Goal: Task Accomplishment & Management: Use online tool/utility

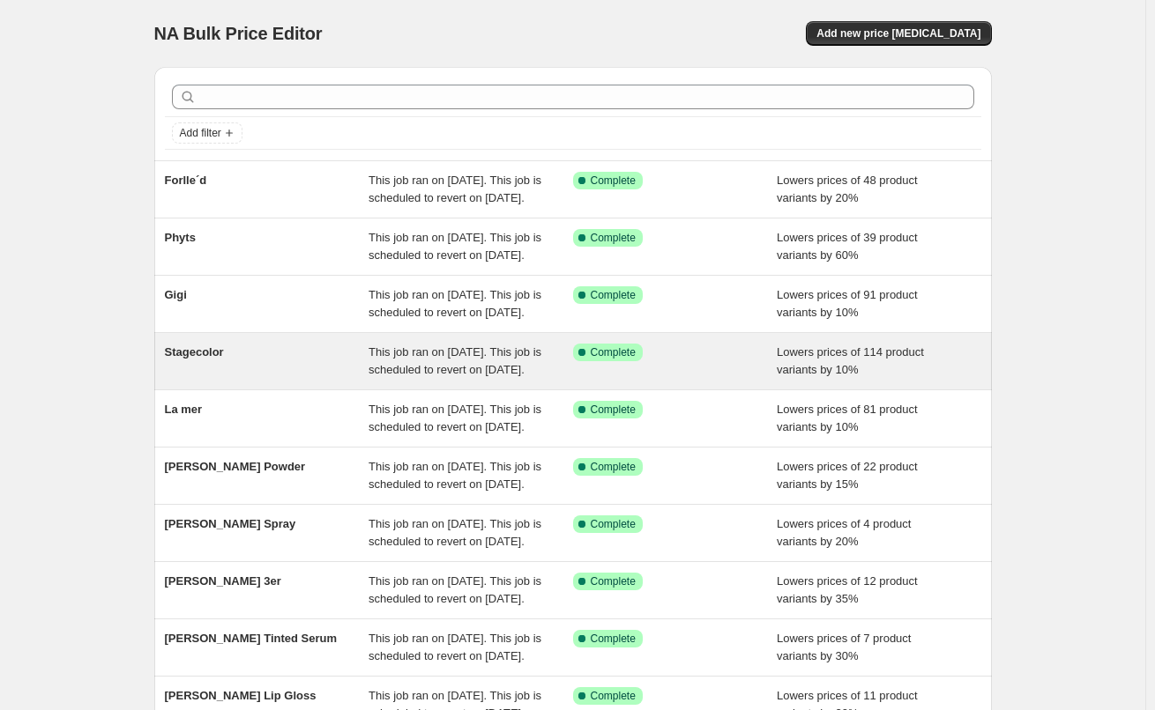
scroll to position [374, 0]
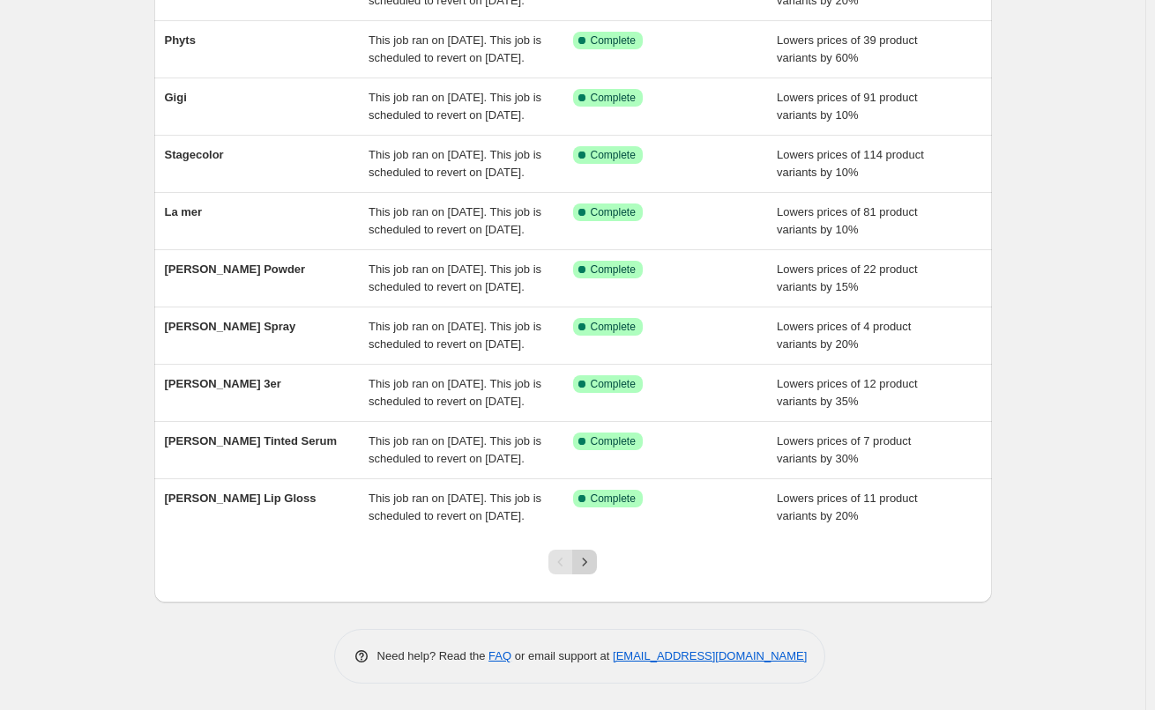
click at [589, 573] on button "Next" at bounding box center [584, 562] width 25 height 25
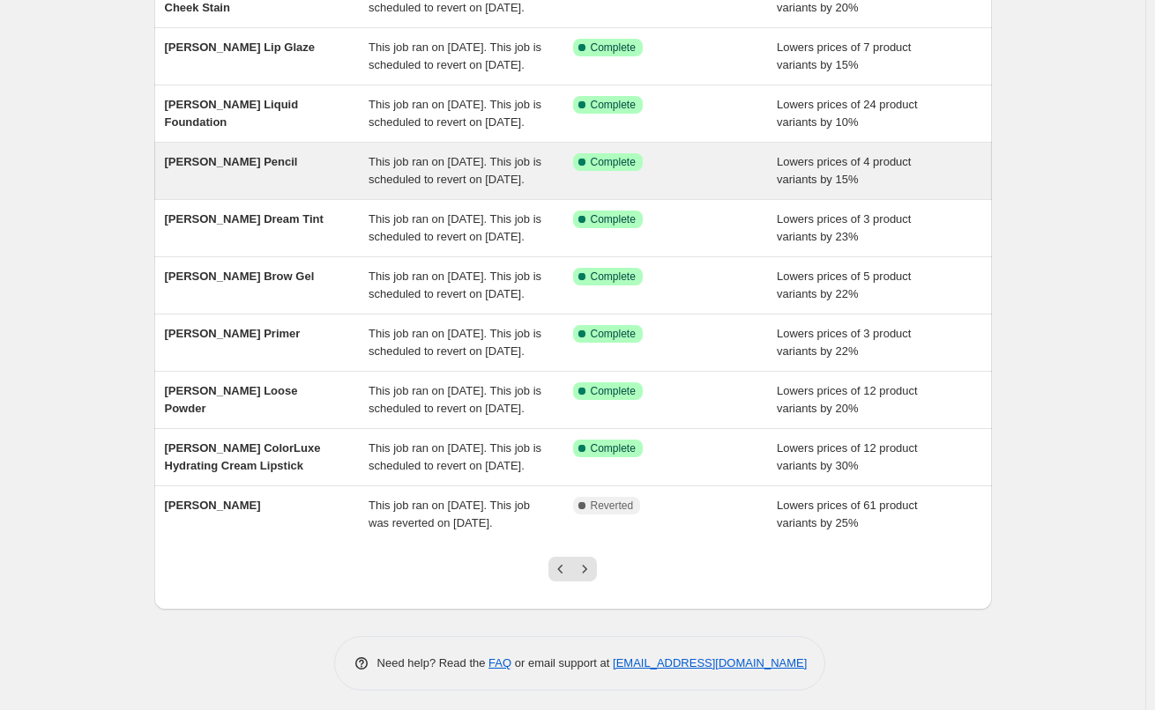
scroll to position [353, 0]
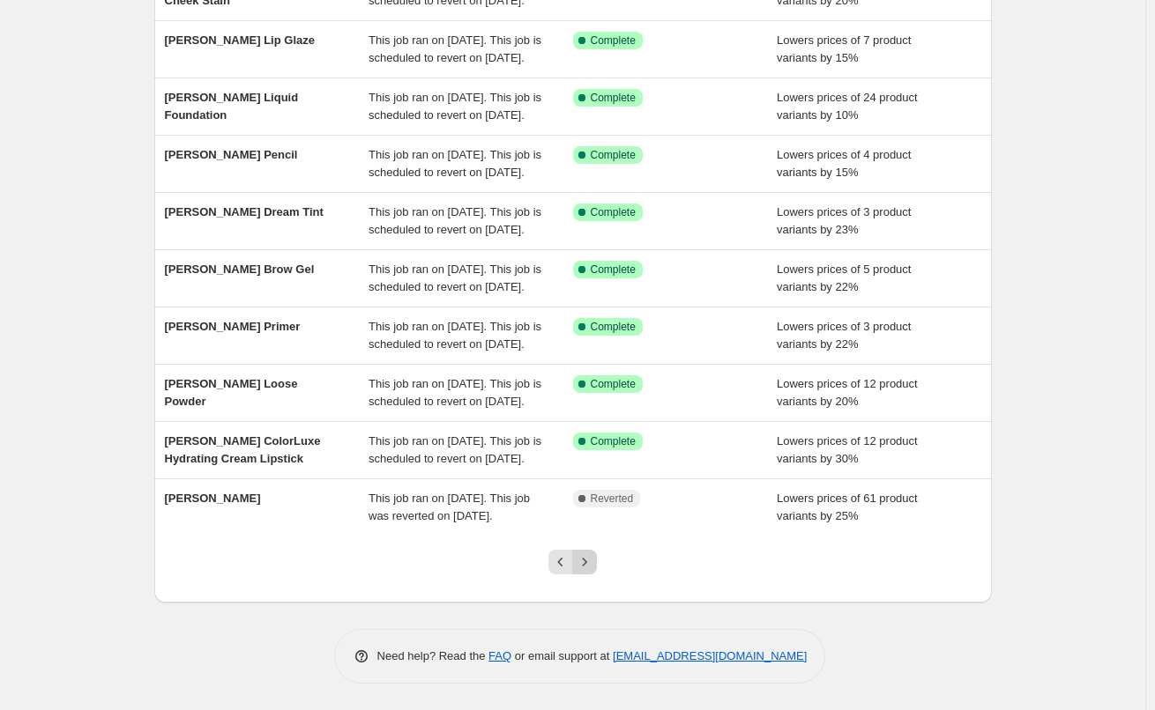
click at [593, 571] on icon "Next" at bounding box center [585, 562] width 18 height 18
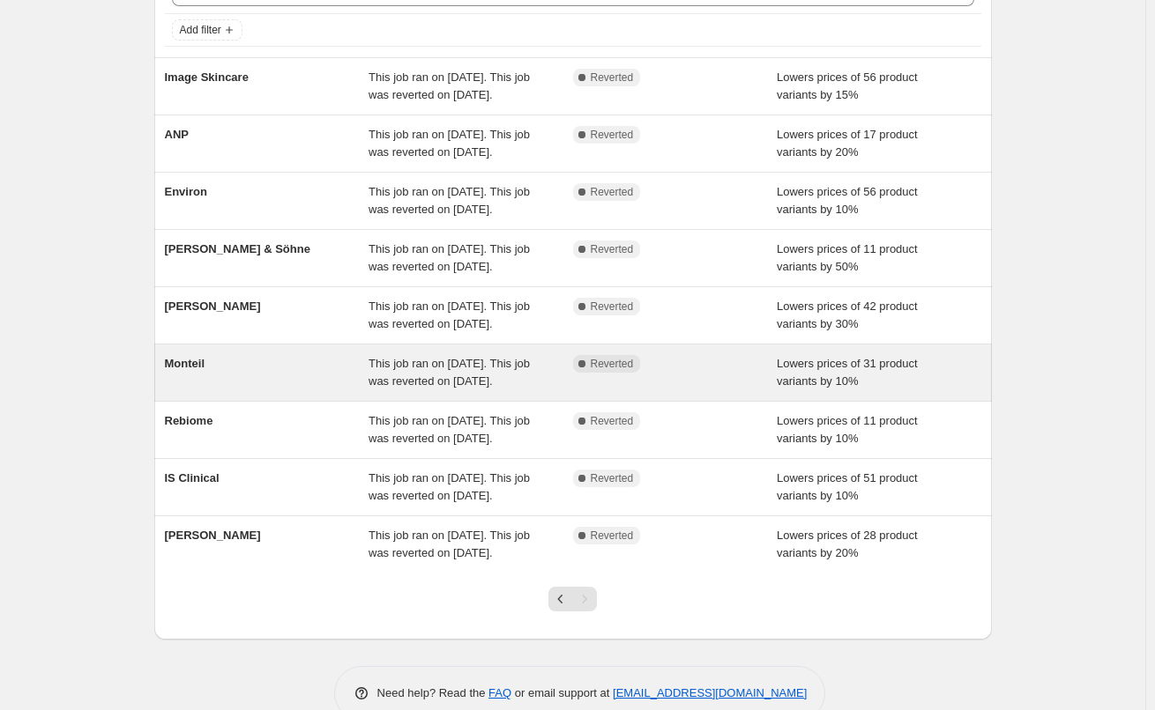
scroll to position [176, 0]
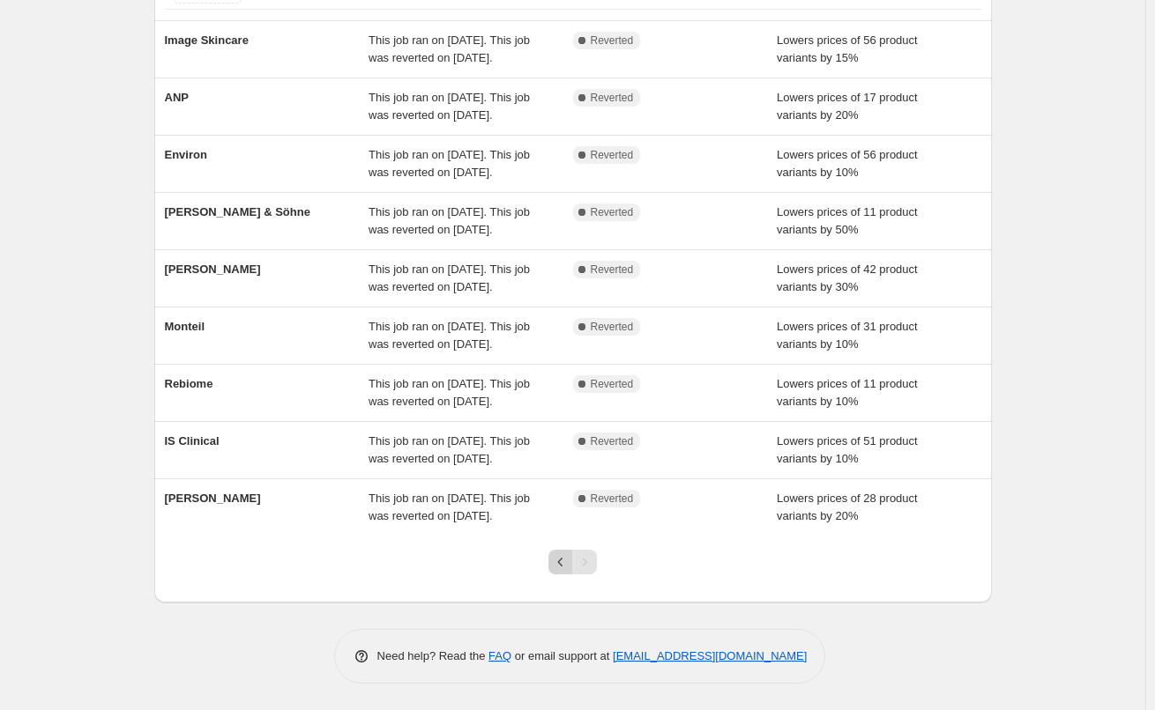
click at [564, 571] on icon "Previous" at bounding box center [561, 562] width 18 height 18
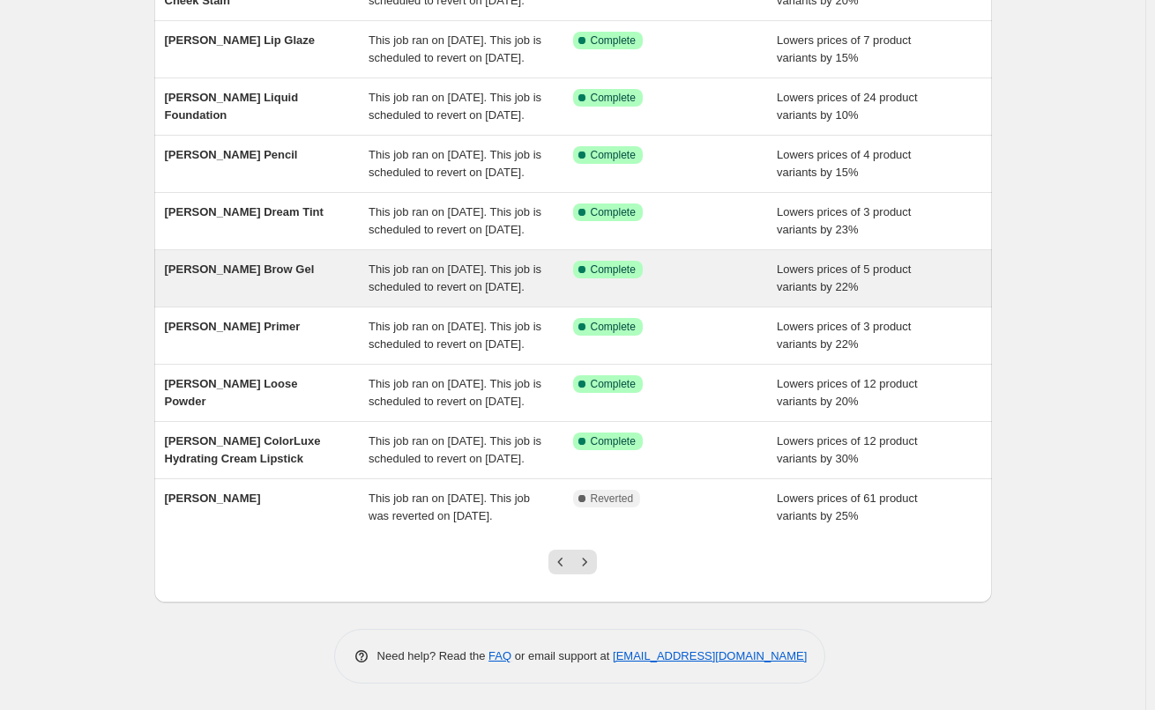
scroll to position [374, 0]
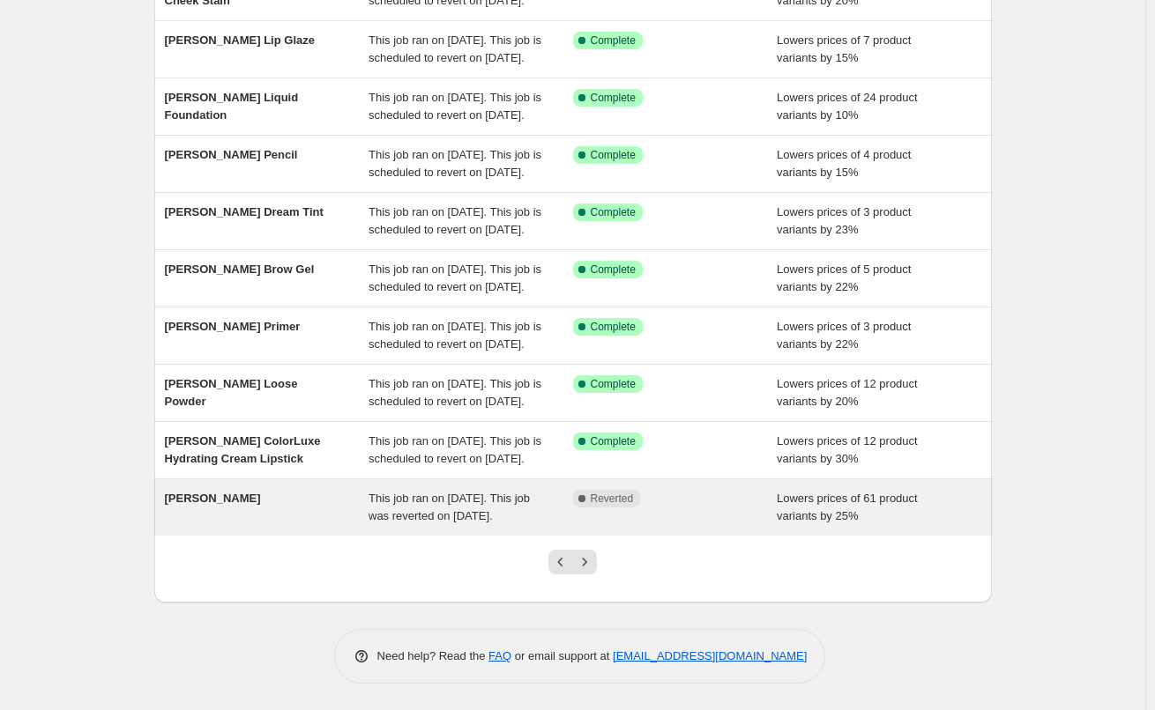
click at [237, 490] on div "[PERSON_NAME]" at bounding box center [267, 507] width 204 height 35
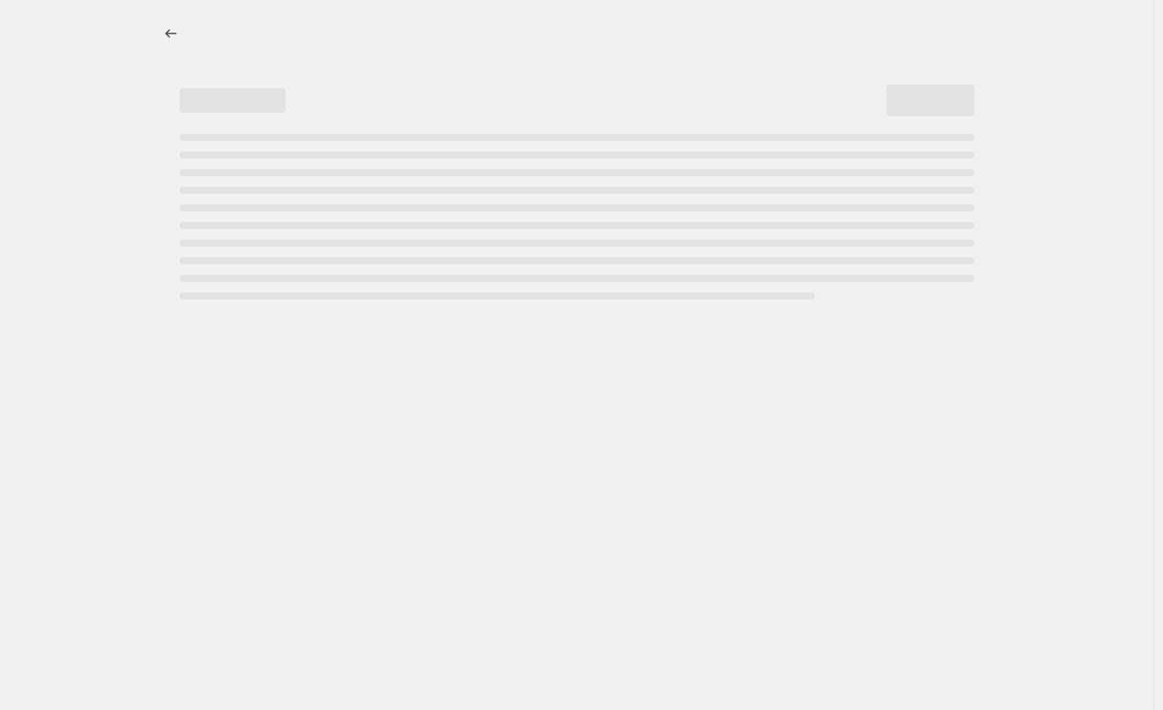
select select "percentage"
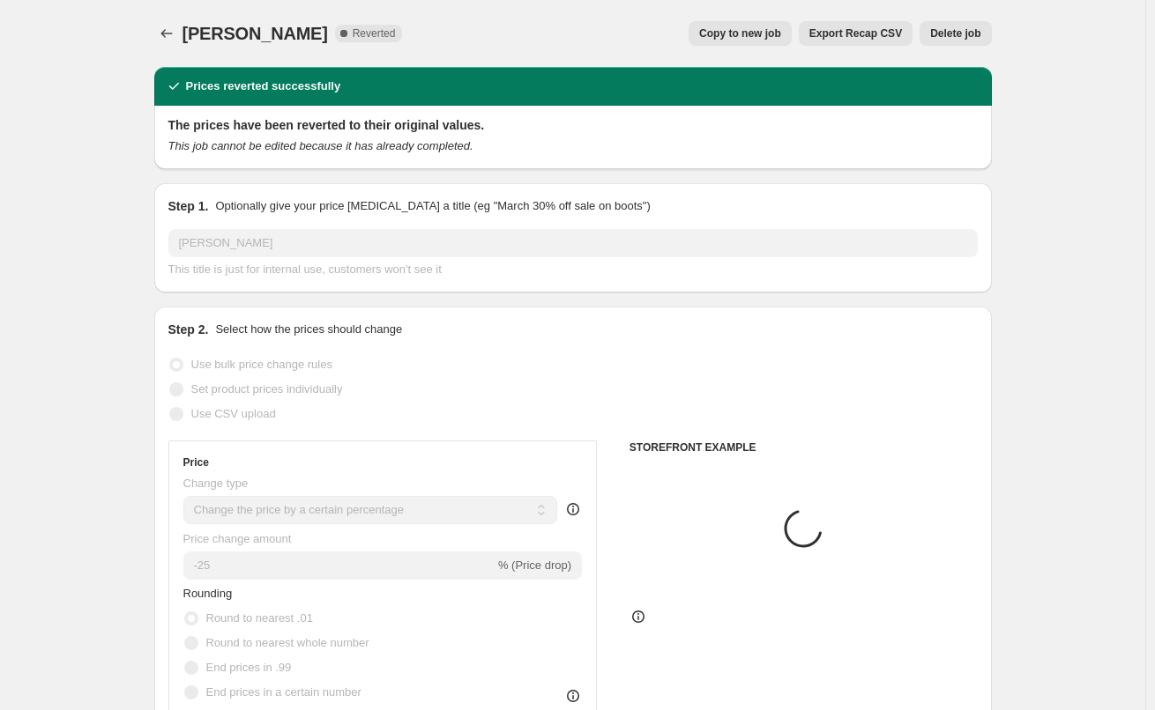
click at [751, 27] on span "Copy to new job" at bounding box center [740, 33] width 82 height 14
select select "percentage"
select select "vendor"
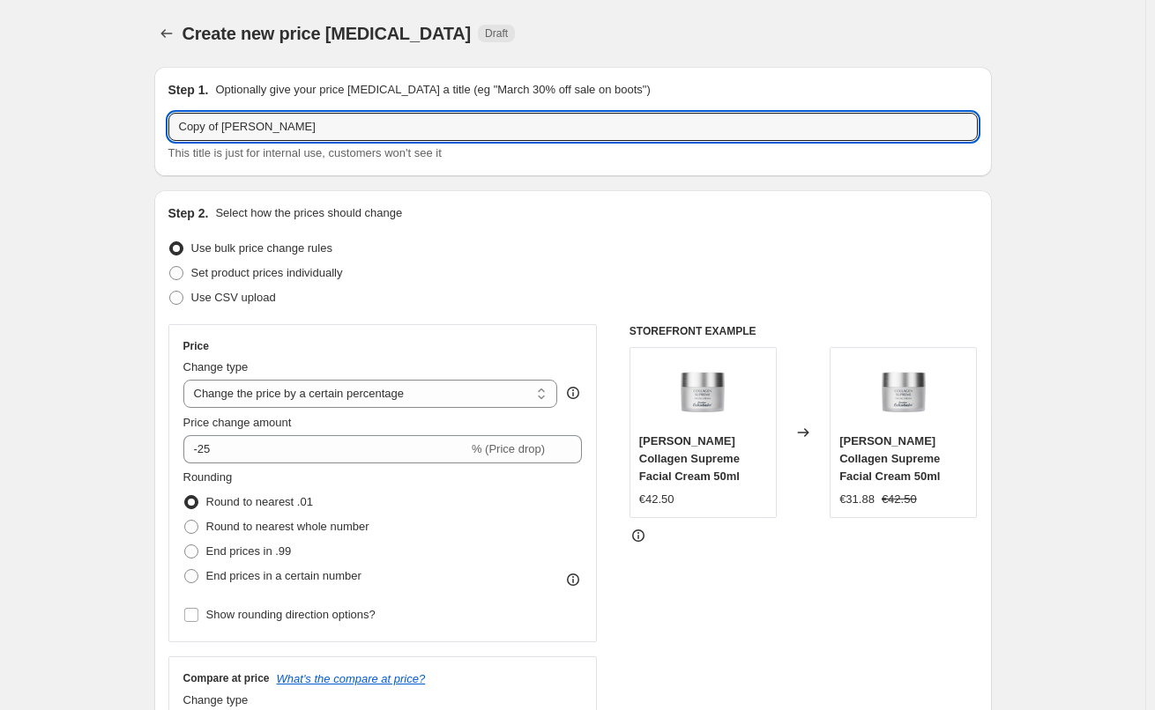
drag, startPoint x: 226, startPoint y: 130, endPoint x: 103, endPoint y: 130, distance: 122.5
click at [227, 127] on input "Copy of [PERSON_NAME]" at bounding box center [572, 127] width 809 height 28
drag, startPoint x: 224, startPoint y: 128, endPoint x: 69, endPoint y: 127, distance: 155.1
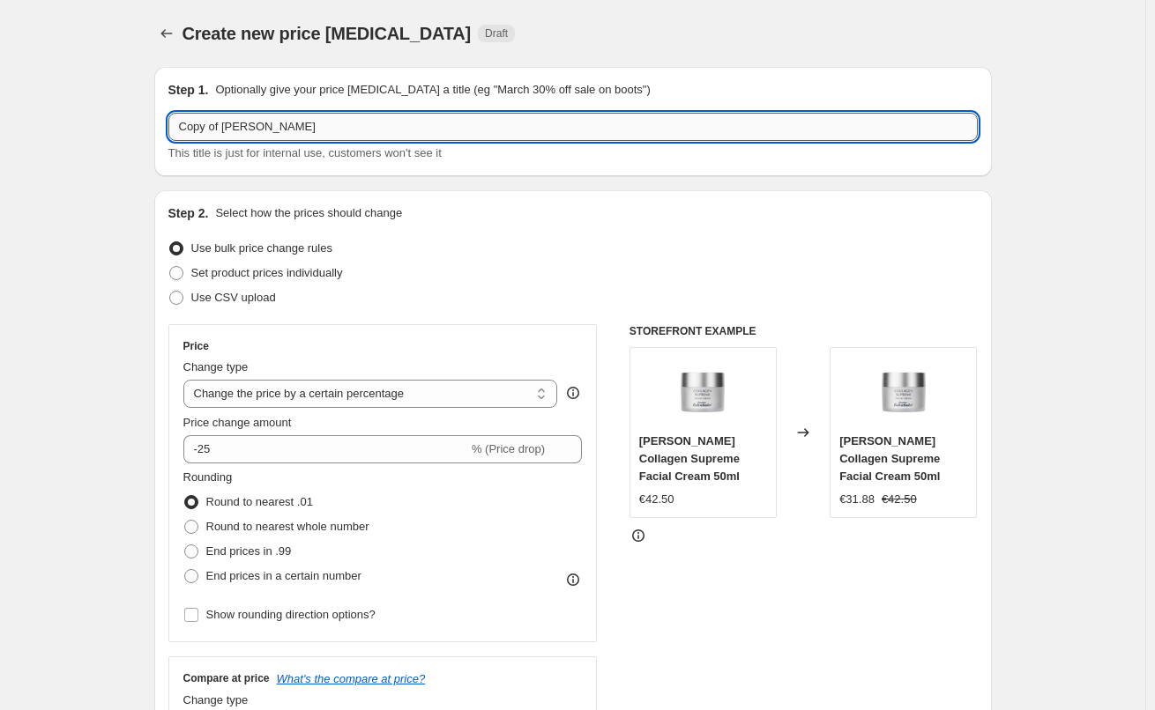
click at [205, 135] on input "Copy of [PERSON_NAME]" at bounding box center [572, 127] width 809 height 28
drag, startPoint x: 225, startPoint y: 128, endPoint x: 175, endPoint y: 128, distance: 49.4
click at [206, 126] on input "Cy of [PERSON_NAME]" at bounding box center [572, 127] width 809 height 28
click at [186, 130] on input "Cy of [PERSON_NAME]" at bounding box center [572, 127] width 809 height 28
drag, startPoint x: 212, startPoint y: 129, endPoint x: 69, endPoint y: 122, distance: 143.8
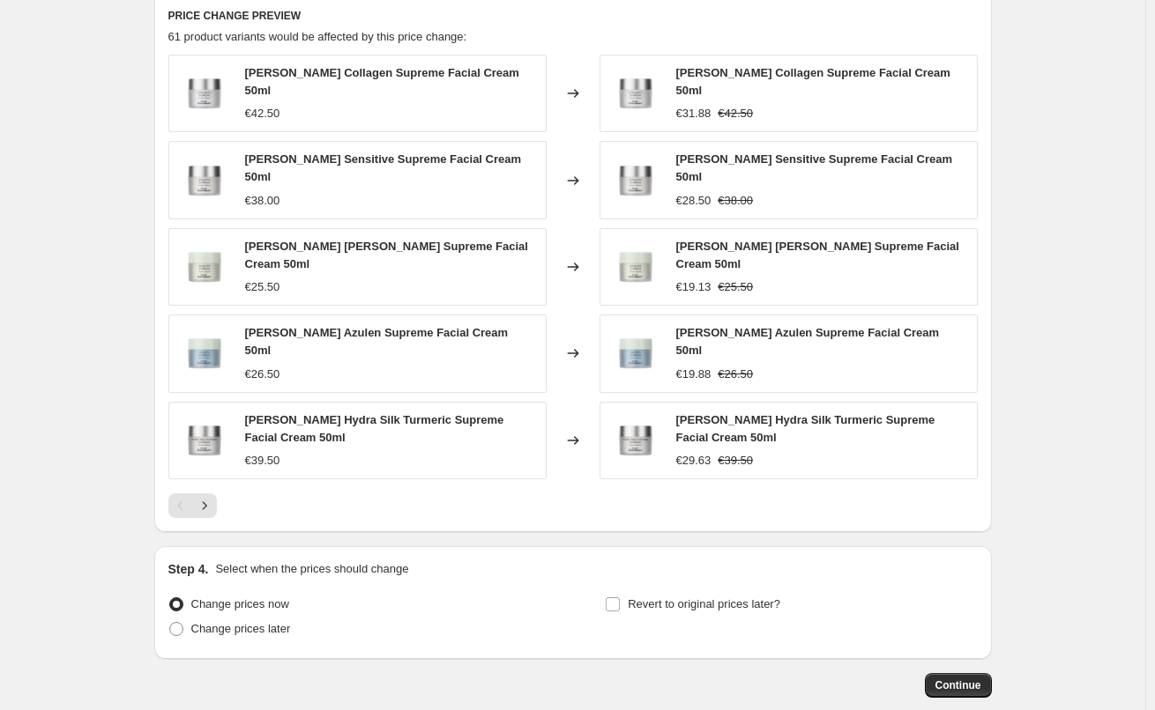
scroll to position [1256, 0]
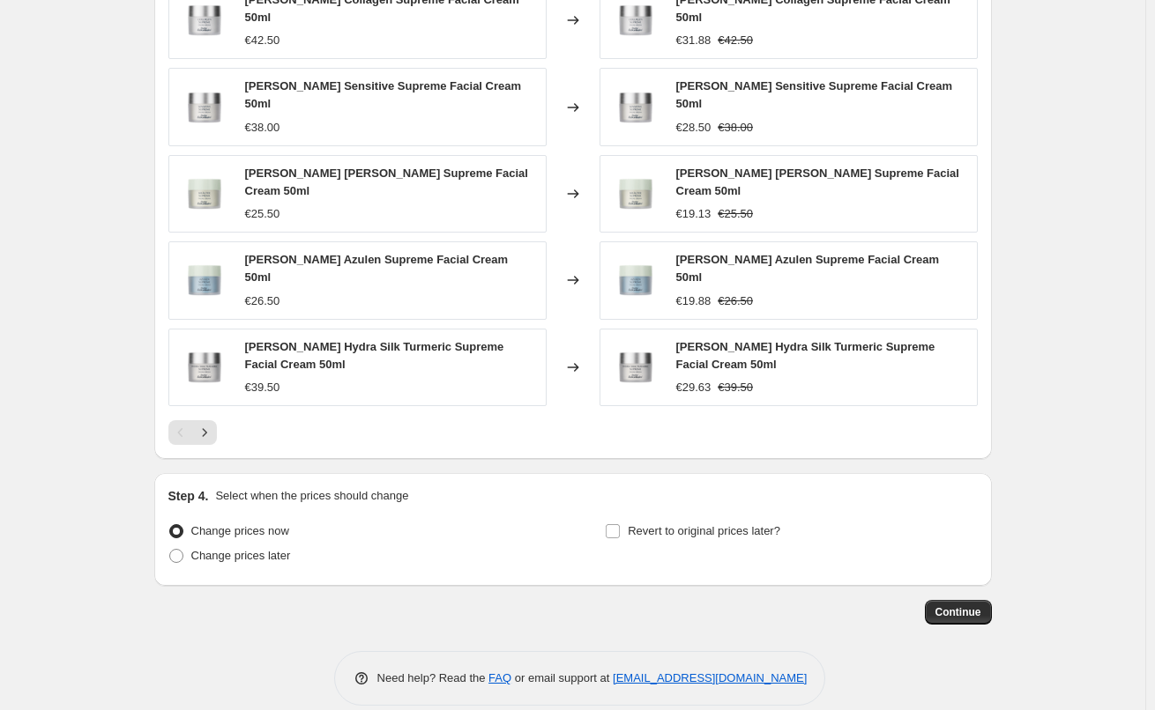
type input "[PERSON_NAME]"
click at [678, 495] on div "Step 4. Select when the prices should change Change prices now Change prices la…" at bounding box center [572, 529] width 809 height 85
click at [687, 523] on span "Revert to original prices later?" at bounding box center [704, 532] width 152 height 18
click at [620, 524] on input "Revert to original prices later?" at bounding box center [612, 531] width 14 height 14
checkbox input "true"
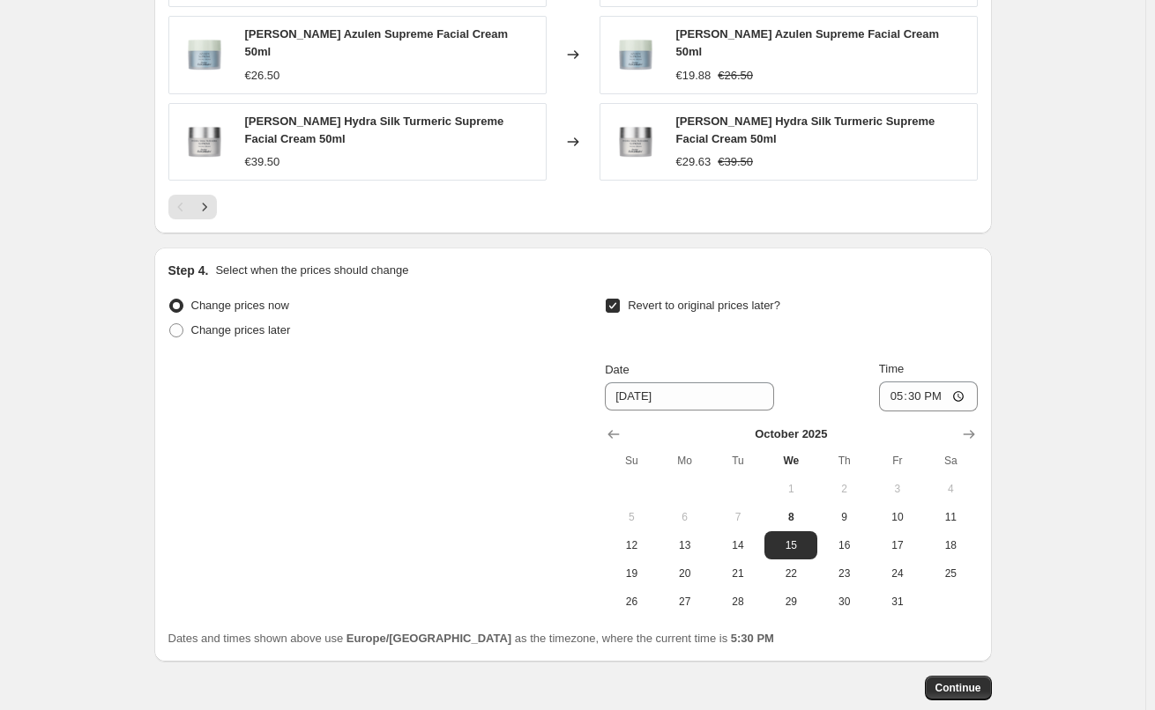
scroll to position [1557, 0]
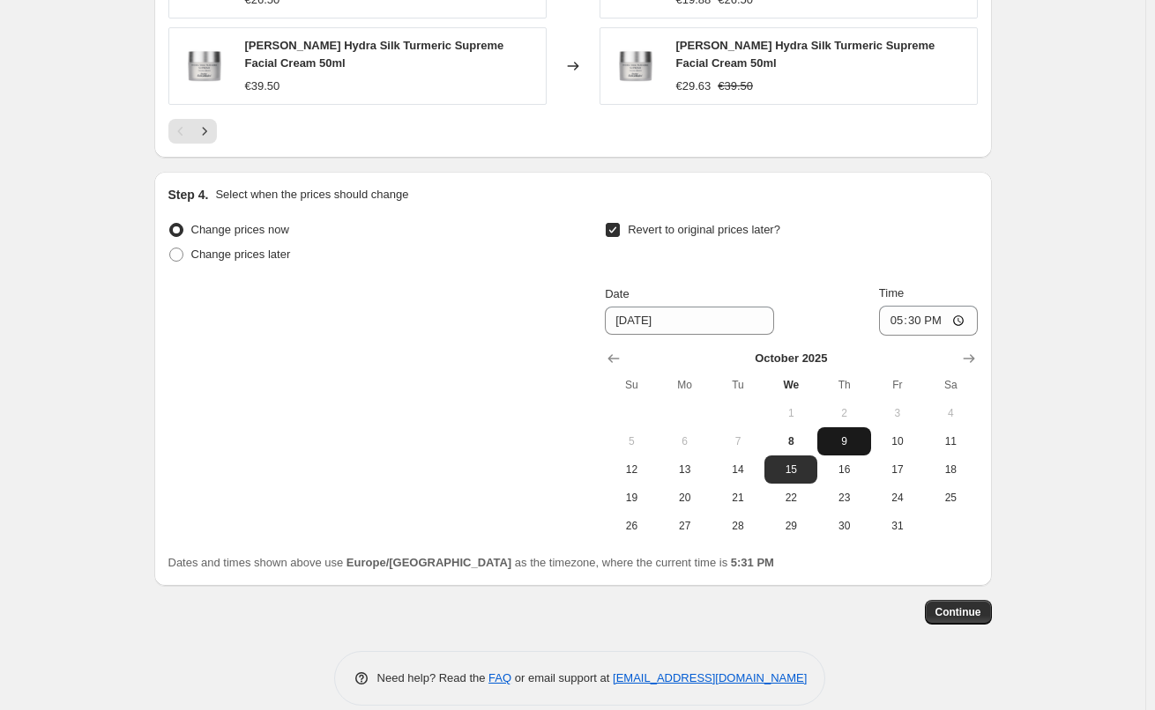
click at [845, 429] on button "9" at bounding box center [843, 441] width 53 height 28
type input "[DATE]"
click at [900, 311] on input "17:30" at bounding box center [928, 321] width 99 height 30
type input "03:00"
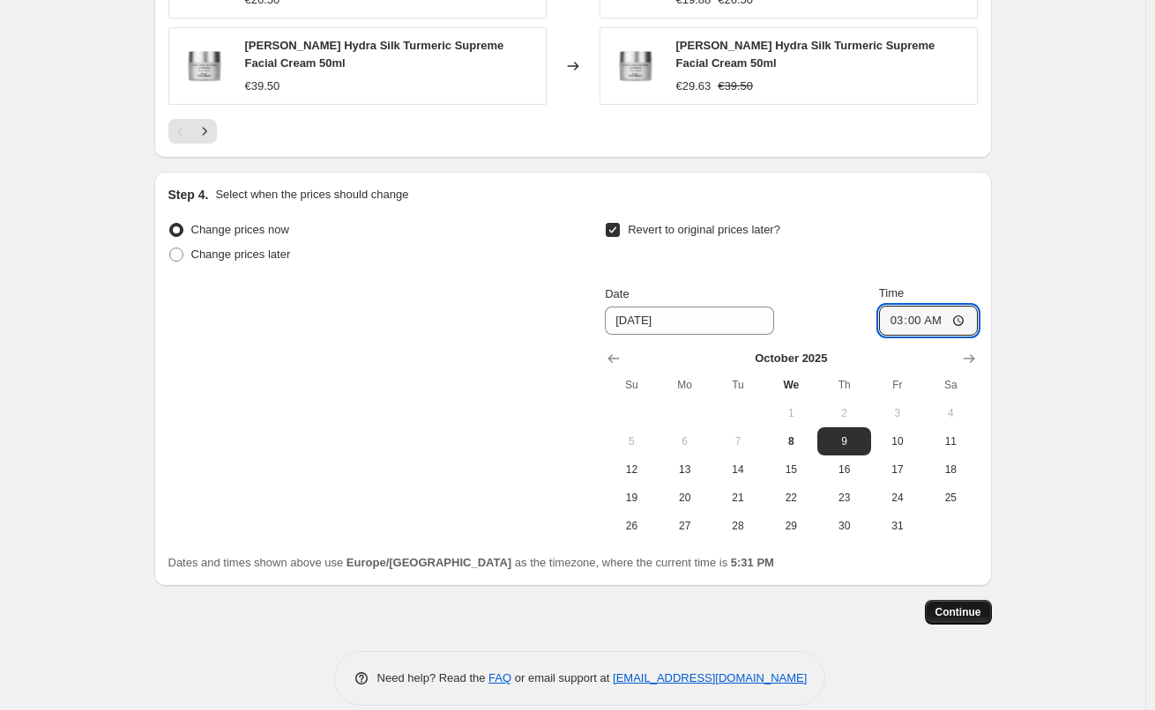
click at [939, 600] on button "Continue" at bounding box center [958, 612] width 67 height 25
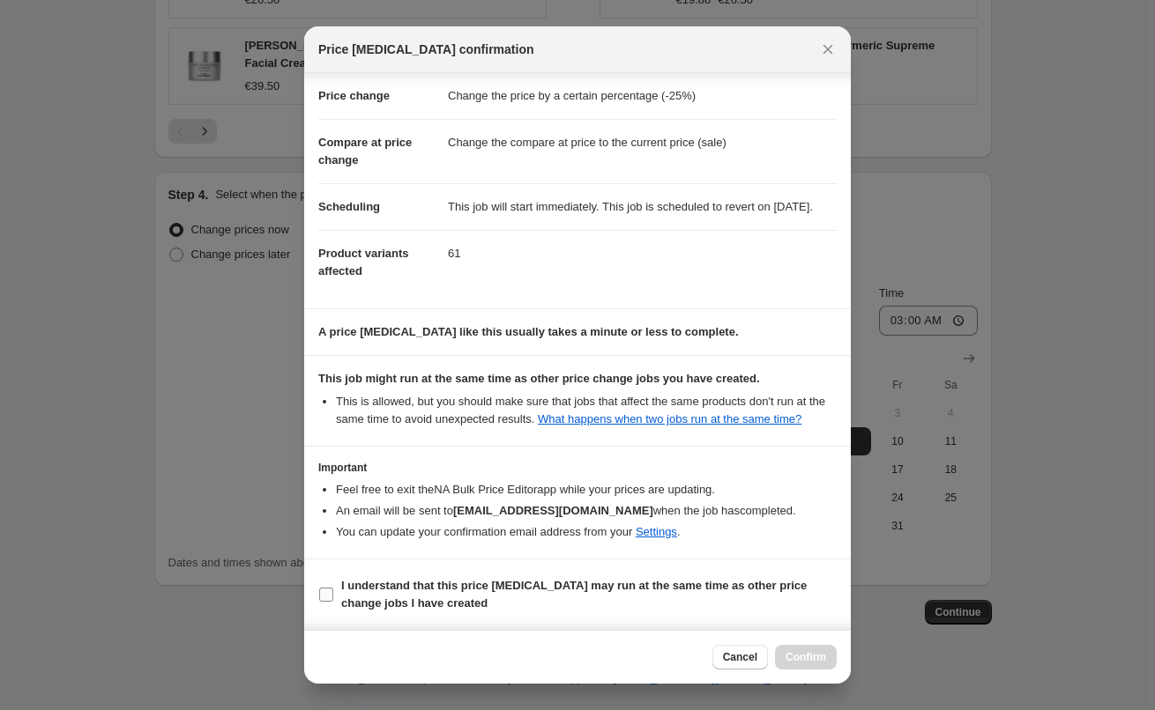
scroll to position [0, 0]
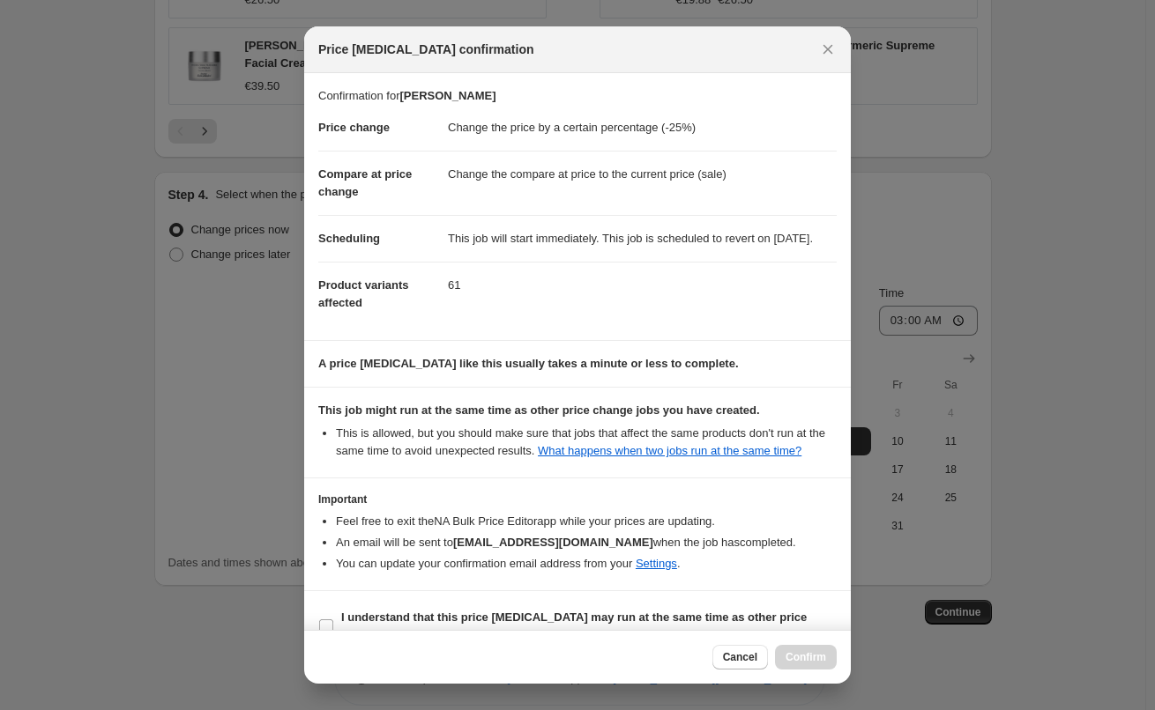
click at [356, 631] on div "Cancel Confirm" at bounding box center [577, 657] width 546 height 54
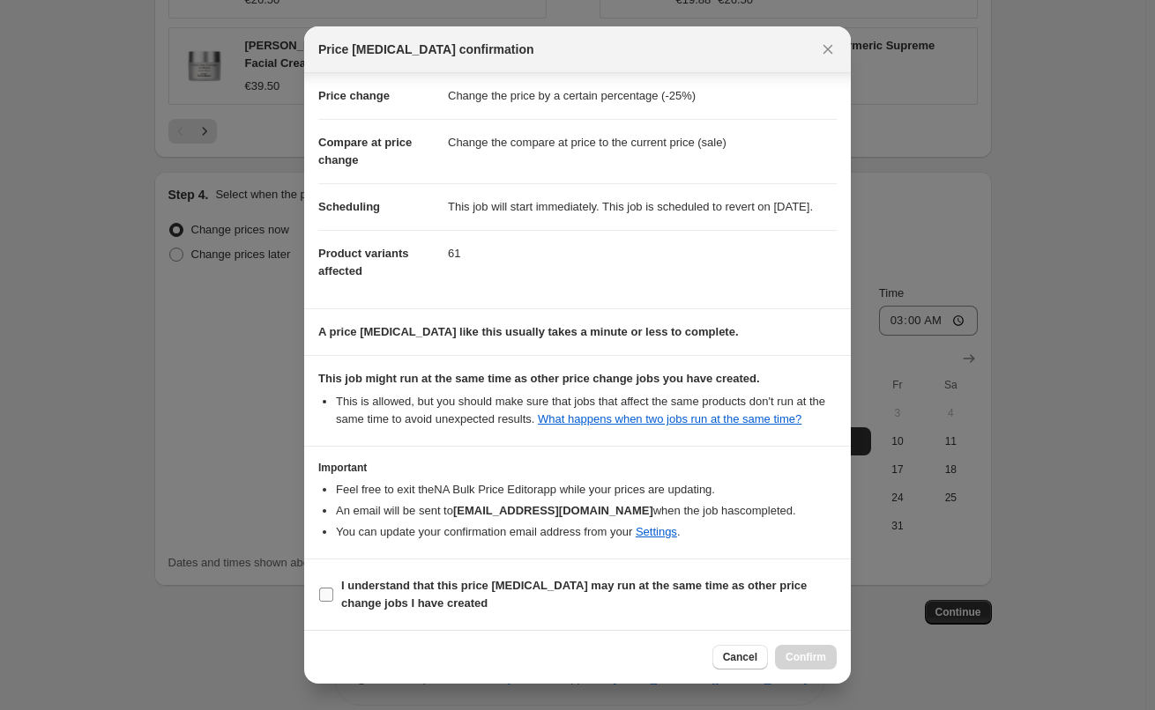
click at [375, 602] on b "I understand that this price [MEDICAL_DATA] may run at the same time as other p…" at bounding box center [573, 594] width 465 height 31
click at [333, 602] on input "I understand that this price [MEDICAL_DATA] may run at the same time as other p…" at bounding box center [326, 595] width 14 height 14
checkbox input "true"
click at [817, 652] on span "Confirm" at bounding box center [805, 657] width 41 height 14
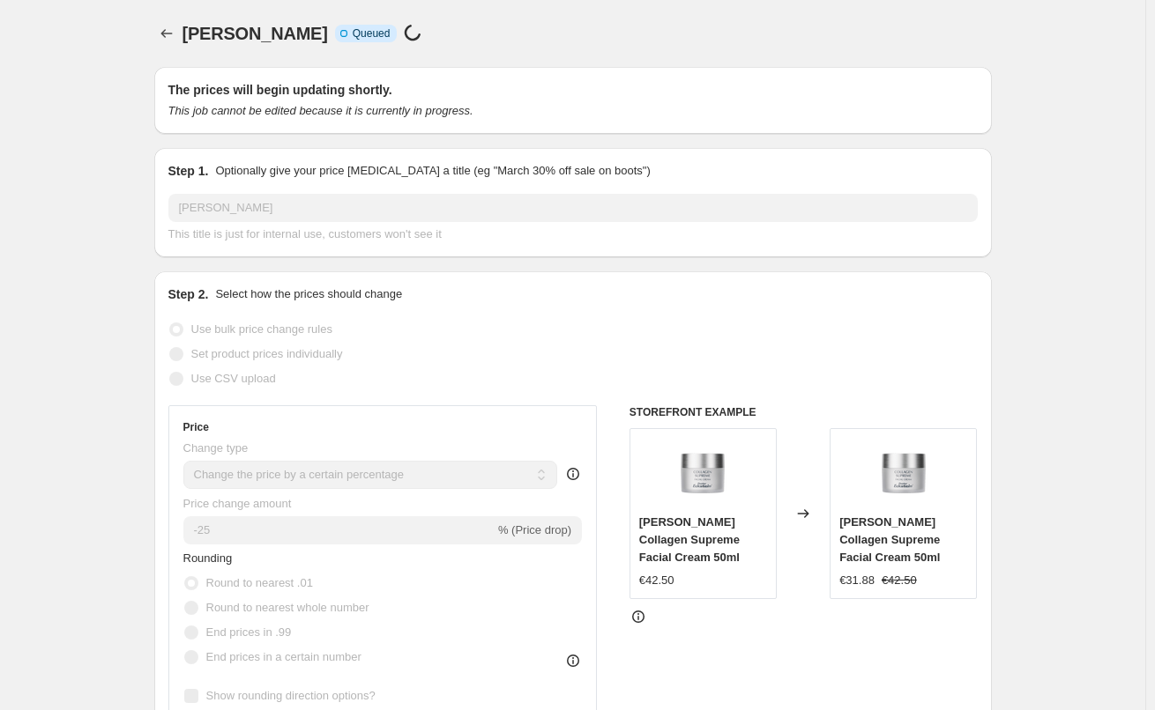
click at [172, 18] on div "[PERSON_NAME]. This page is ready [PERSON_NAME] Info Incomplete Queued Price [M…" at bounding box center [572, 33] width 837 height 67
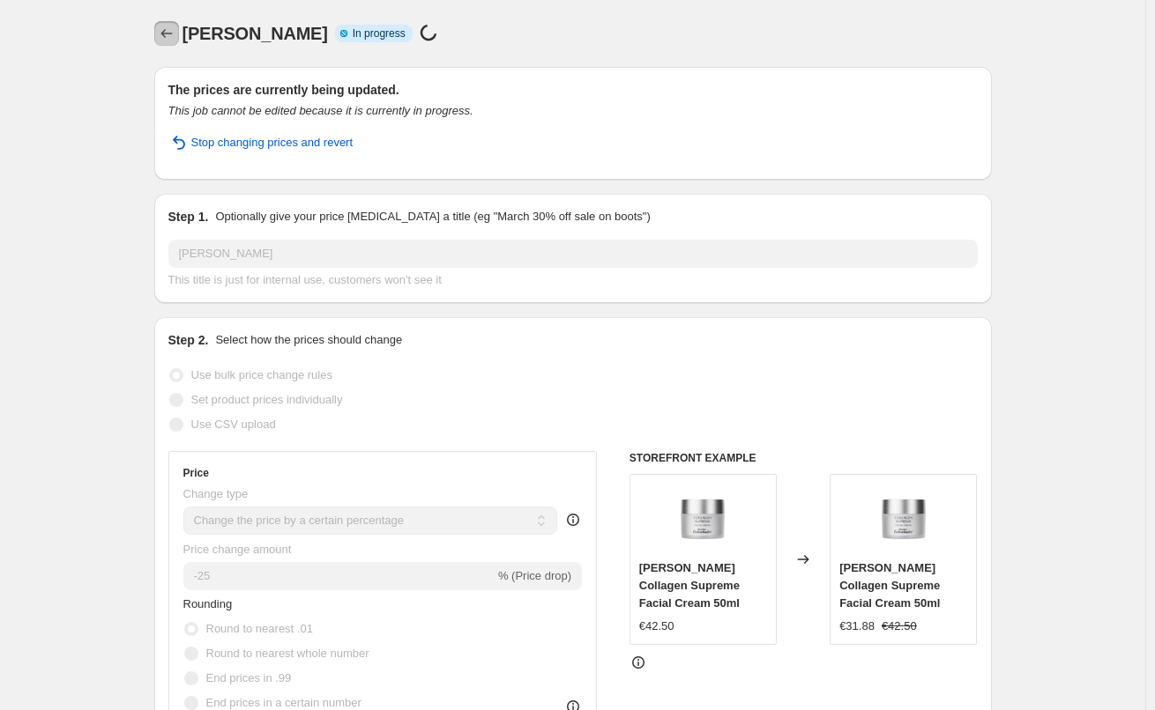
click at [175, 31] on icon "Price change jobs" at bounding box center [167, 34] width 18 height 18
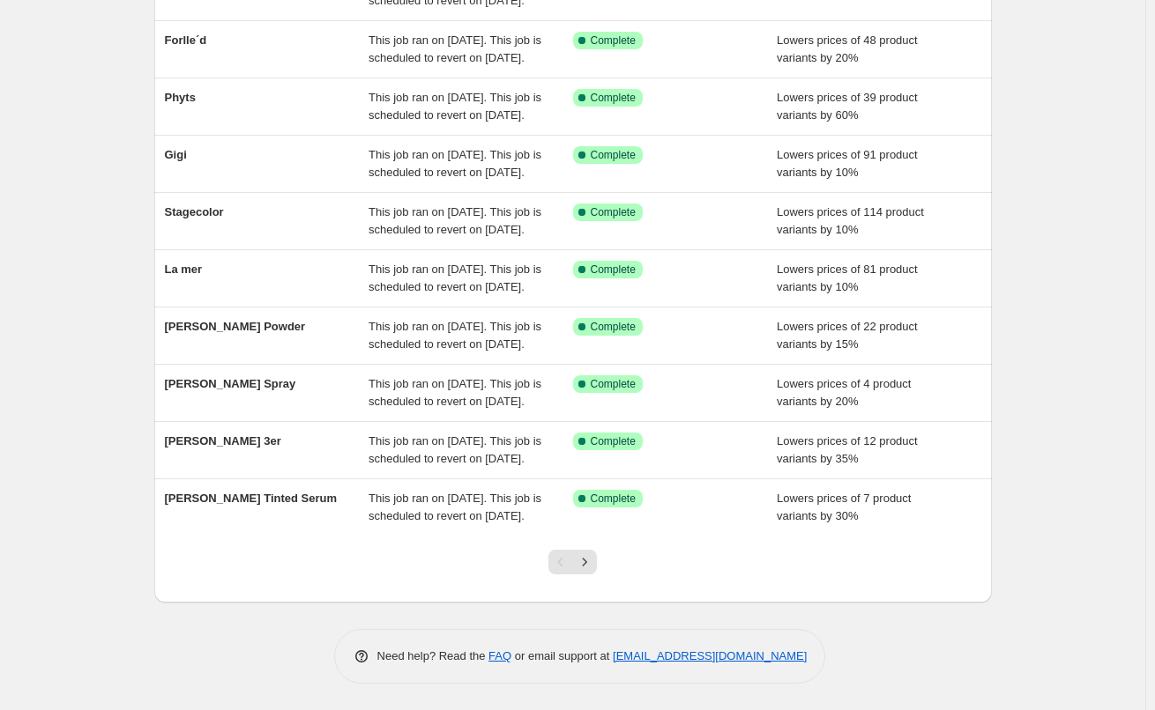
scroll to position [374, 0]
click at [583, 557] on icon "Next" at bounding box center [585, 562] width 18 height 18
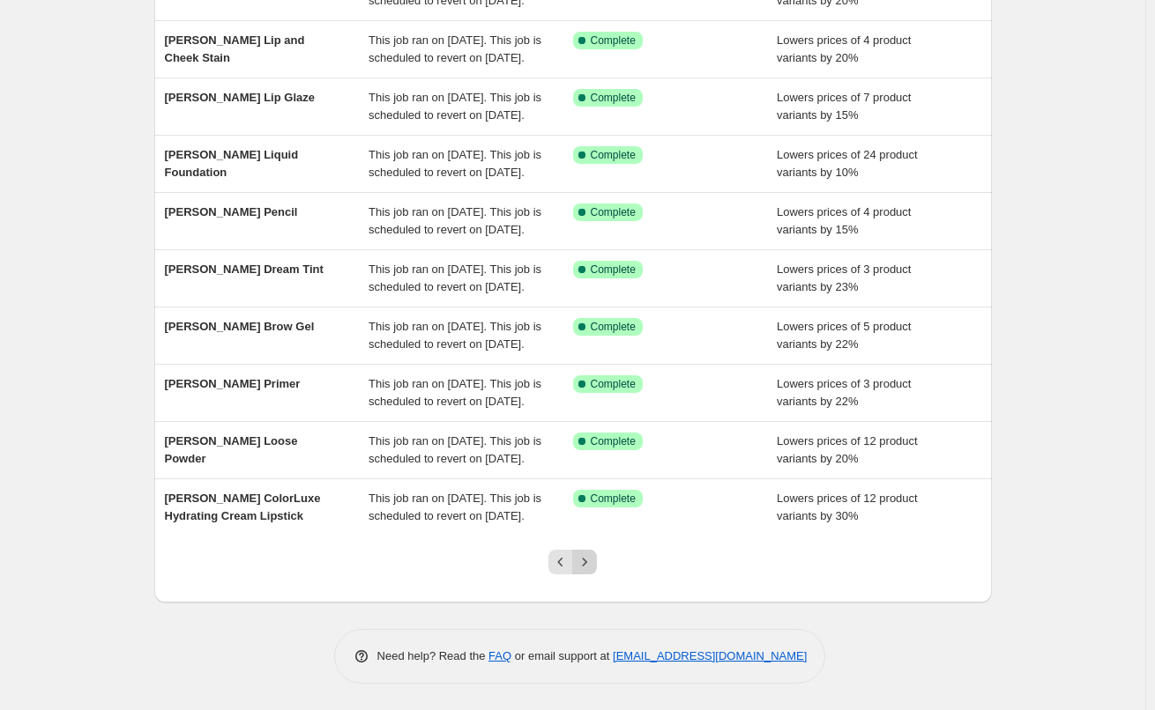
click at [584, 568] on icon "Next" at bounding box center [585, 562] width 18 height 18
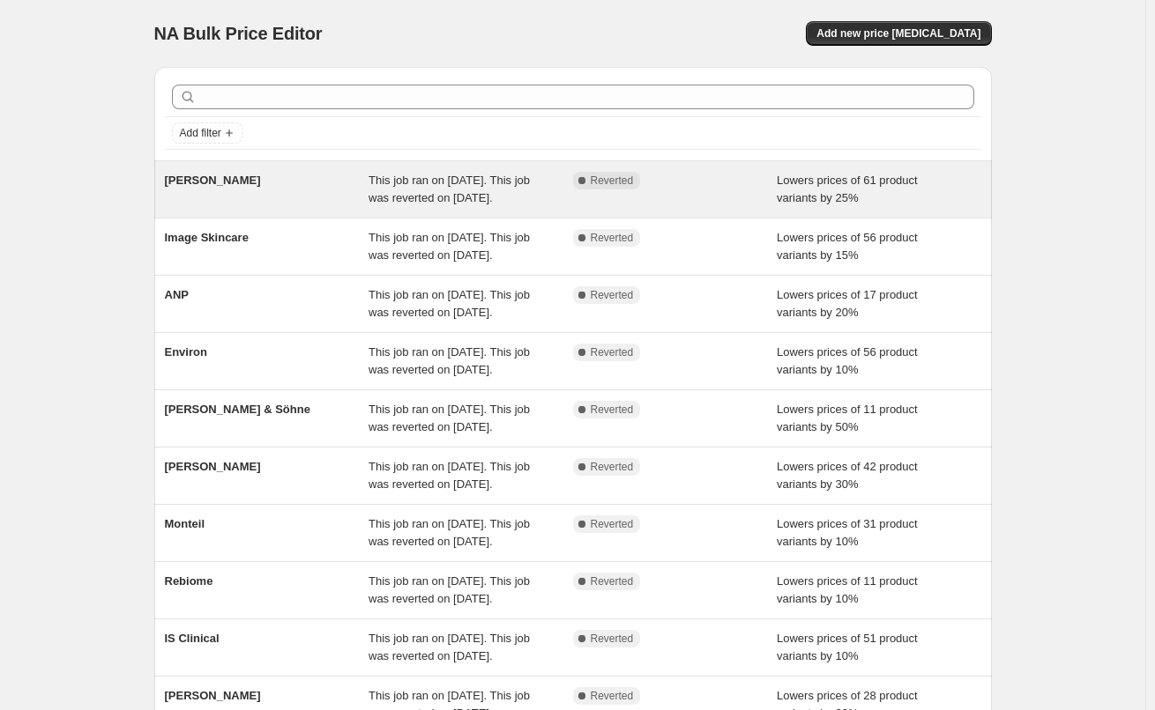
click at [214, 176] on span "[PERSON_NAME]" at bounding box center [213, 180] width 96 height 13
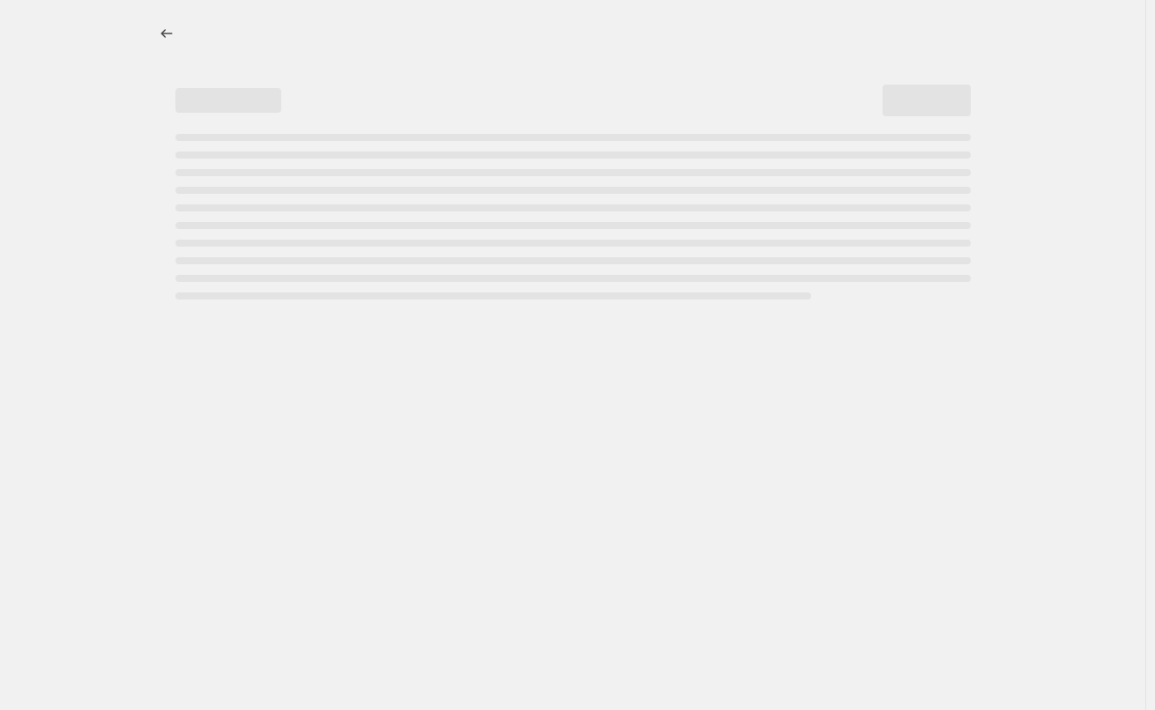
select select "percentage"
select select "vendor"
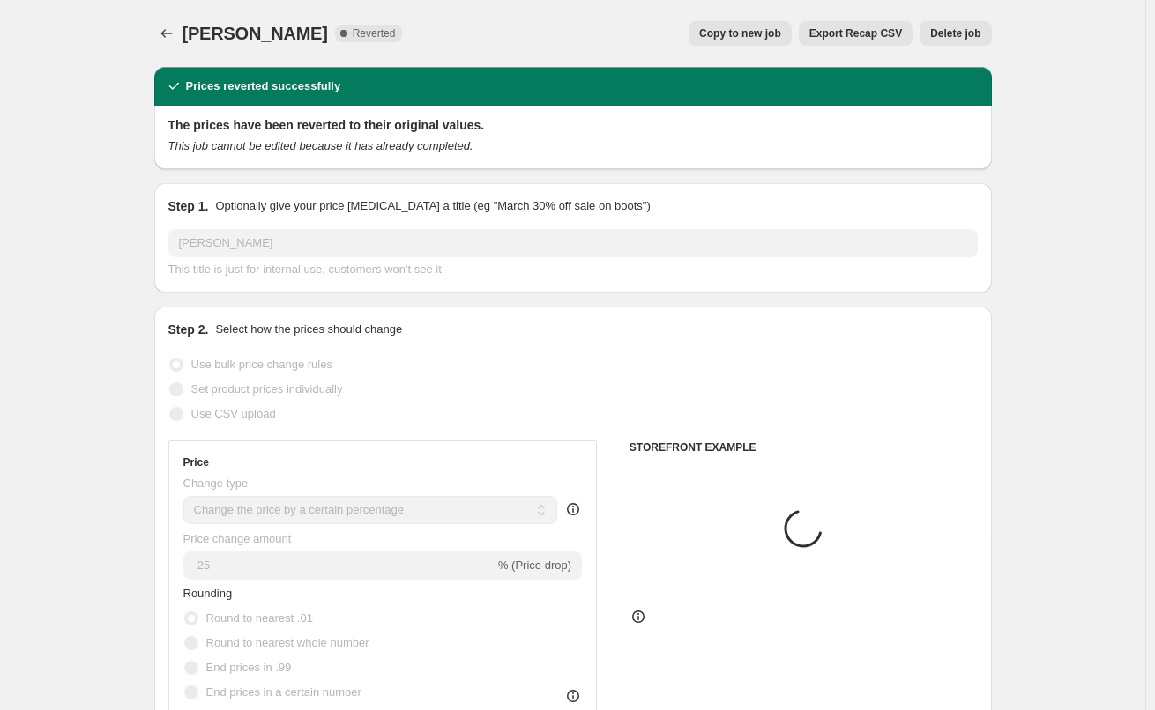
click at [969, 25] on button "Delete job" at bounding box center [954, 33] width 71 height 25
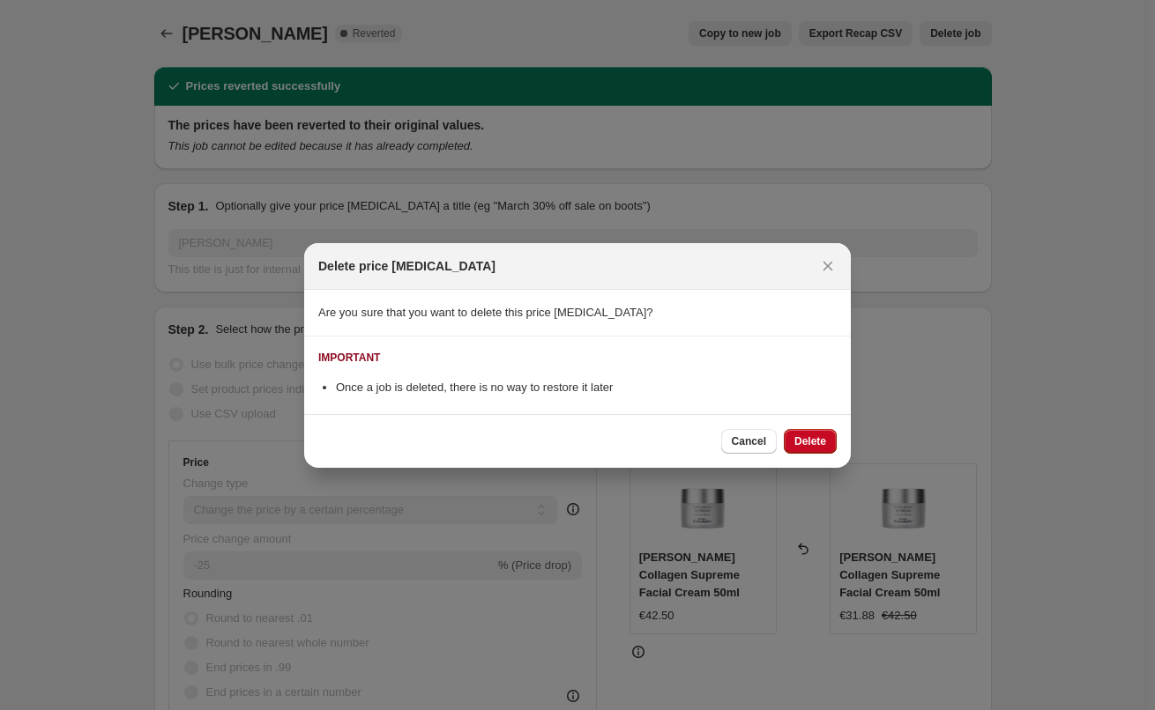
click at [832, 438] on button "Delete" at bounding box center [810, 441] width 53 height 25
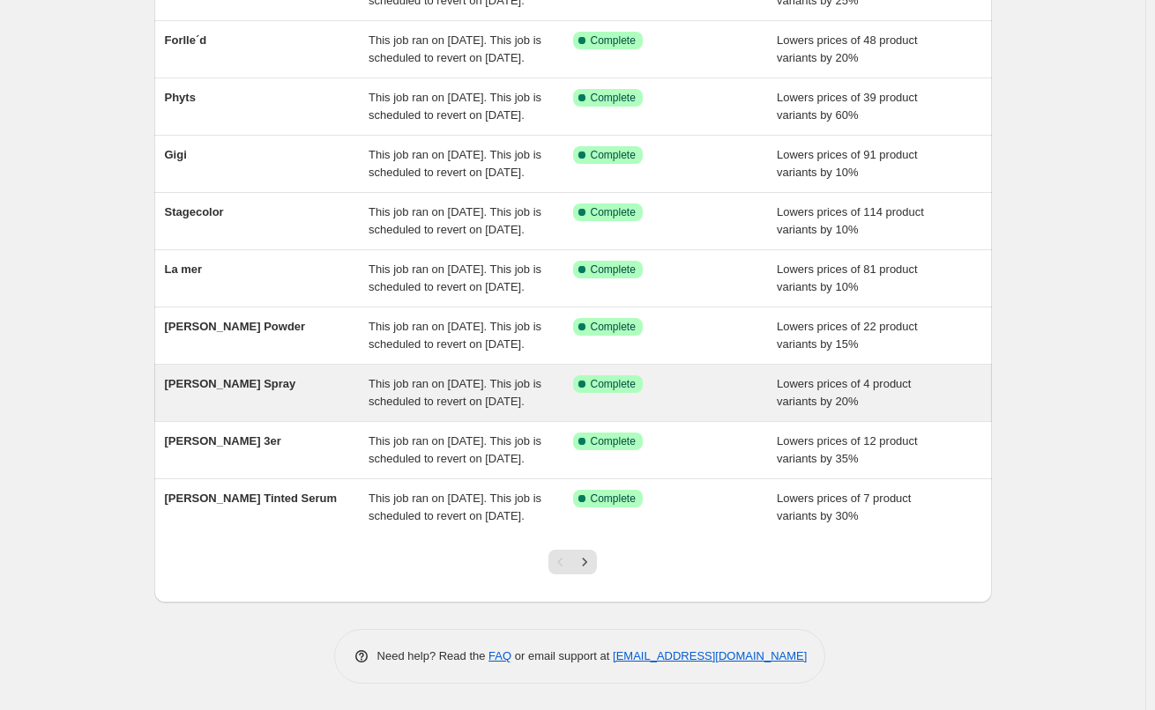
scroll to position [374, 0]
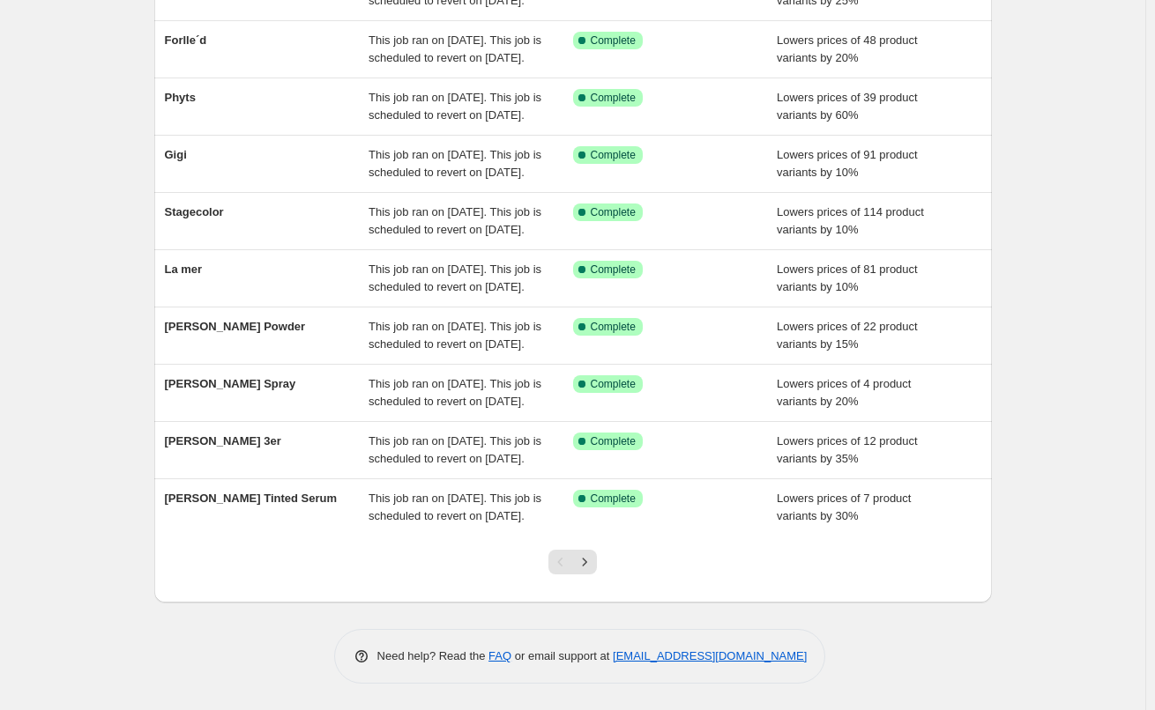
click at [614, 566] on div at bounding box center [572, 569] width 837 height 67
click at [593, 567] on icon "Next" at bounding box center [585, 562] width 18 height 18
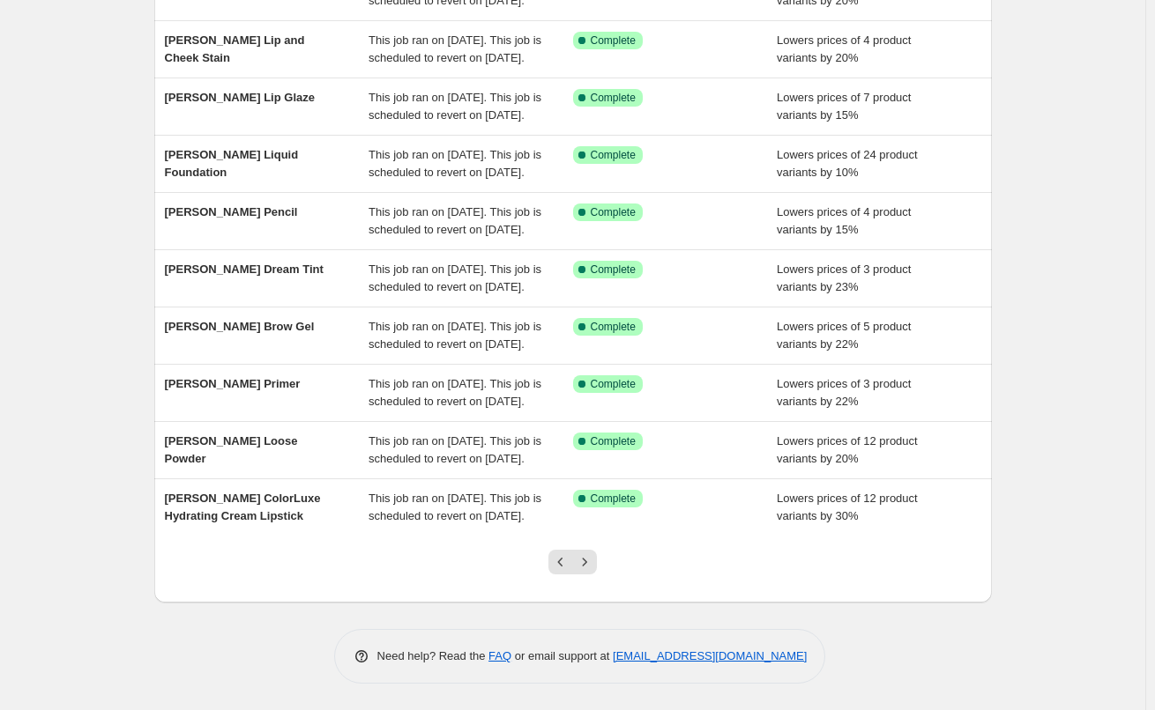
scroll to position [353, 0]
click at [593, 567] on div at bounding box center [572, 569] width 71 height 67
click at [587, 566] on icon "Next" at bounding box center [585, 562] width 4 height 8
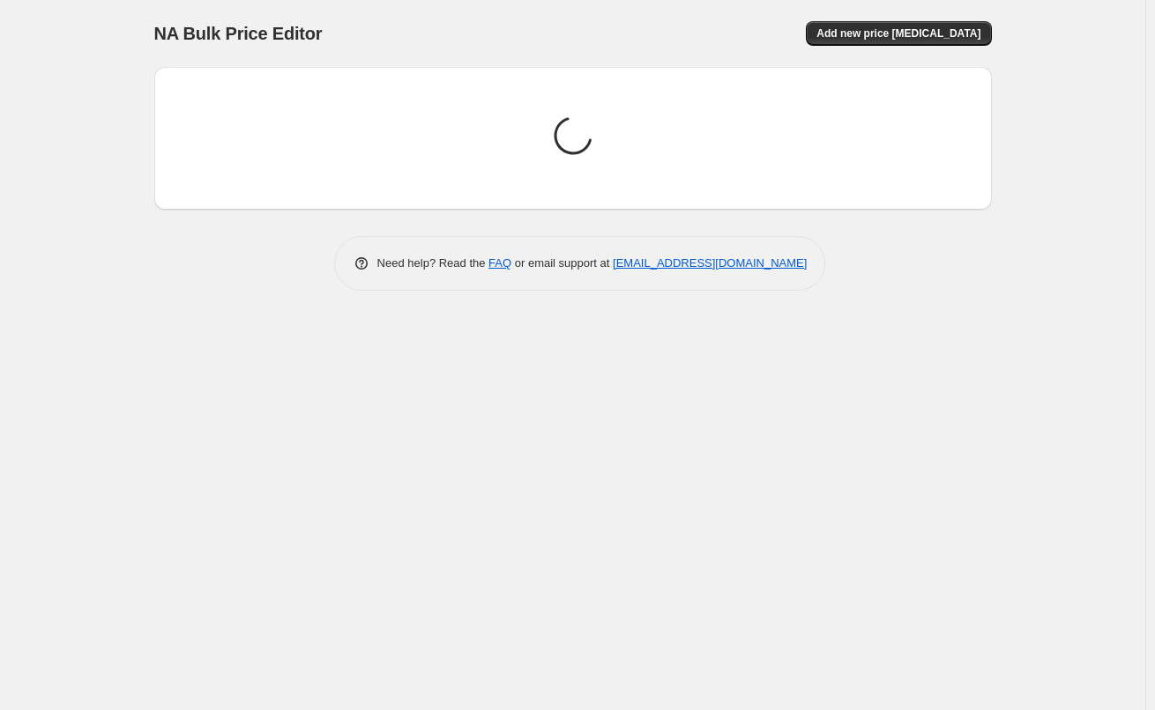
scroll to position [0, 0]
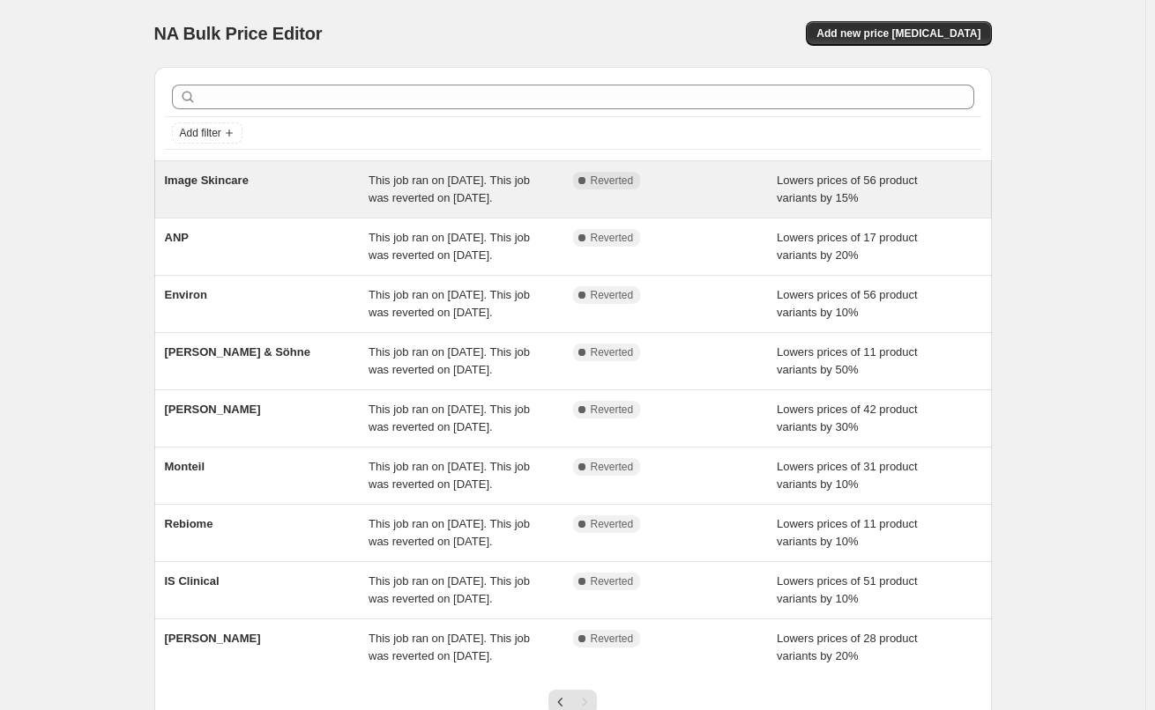
click at [230, 189] on div "Image Skincare" at bounding box center [267, 189] width 204 height 35
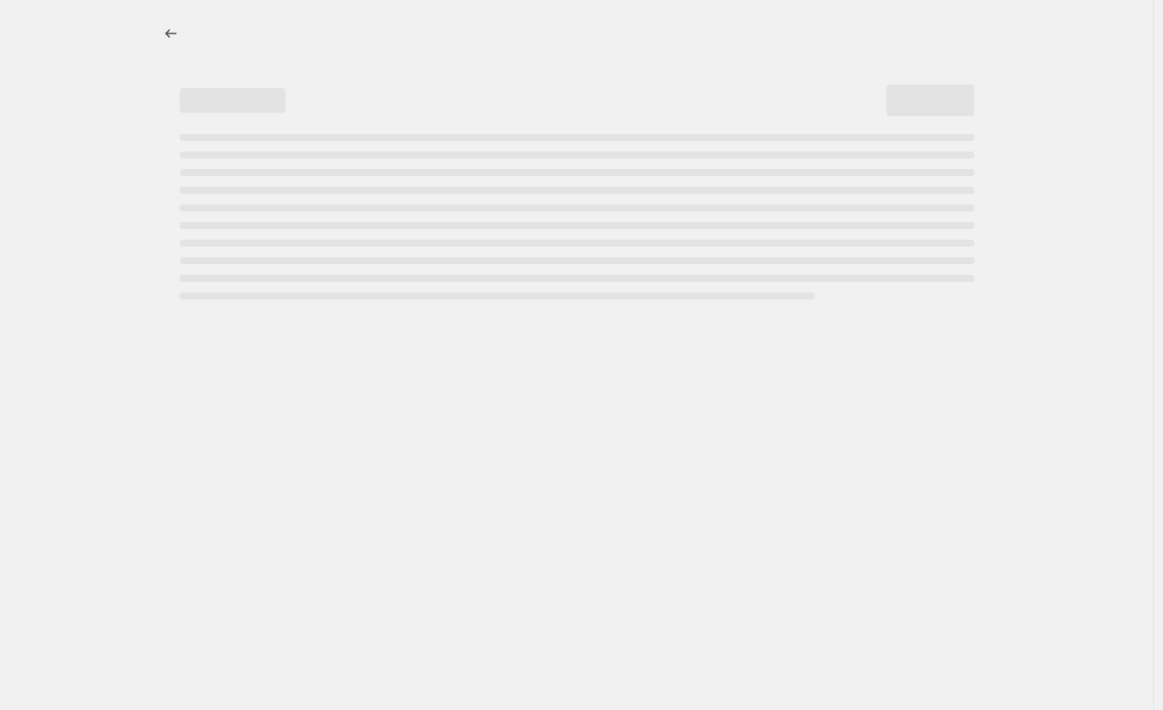
select select "percentage"
select select "remove"
select select "vendor"
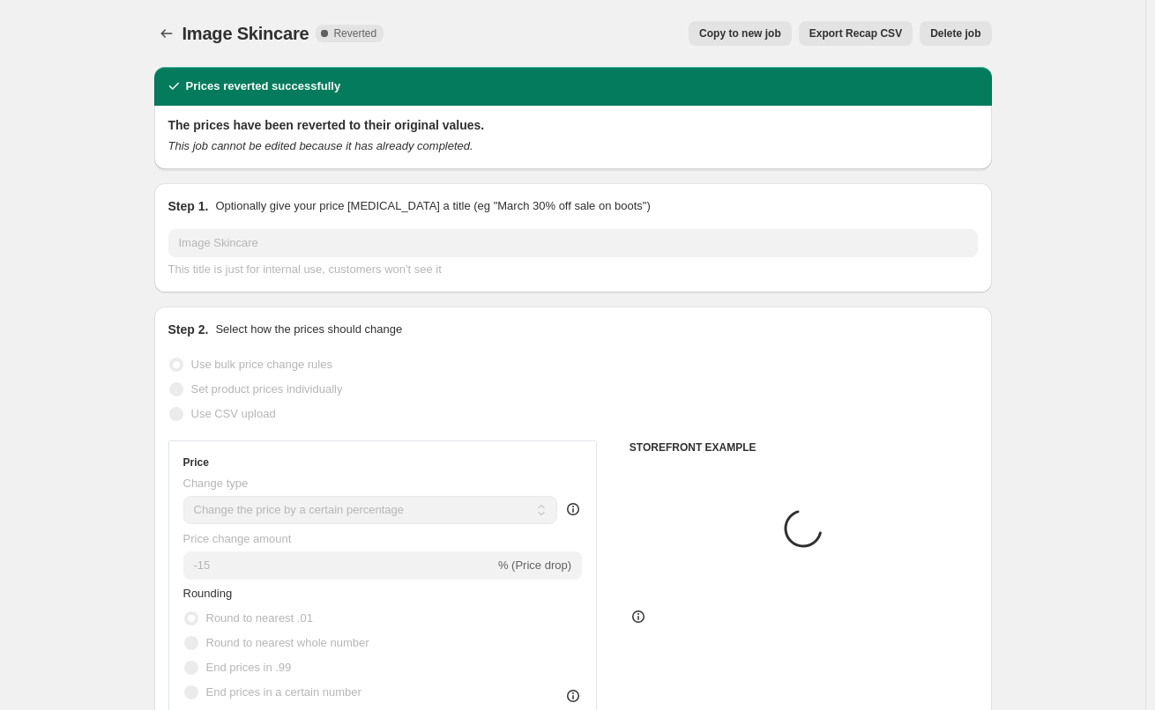
click at [769, 29] on span "Copy to new job" at bounding box center [740, 33] width 82 height 14
select select "percentage"
select select "remove"
select select "vendor"
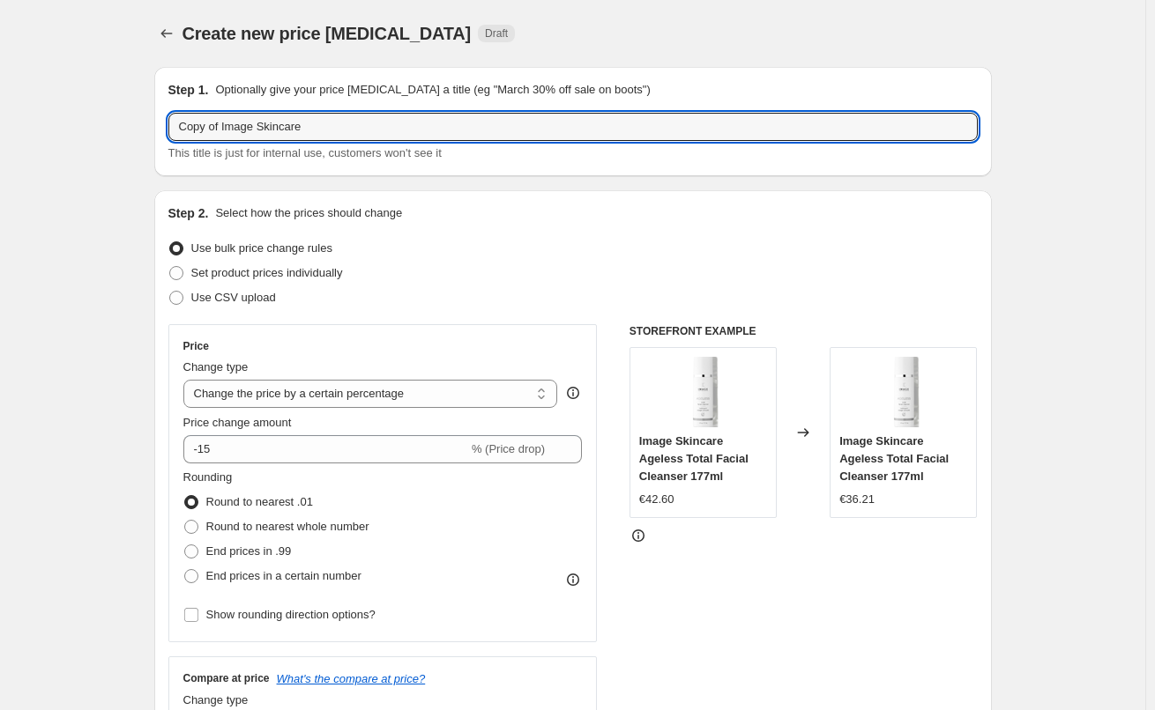
drag, startPoint x: 226, startPoint y: 126, endPoint x: 98, endPoint y: 119, distance: 128.0
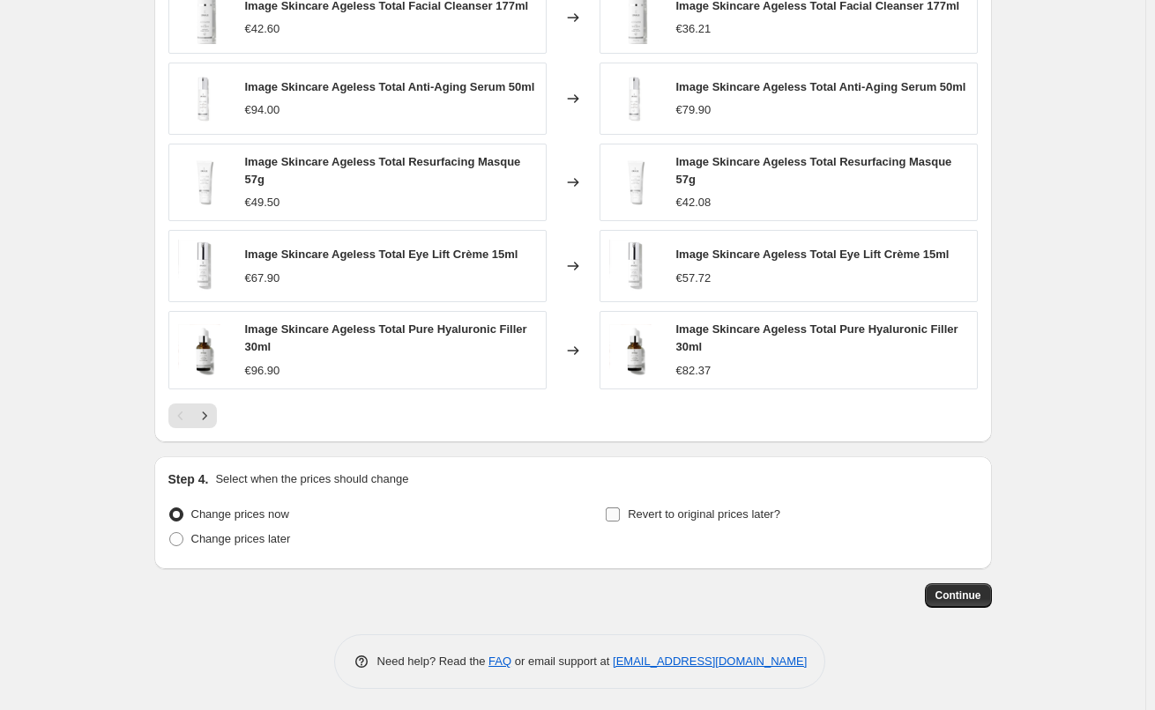
type input "Image Skincare"
click at [723, 521] on label "Revert to original prices later?" at bounding box center [692, 514] width 175 height 25
click at [620, 521] on input "Revert to original prices later?" at bounding box center [612, 515] width 14 height 14
checkbox input "true"
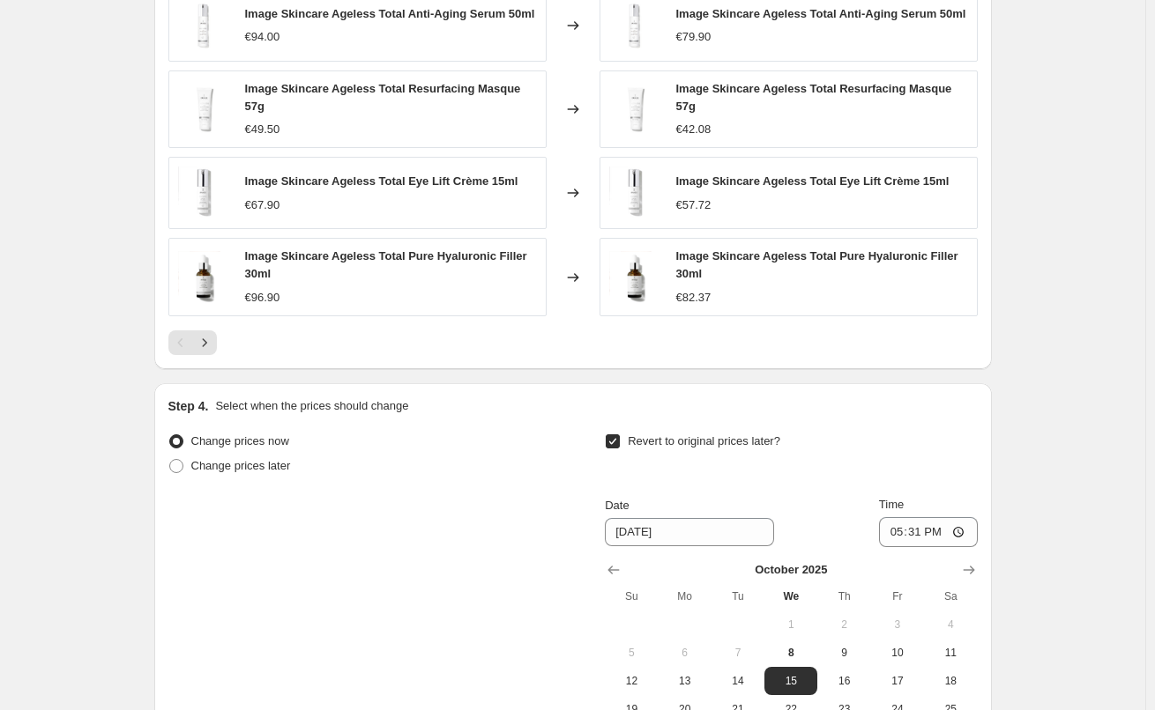
scroll to position [1557, 0]
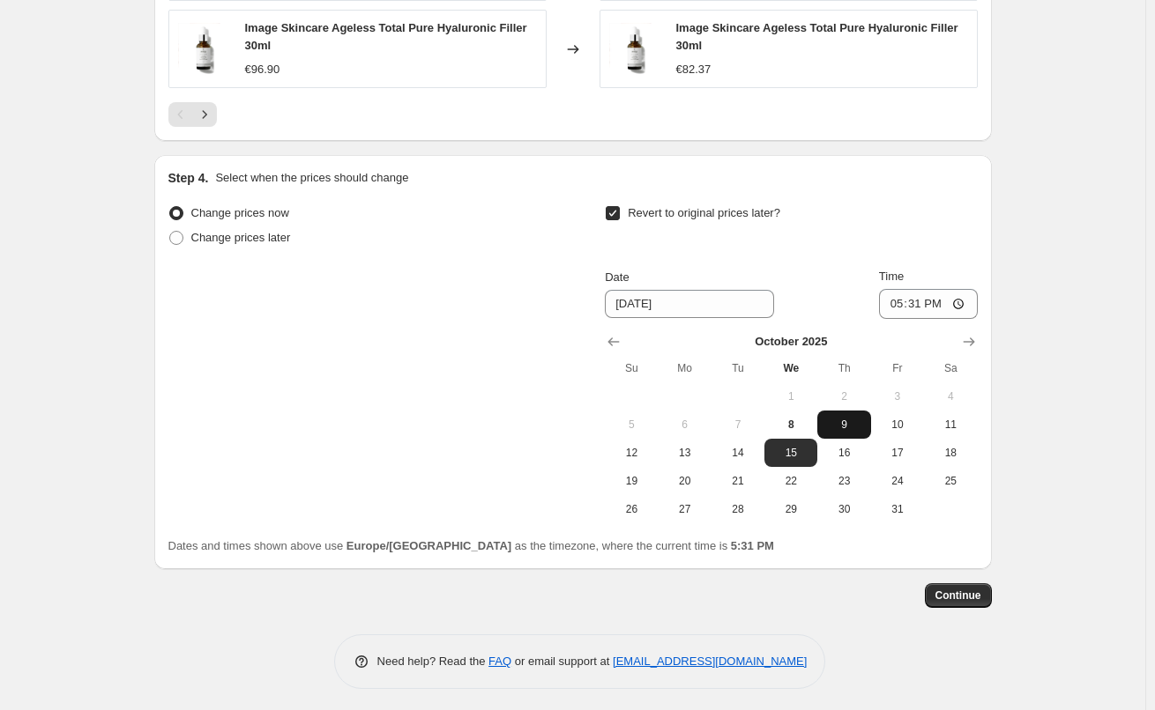
click at [829, 418] on span "9" at bounding box center [843, 425] width 39 height 14
type input "[DATE]"
click at [897, 301] on input "17:31" at bounding box center [928, 304] width 99 height 30
type input "03:00"
click at [965, 583] on button "Continue" at bounding box center [958, 595] width 67 height 25
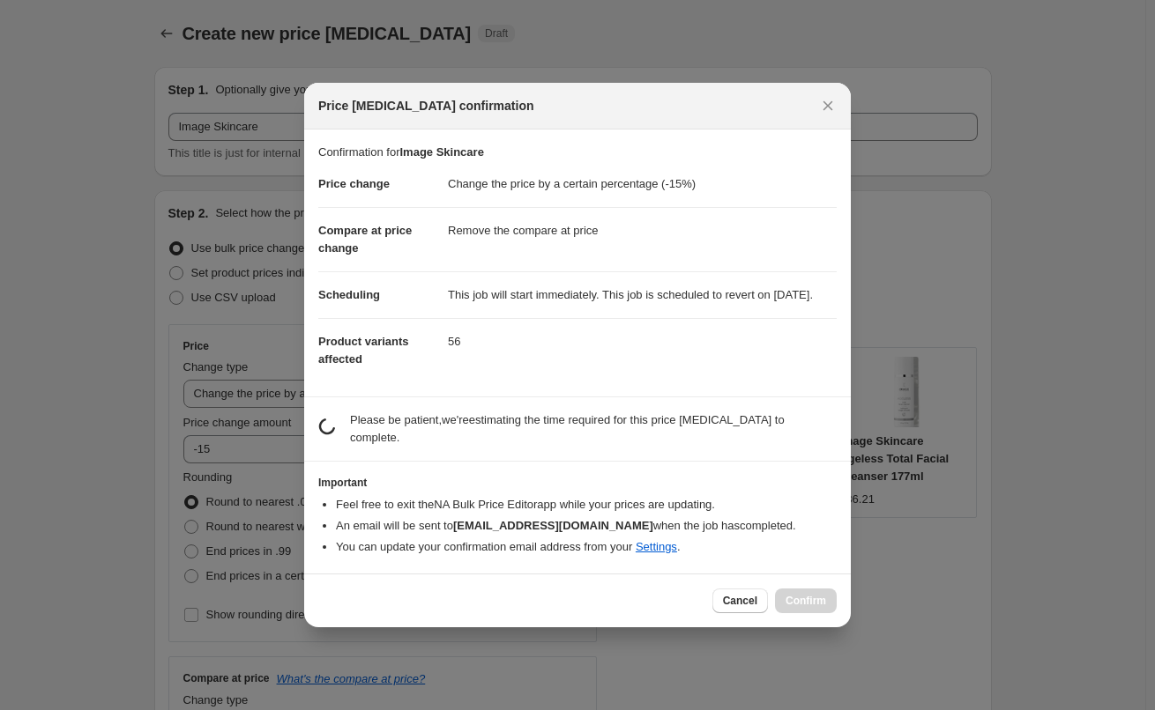
scroll to position [0, 0]
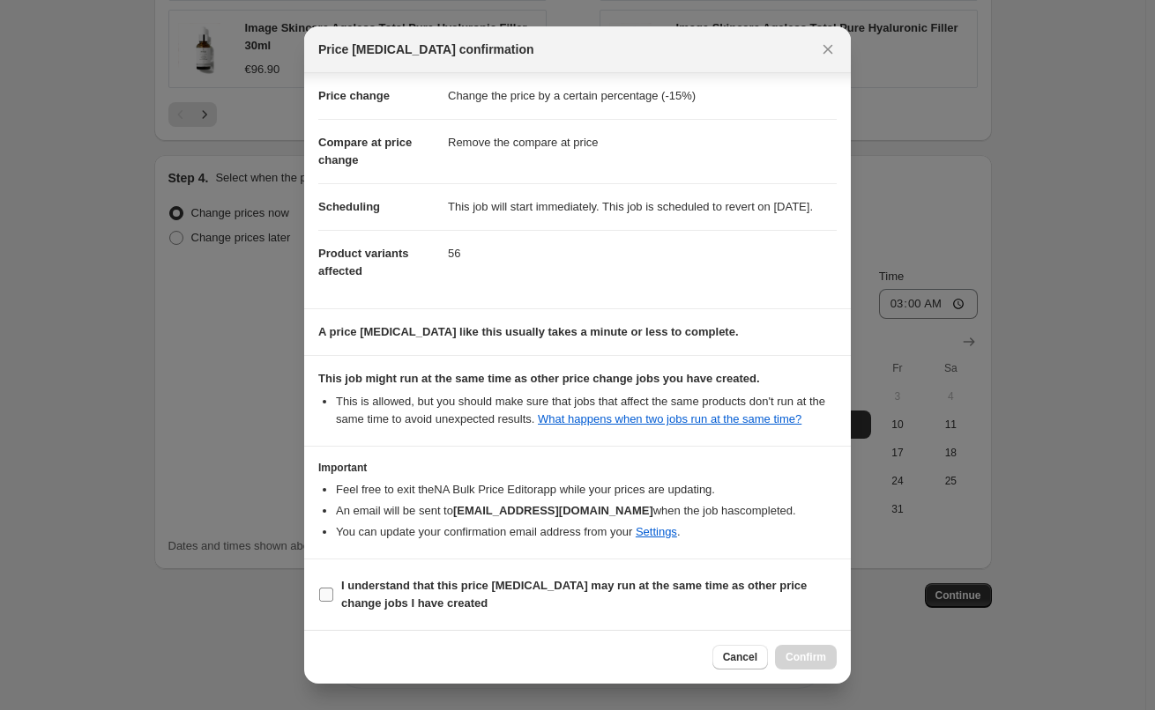
click at [398, 608] on b "I understand that this price [MEDICAL_DATA] may run at the same time as other p…" at bounding box center [573, 594] width 465 height 31
click at [333, 602] on input "I understand that this price [MEDICAL_DATA] may run at the same time as other p…" at bounding box center [326, 595] width 14 height 14
checkbox input "true"
click at [831, 654] on button "Confirm" at bounding box center [806, 657] width 62 height 25
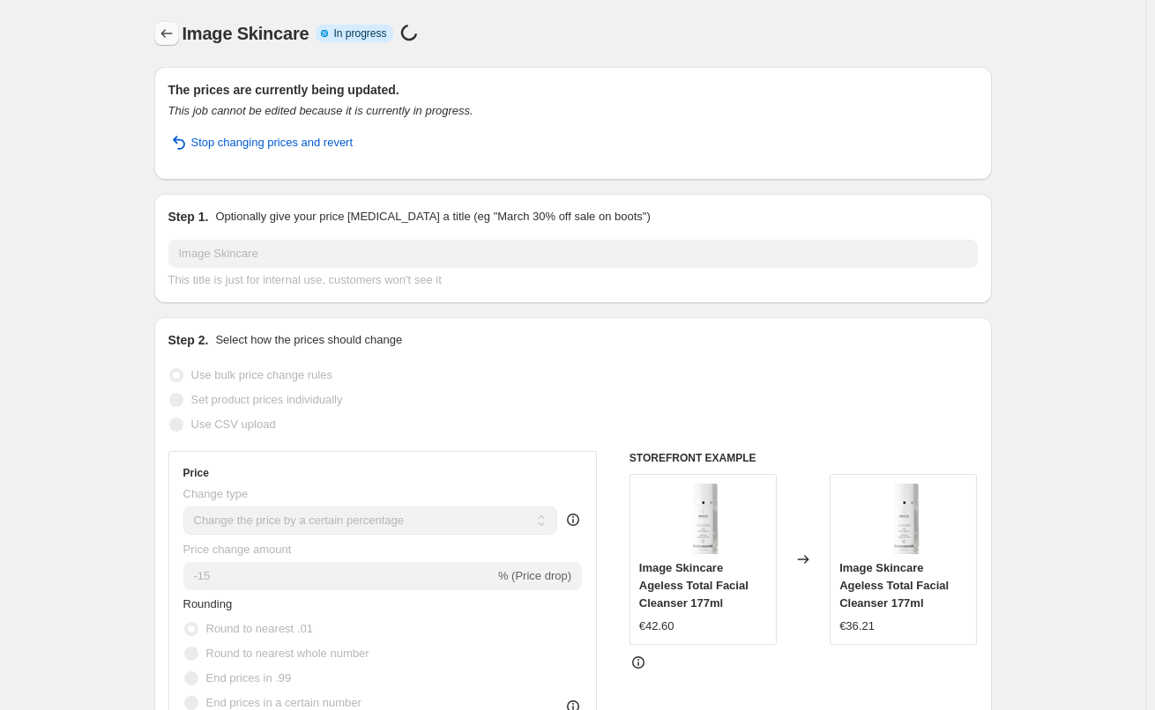
click at [168, 29] on icon "Price change jobs" at bounding box center [167, 34] width 18 height 18
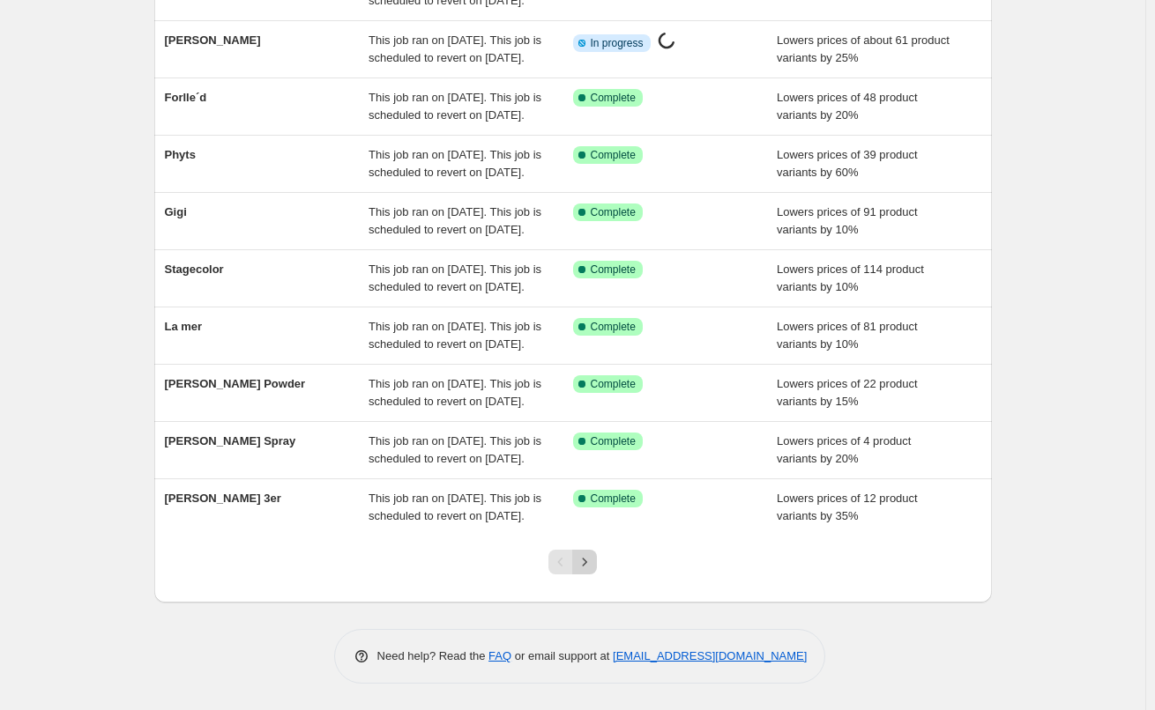
click at [593, 561] on icon "Next" at bounding box center [585, 562] width 18 height 18
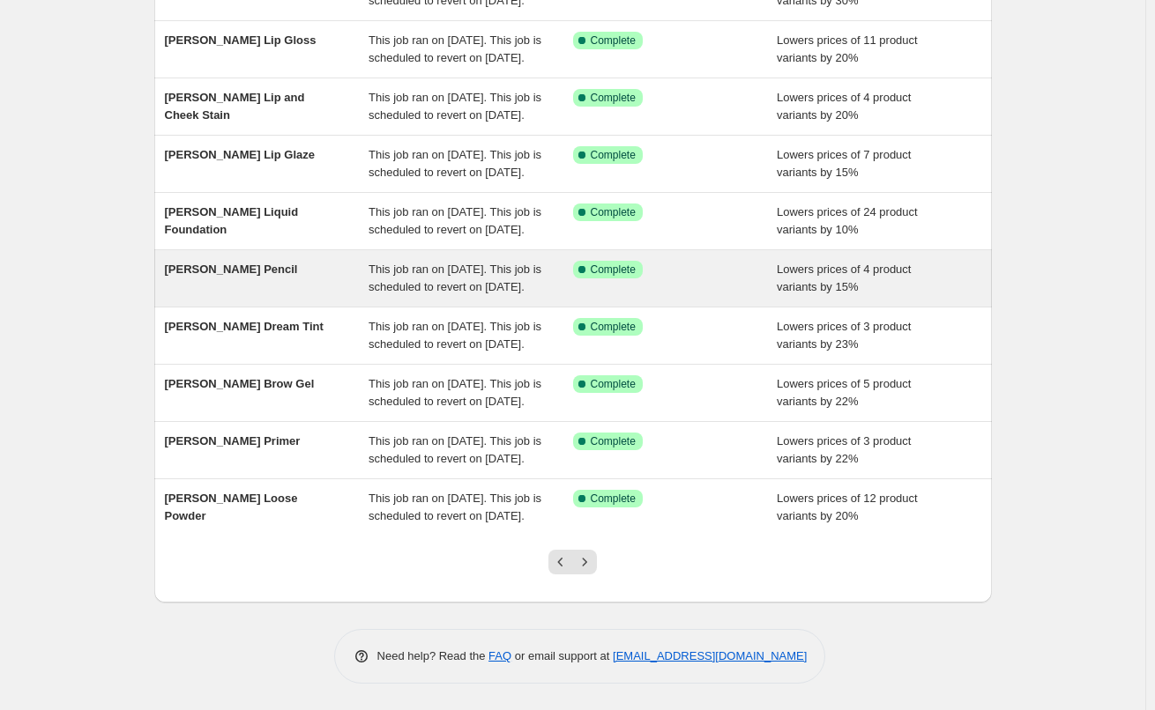
click at [593, 561] on icon "Next" at bounding box center [585, 562] width 18 height 18
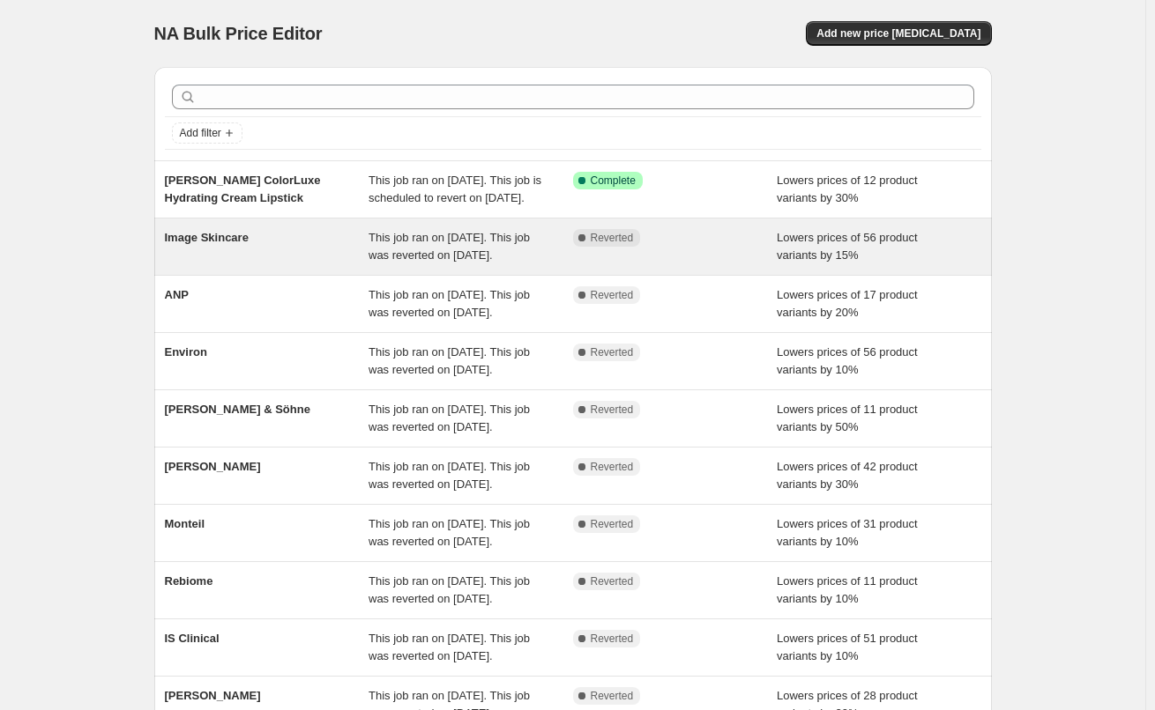
click at [234, 244] on span "Image Skincare" at bounding box center [207, 237] width 84 height 13
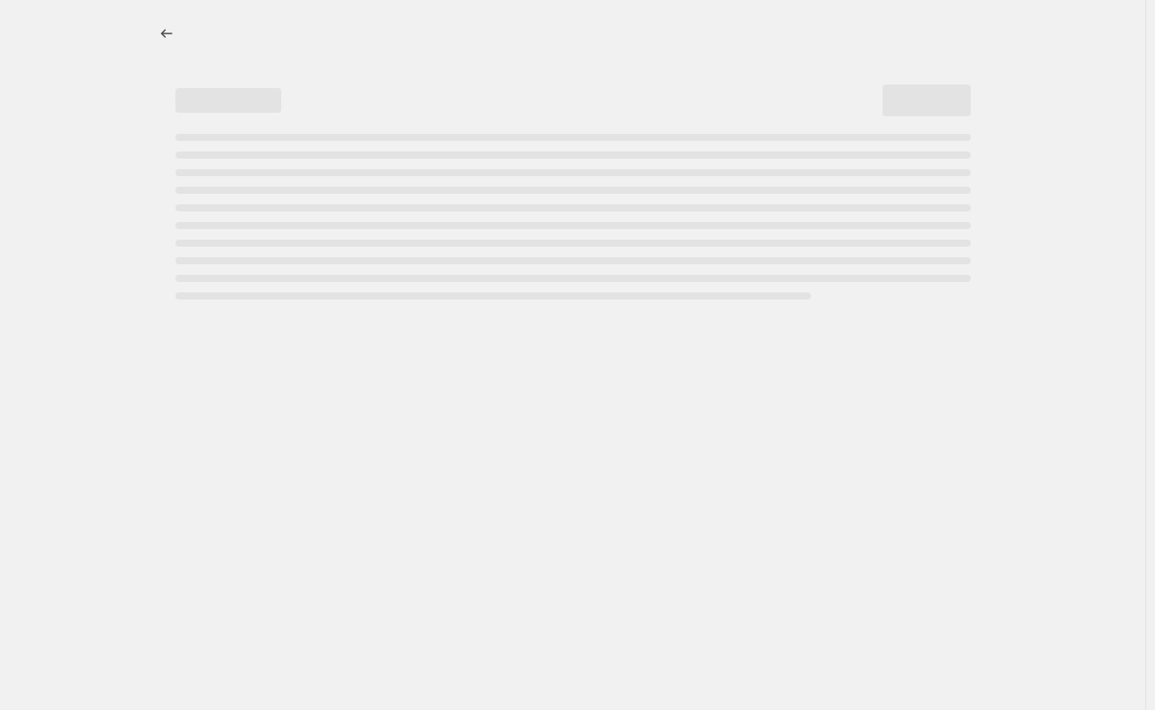
select select "percentage"
select select "remove"
select select "vendor"
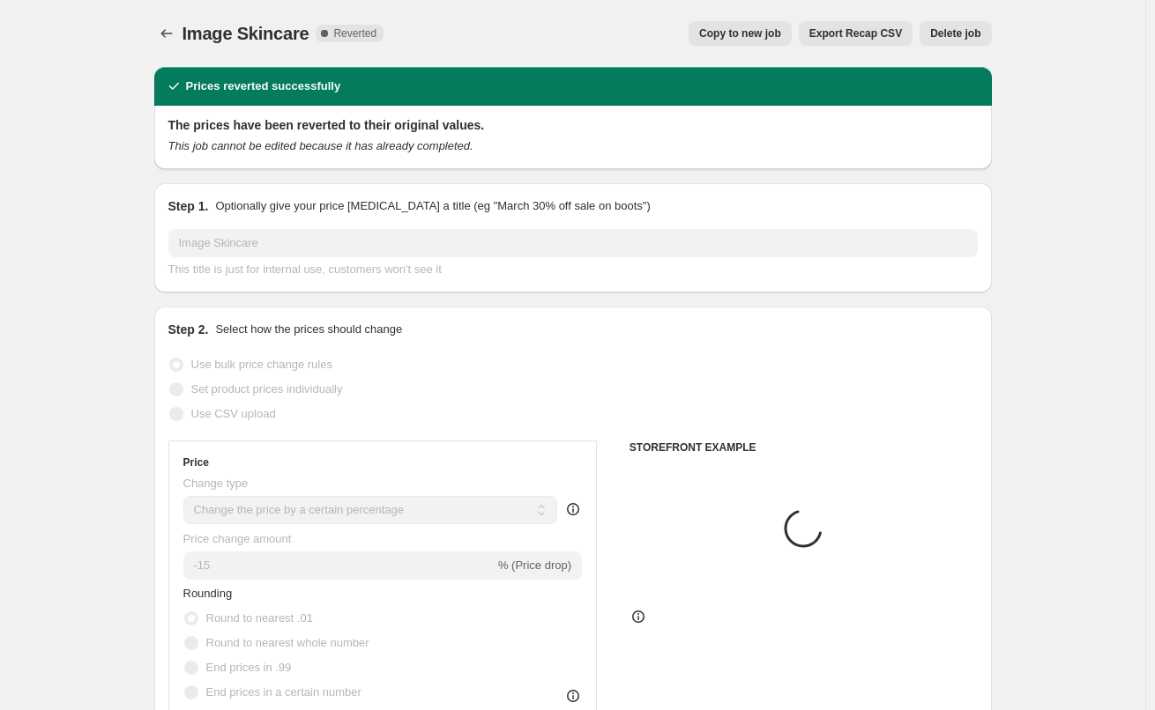
click at [955, 36] on span "Delete job" at bounding box center [955, 33] width 50 height 14
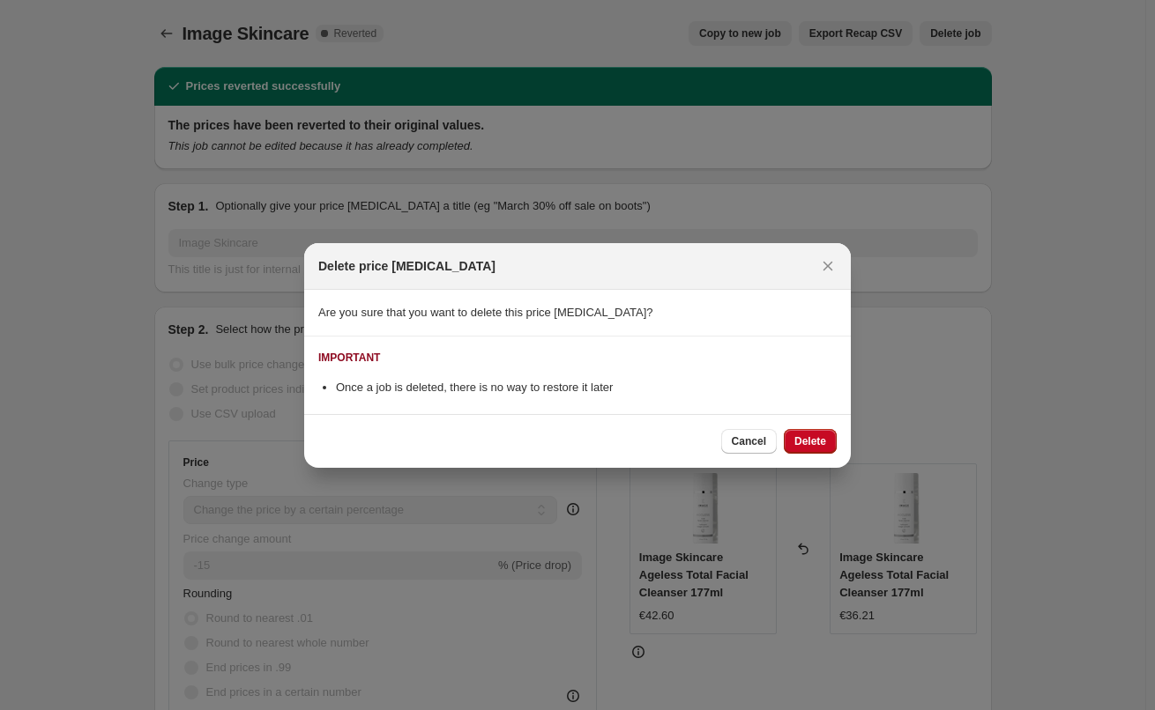
click at [813, 446] on span "Delete" at bounding box center [810, 442] width 32 height 14
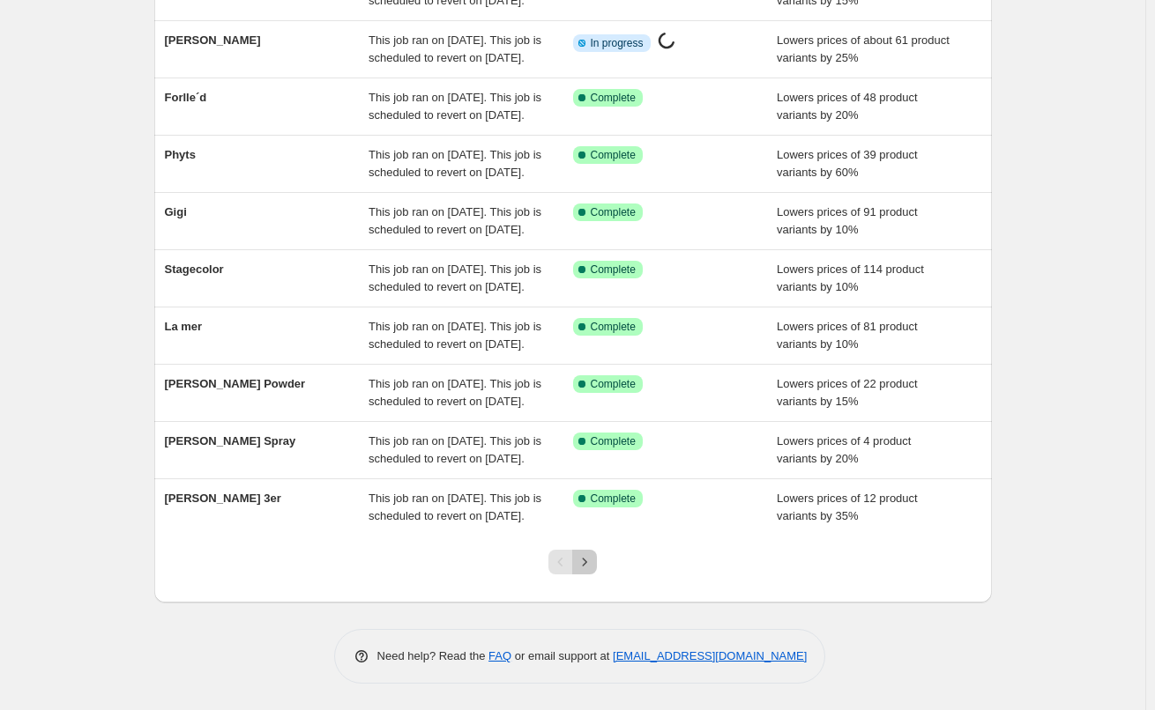
click at [591, 559] on icon "Next" at bounding box center [585, 562] width 18 height 18
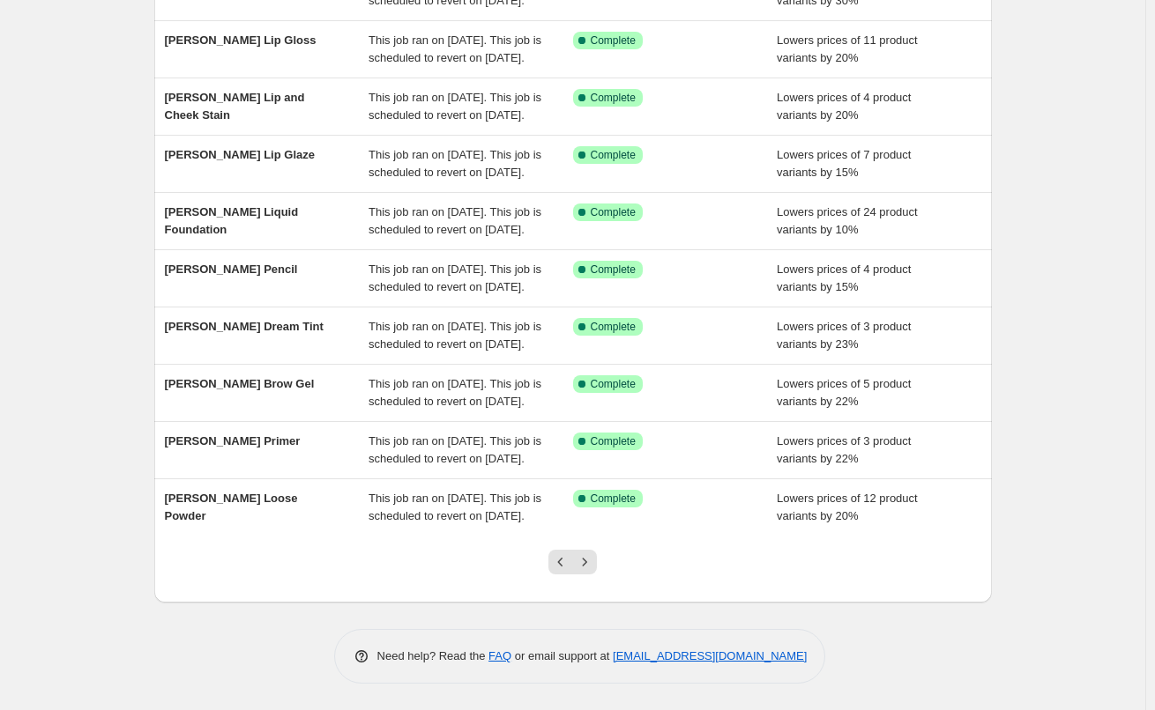
click at [591, 559] on icon "Next" at bounding box center [585, 562] width 18 height 18
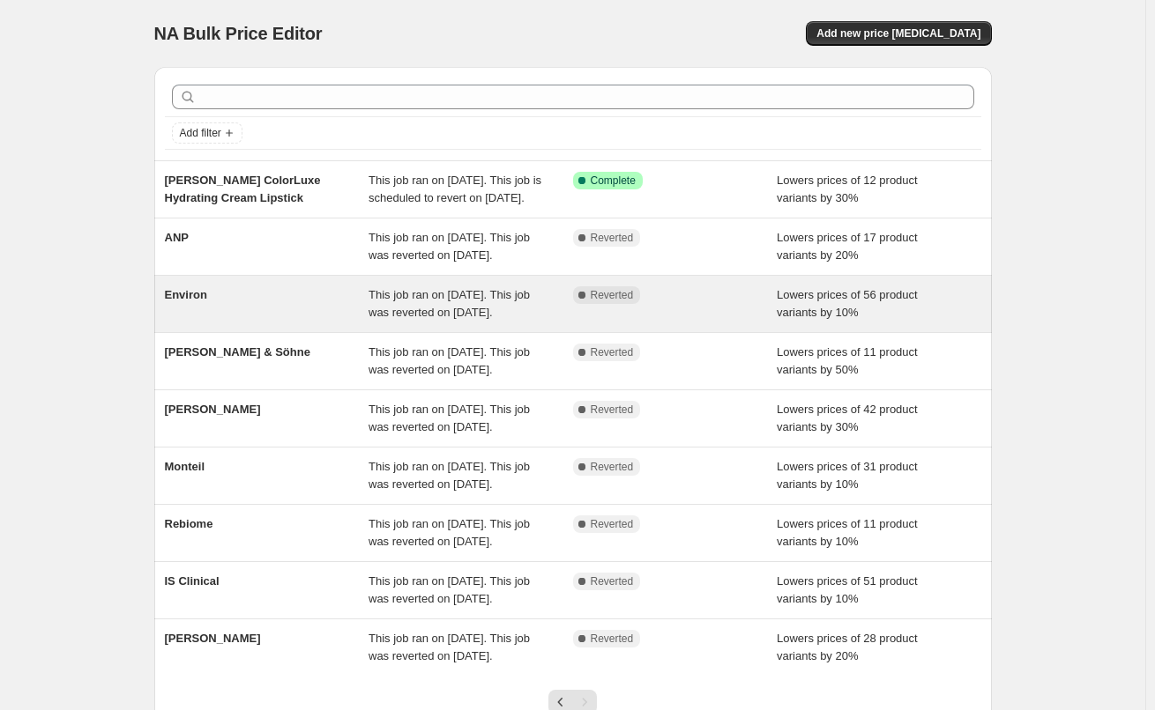
click at [177, 301] on span "Environ" at bounding box center [186, 294] width 42 height 13
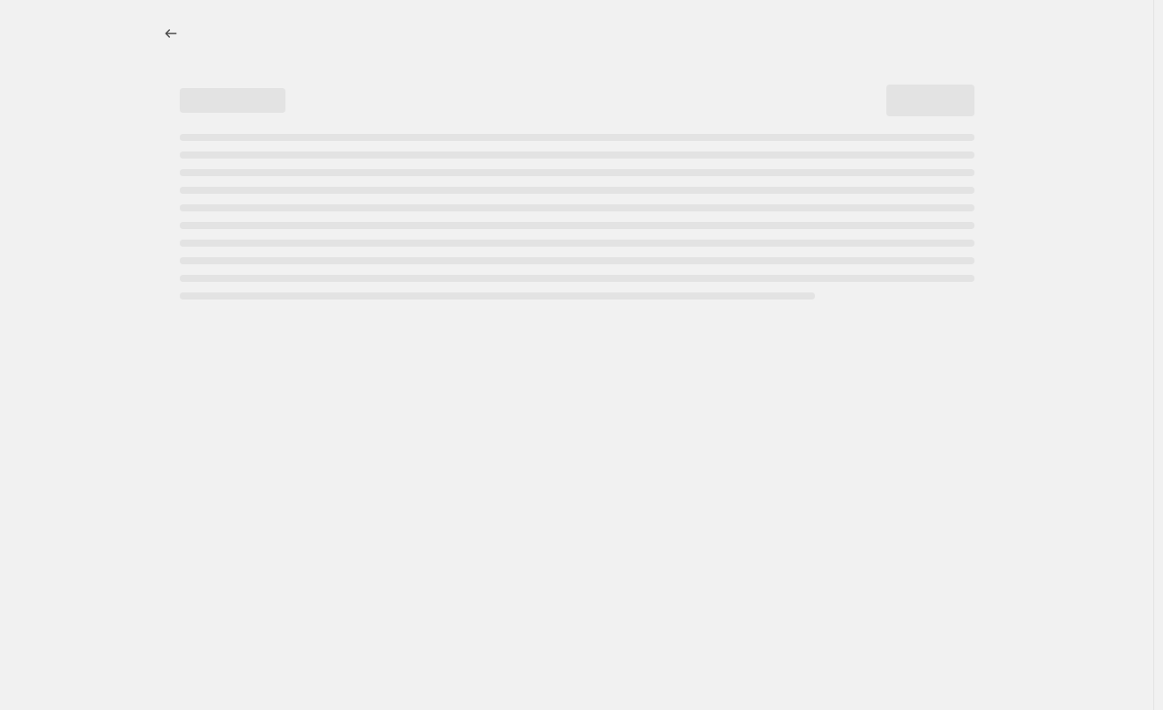
select select "percentage"
select select "vendor"
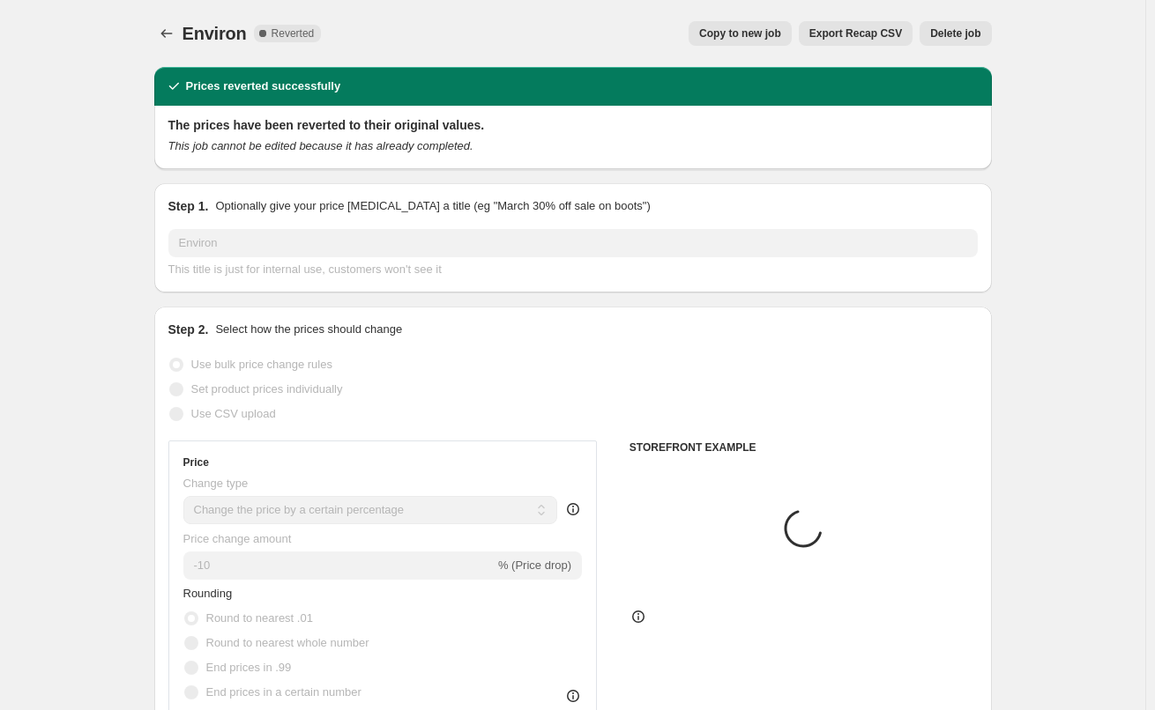
click at [776, 25] on button "Copy to new job" at bounding box center [739, 33] width 103 height 25
select select "percentage"
select select "vendor"
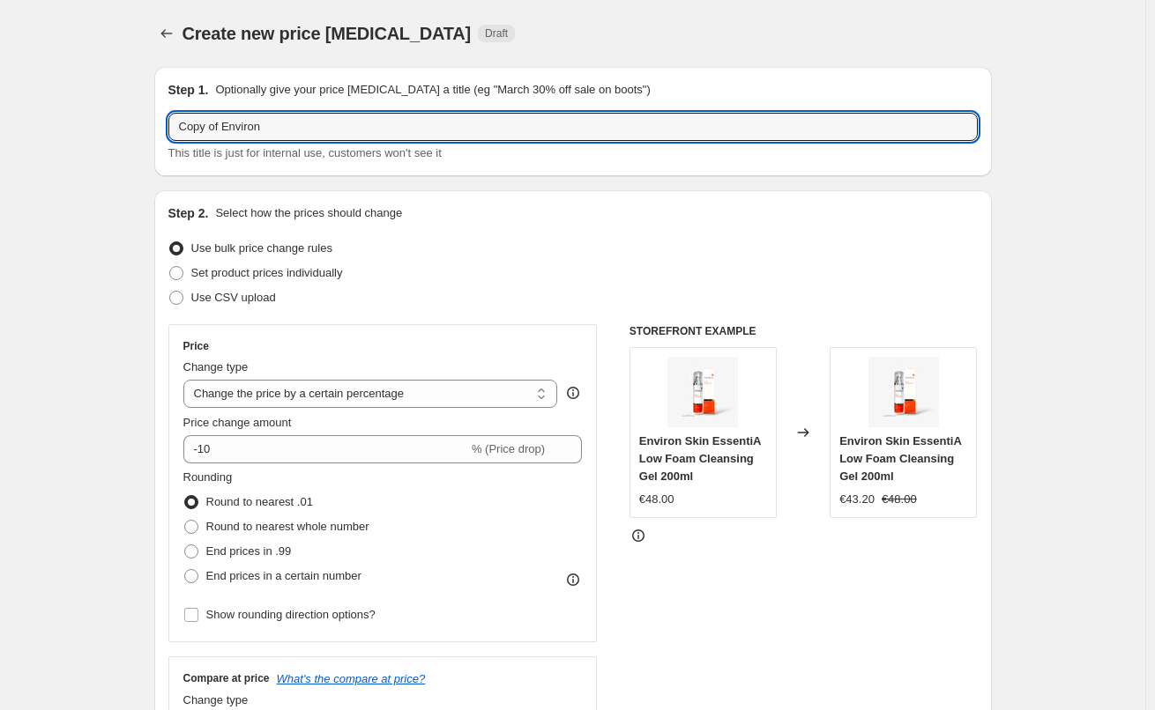
drag, startPoint x: 226, startPoint y: 127, endPoint x: 124, endPoint y: 128, distance: 101.4
type input "Environ"
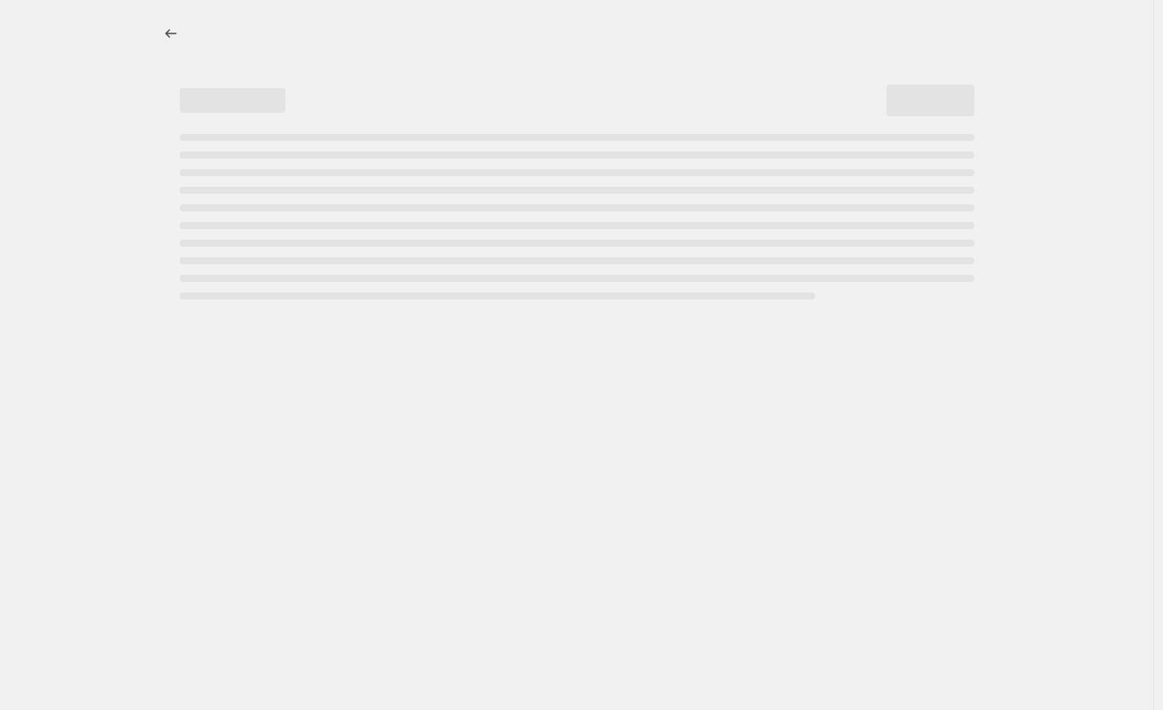
select select "percentage"
select select "vendor"
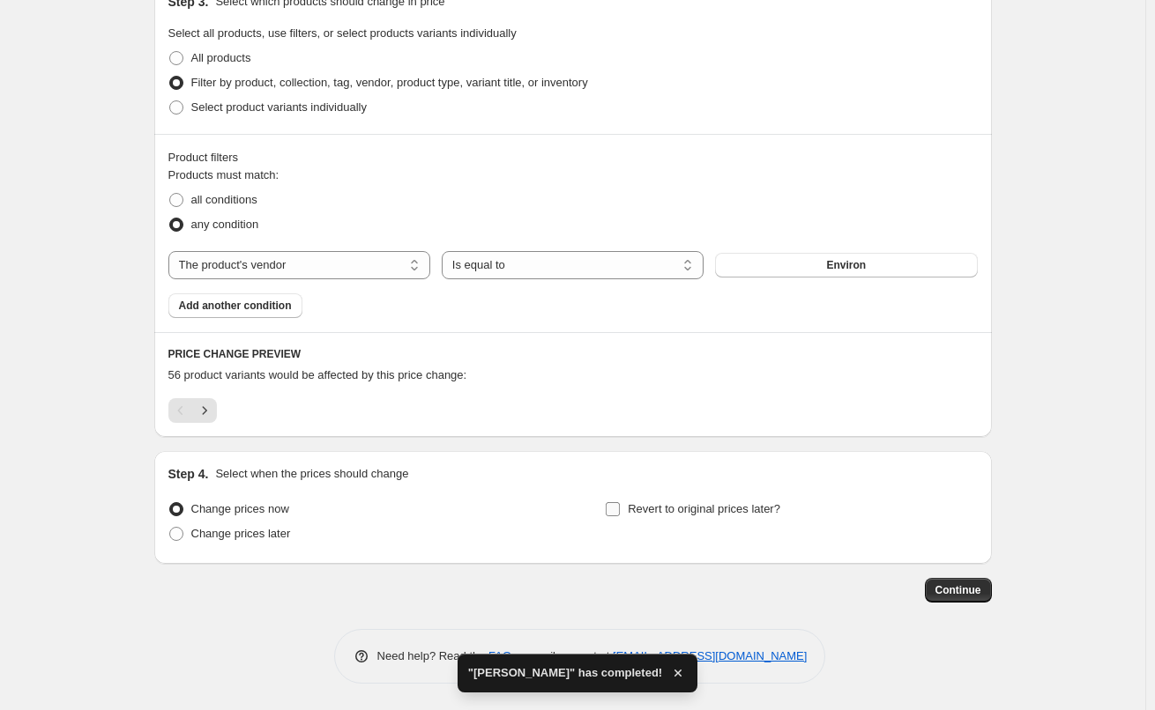
click at [690, 516] on span "Revert to original prices later?" at bounding box center [704, 508] width 152 height 13
click at [620, 516] on input "Revert to original prices later?" at bounding box center [612, 509] width 14 height 14
checkbox input "true"
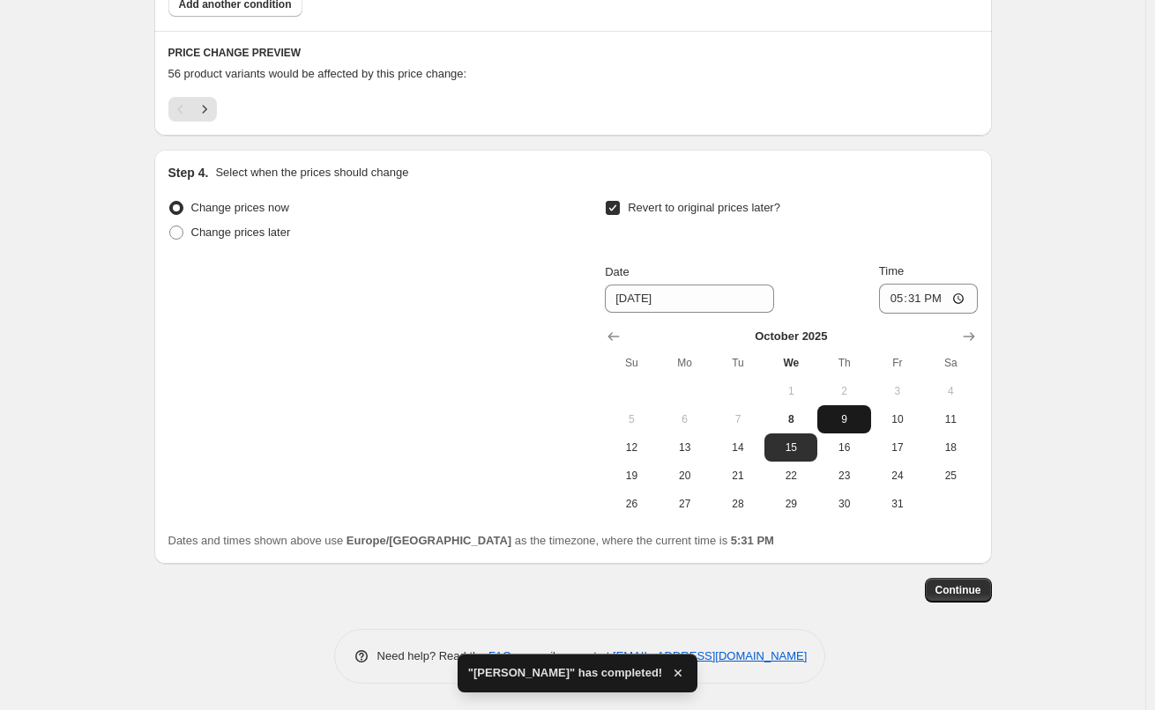
click at [837, 427] on button "9" at bounding box center [843, 419] width 53 height 28
type input "[DATE]"
click at [897, 302] on input "17:31" at bounding box center [928, 299] width 99 height 30
type input "03:00"
drag, startPoint x: 972, startPoint y: 570, endPoint x: 971, endPoint y: 582, distance: 11.5
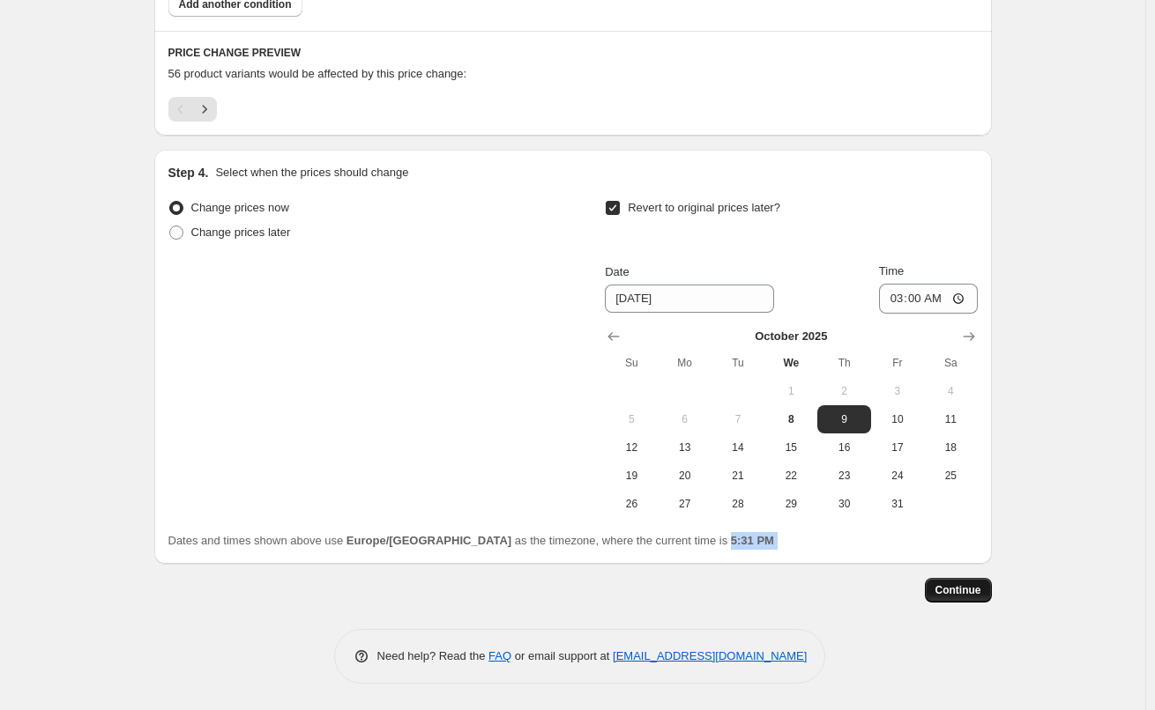
click at [971, 582] on button "Continue" at bounding box center [958, 590] width 67 height 25
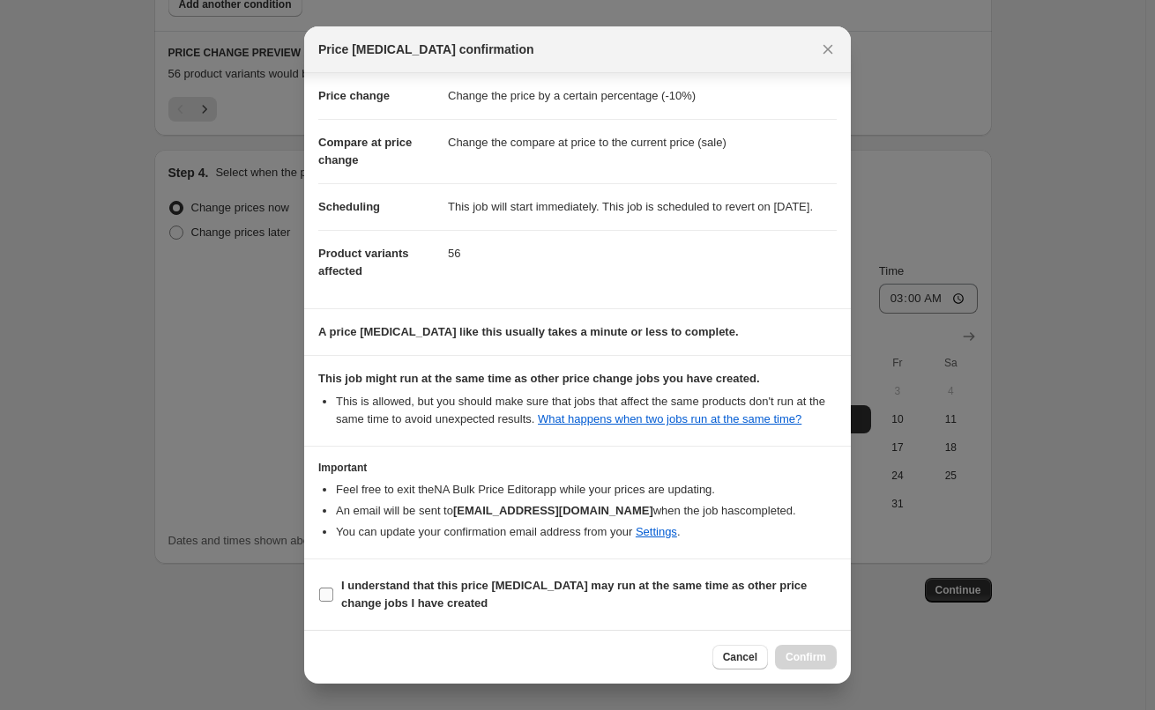
click at [370, 579] on b "I understand that this price [MEDICAL_DATA] may run at the same time as other p…" at bounding box center [573, 594] width 465 height 31
click at [333, 588] on input "I understand that this price [MEDICAL_DATA] may run at the same time as other p…" at bounding box center [326, 595] width 14 height 14
checkbox input "true"
click at [803, 653] on span "Confirm" at bounding box center [805, 657] width 41 height 14
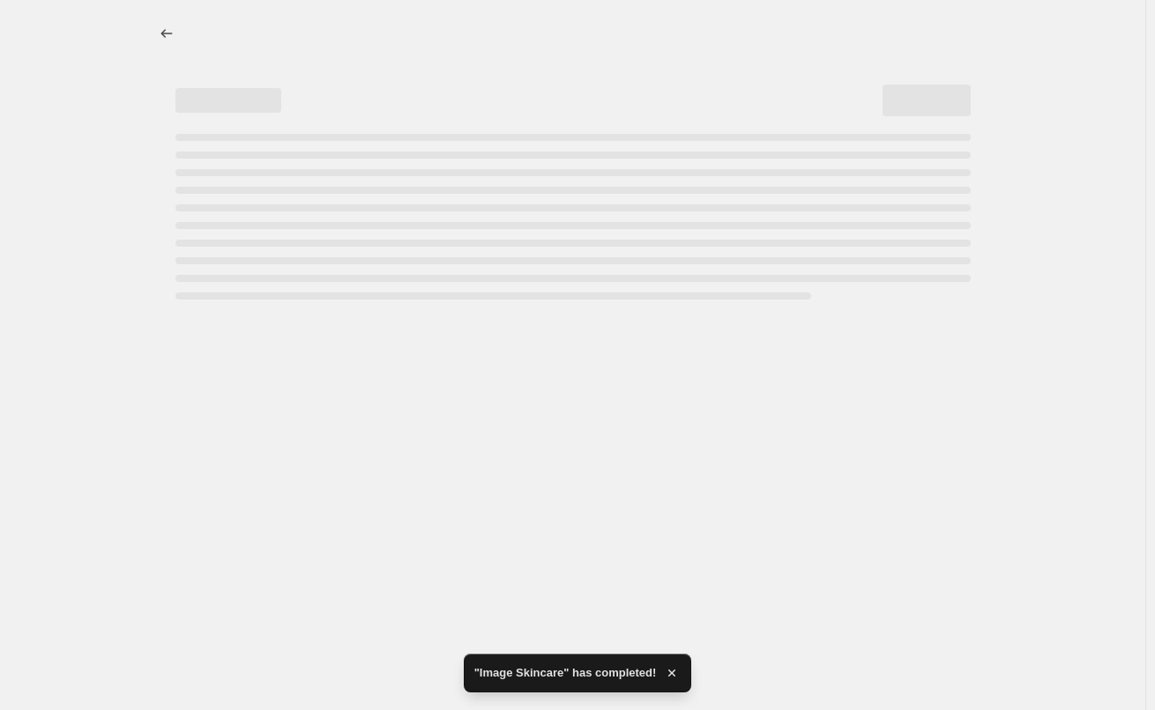
select select "percentage"
select select "vendor"
select select "percentage"
select select "vendor"
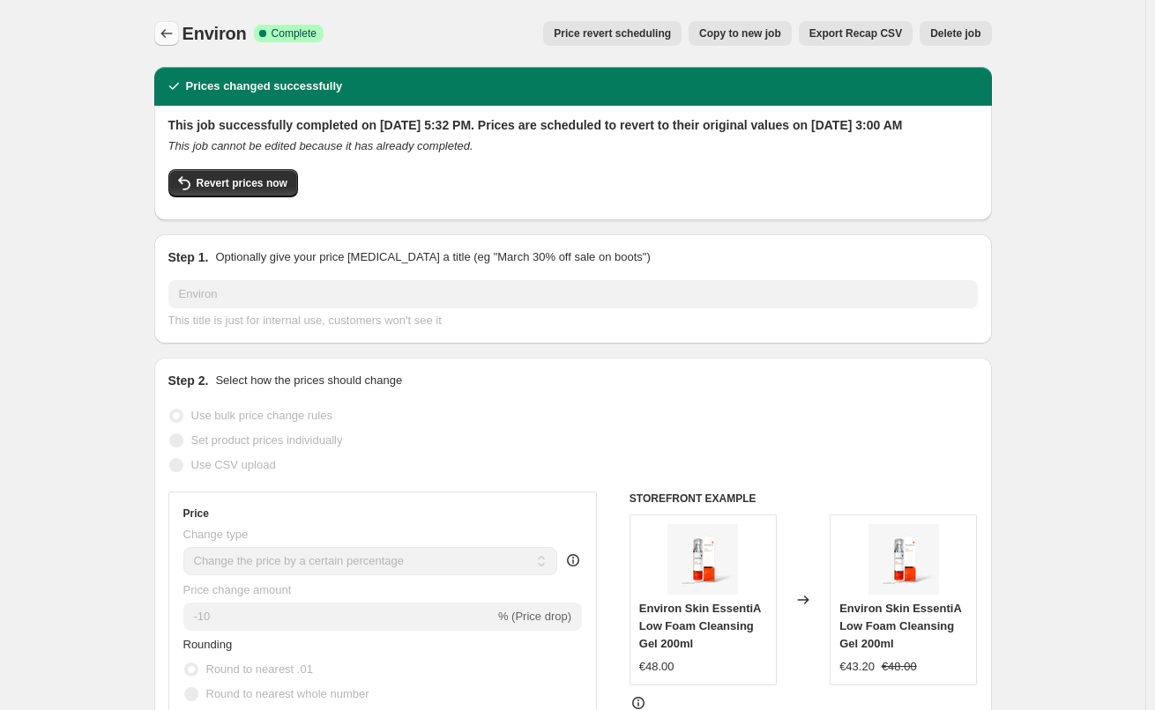
click at [172, 40] on icon "Price change jobs" at bounding box center [167, 34] width 18 height 18
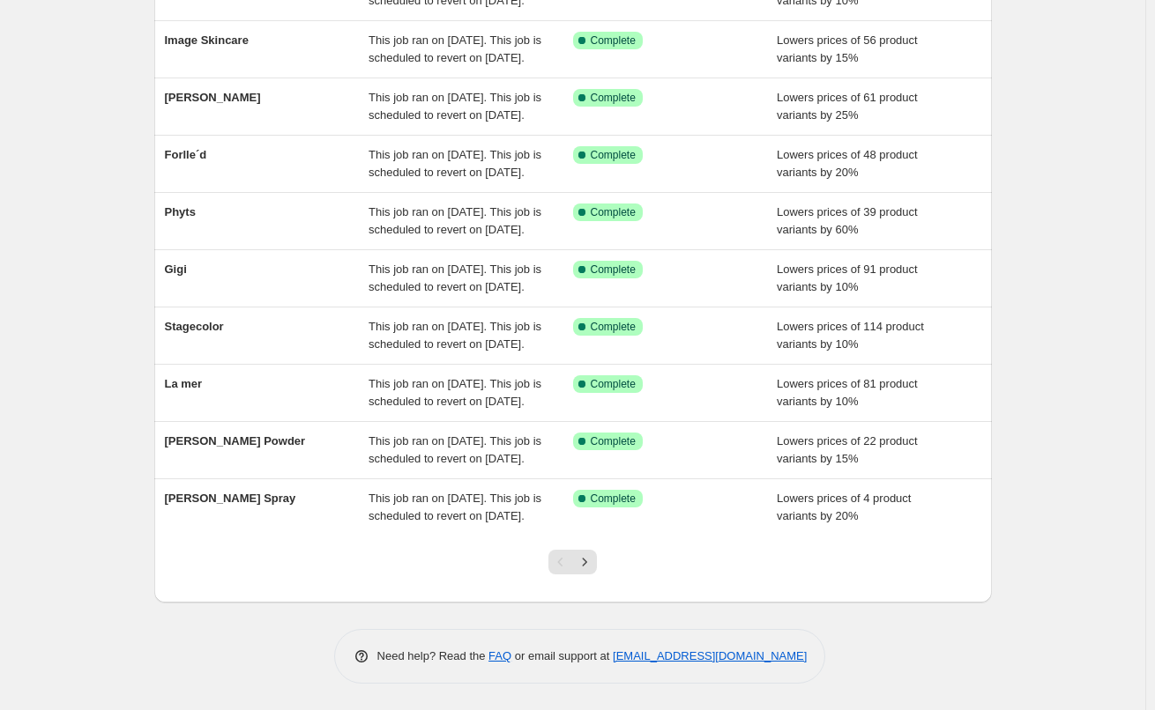
scroll to position [374, 0]
click at [590, 574] on button "Next" at bounding box center [584, 562] width 25 height 25
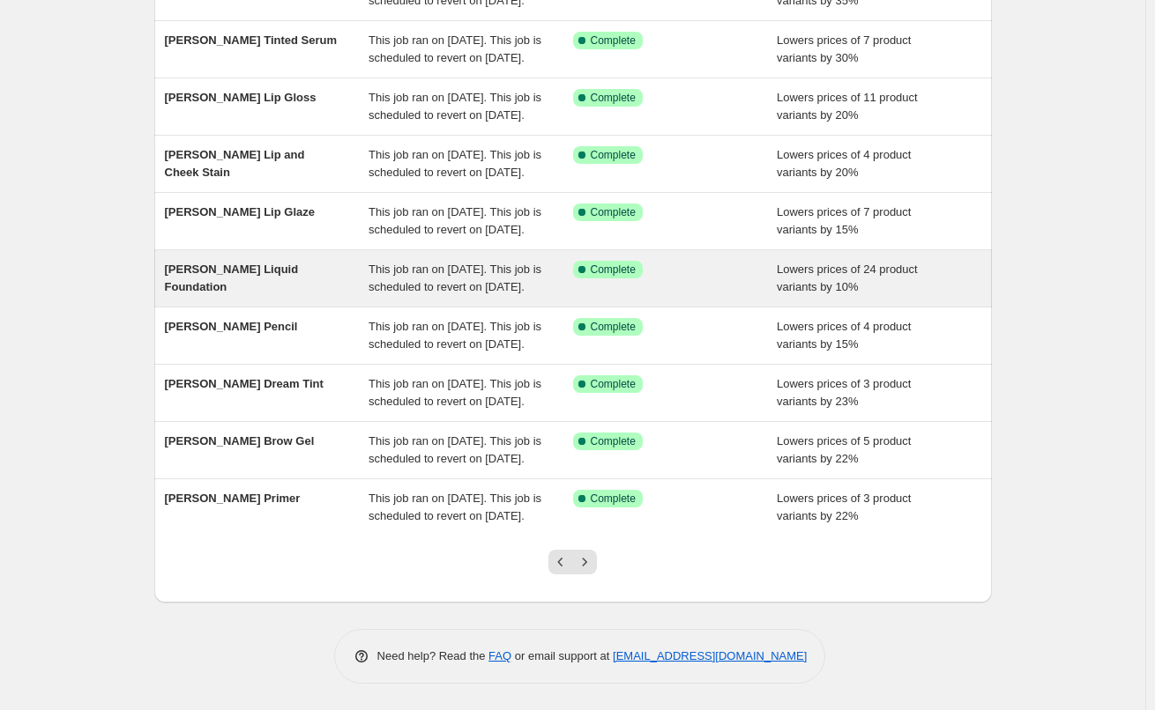
click at [589, 574] on button "Next" at bounding box center [584, 562] width 25 height 25
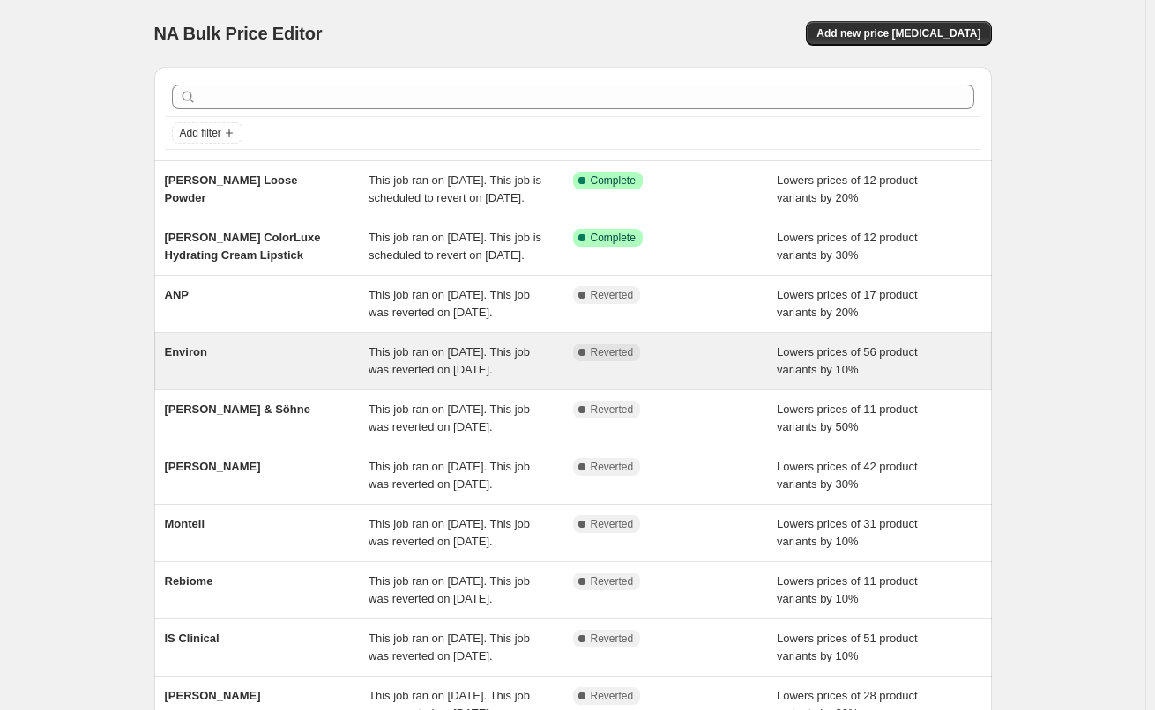
click at [197, 359] on span "Environ" at bounding box center [186, 351] width 42 height 13
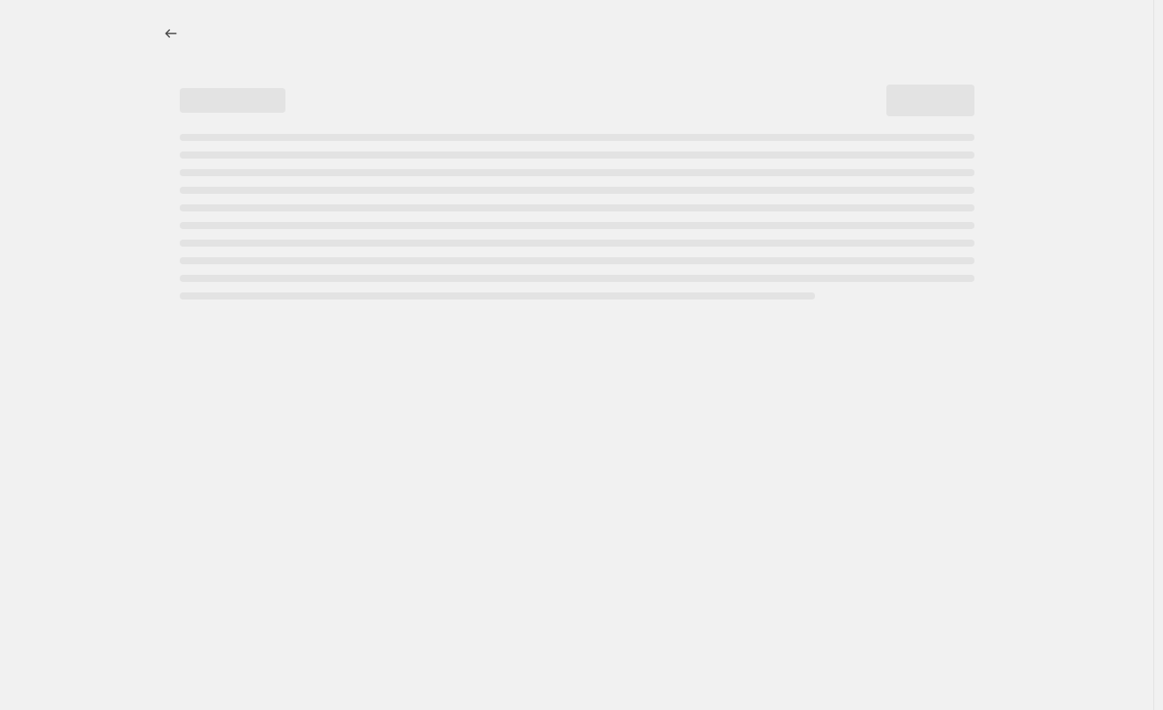
select select "percentage"
select select "vendor"
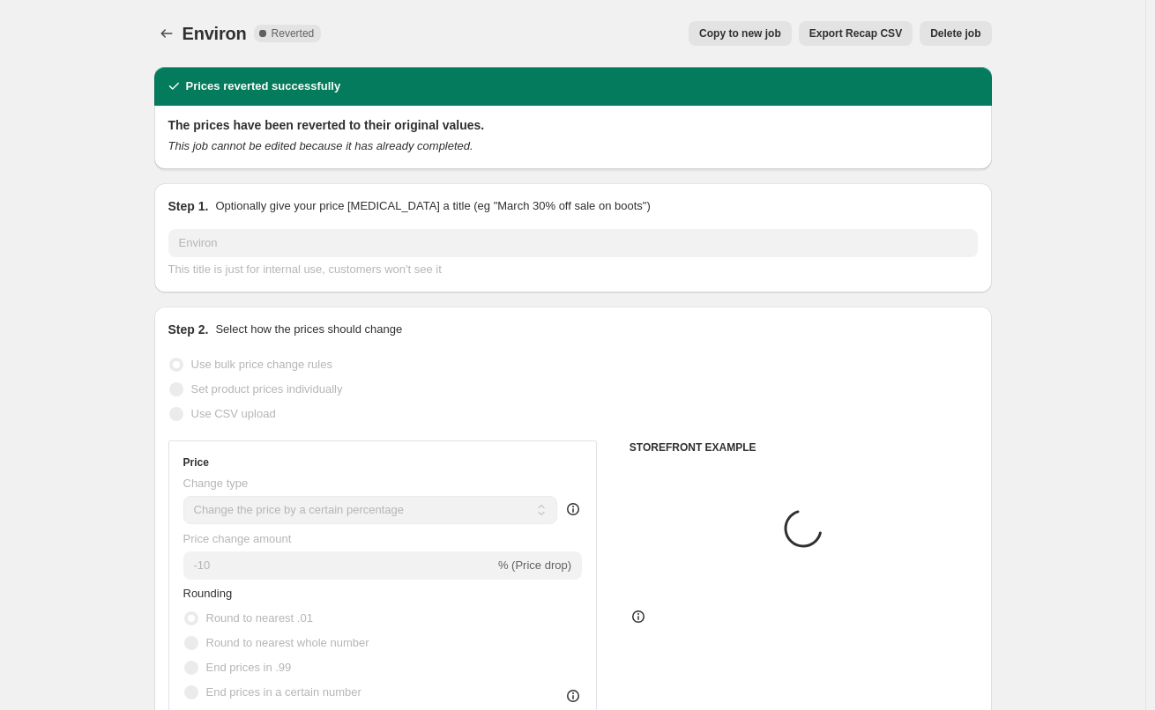
click at [951, 26] on button "Delete job" at bounding box center [954, 33] width 71 height 25
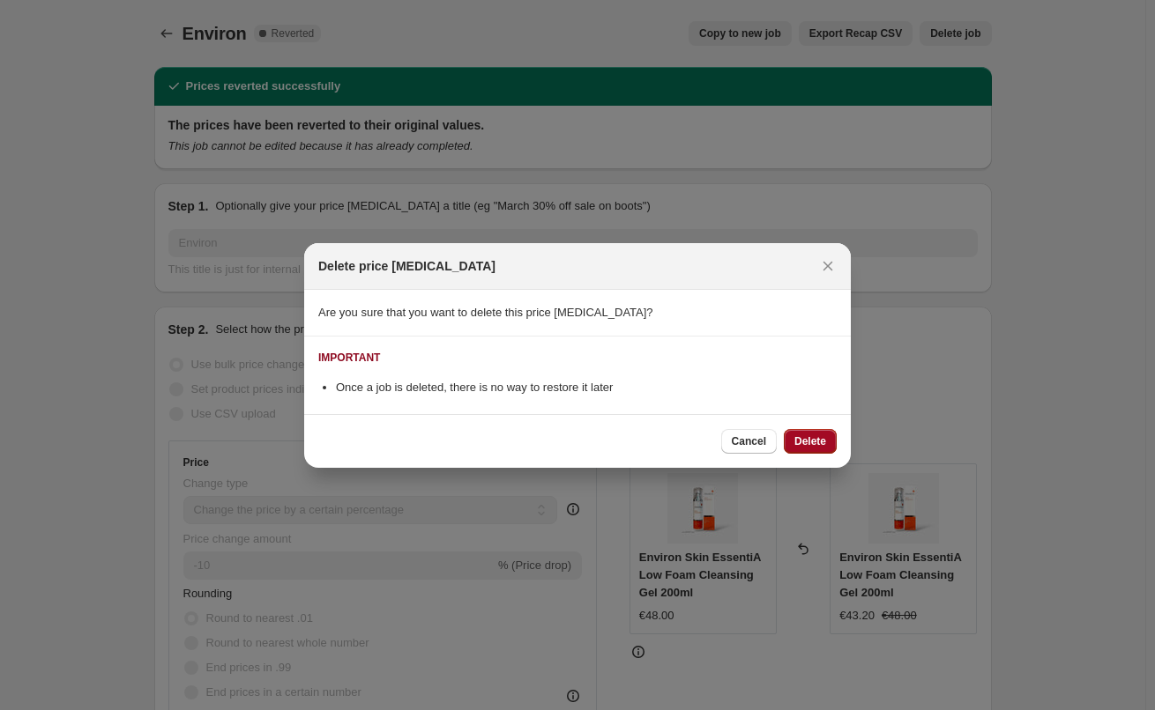
click at [815, 435] on span "Delete" at bounding box center [810, 442] width 32 height 14
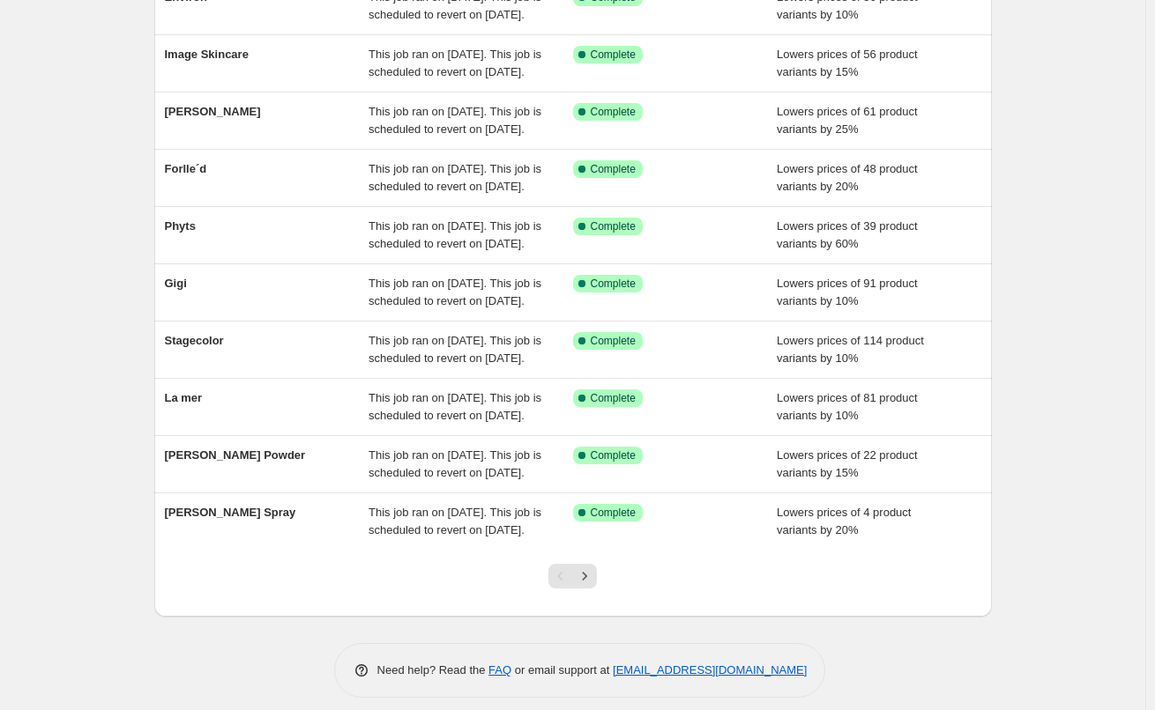
scroll to position [374, 0]
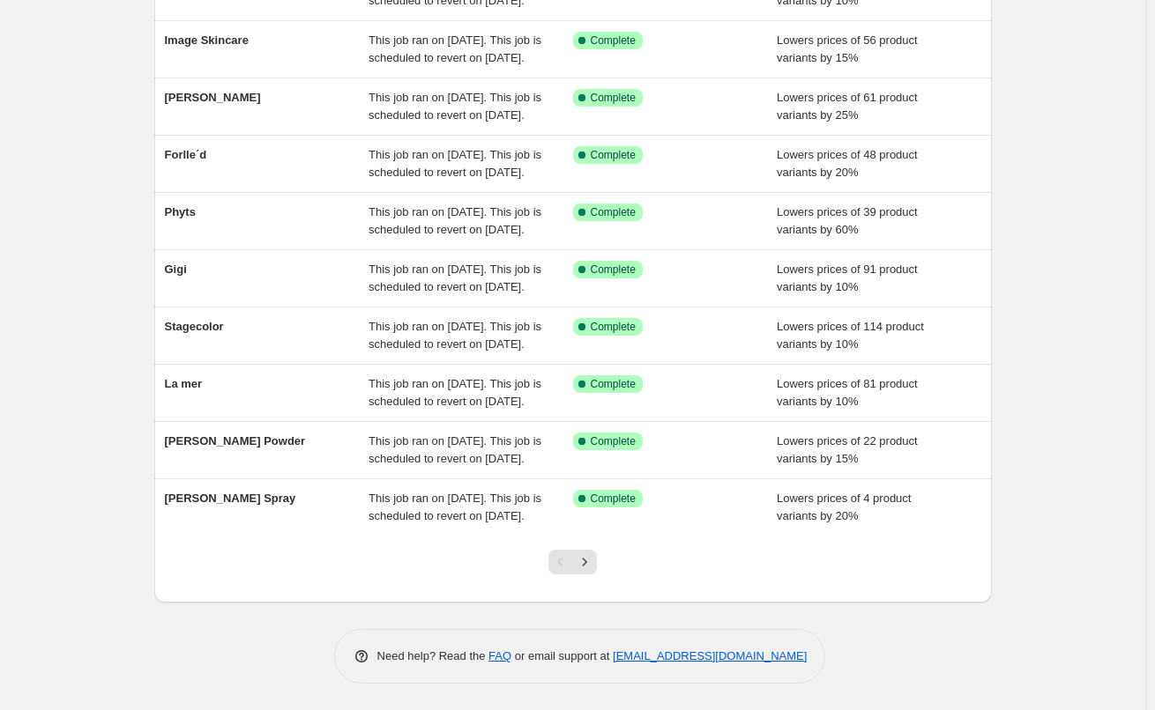
click at [601, 561] on div at bounding box center [572, 569] width 71 height 67
click at [589, 563] on icon "Next" at bounding box center [585, 562] width 18 height 18
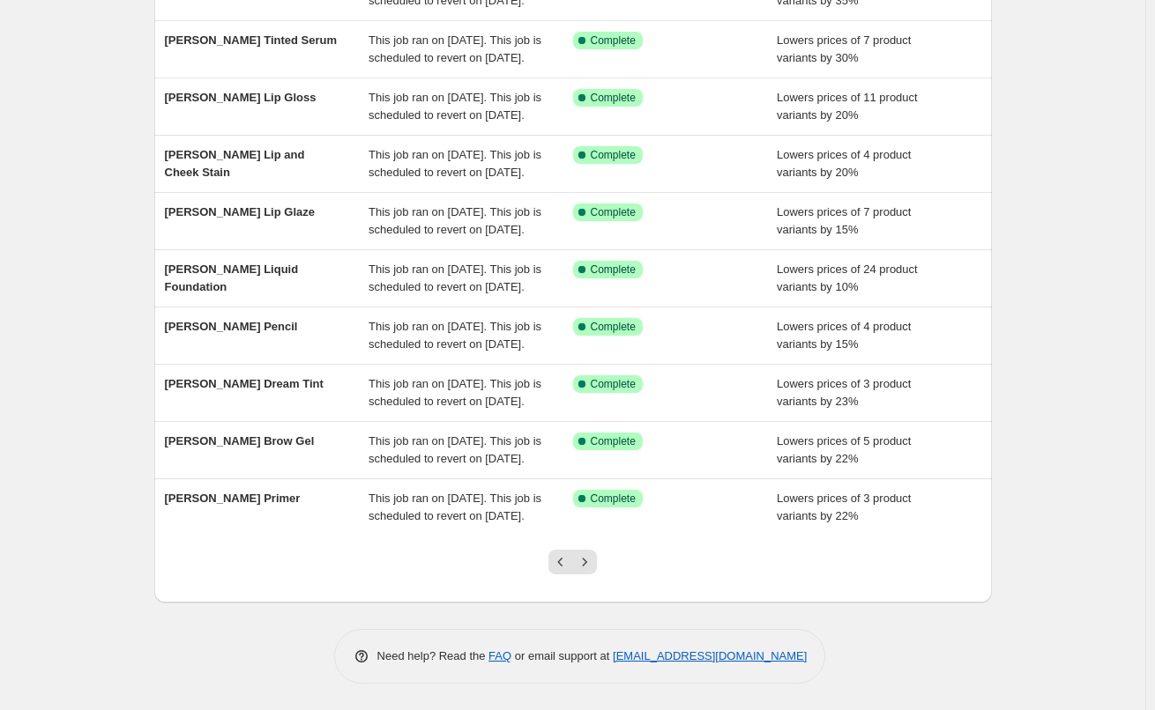
click at [589, 563] on icon "Next" at bounding box center [585, 562] width 18 height 18
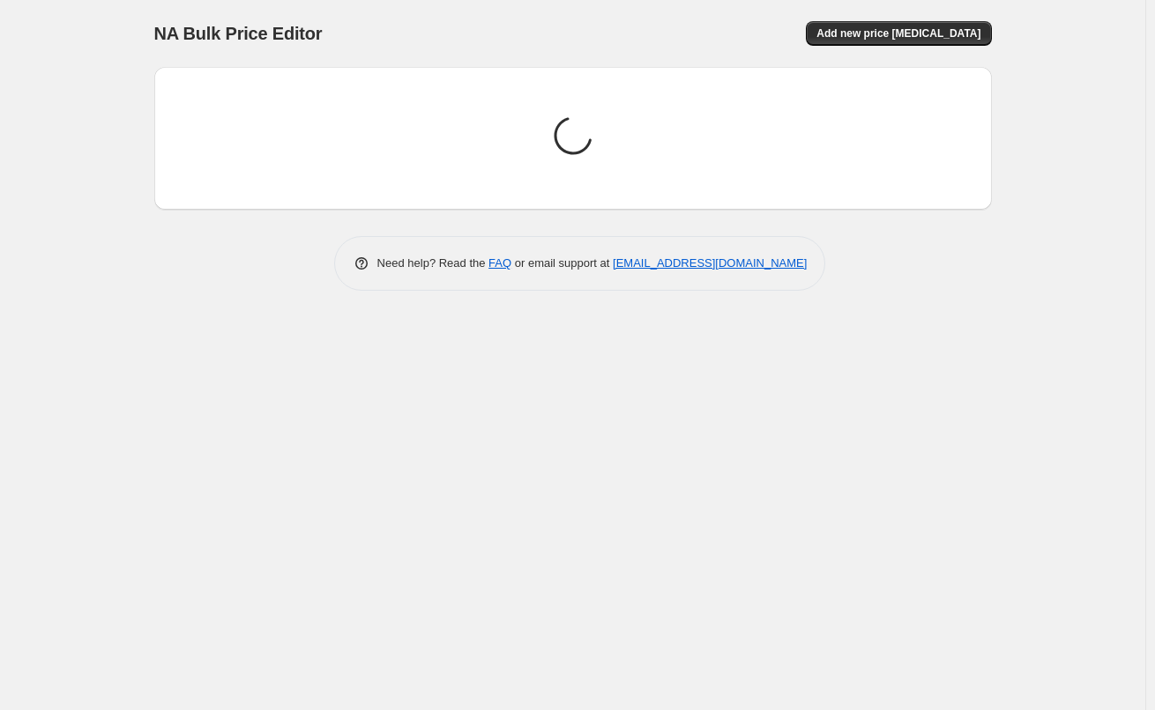
scroll to position [0, 0]
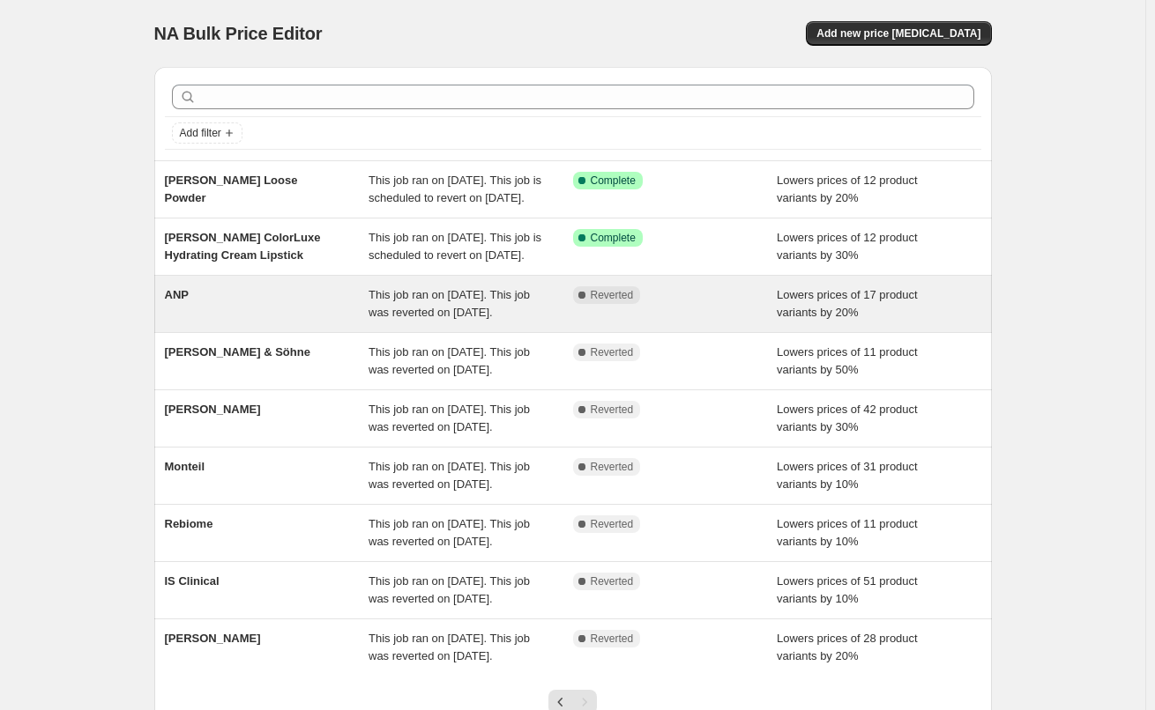
click at [213, 322] on div "ANP" at bounding box center [267, 303] width 204 height 35
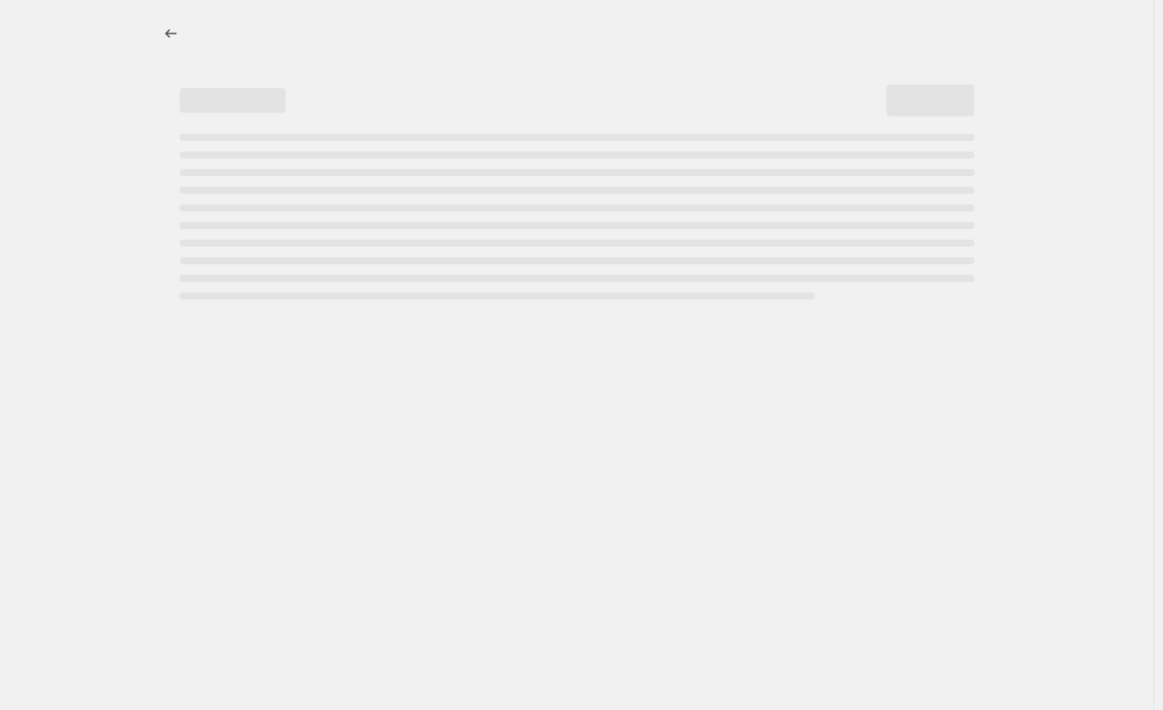
select select "percentage"
select select "vendor"
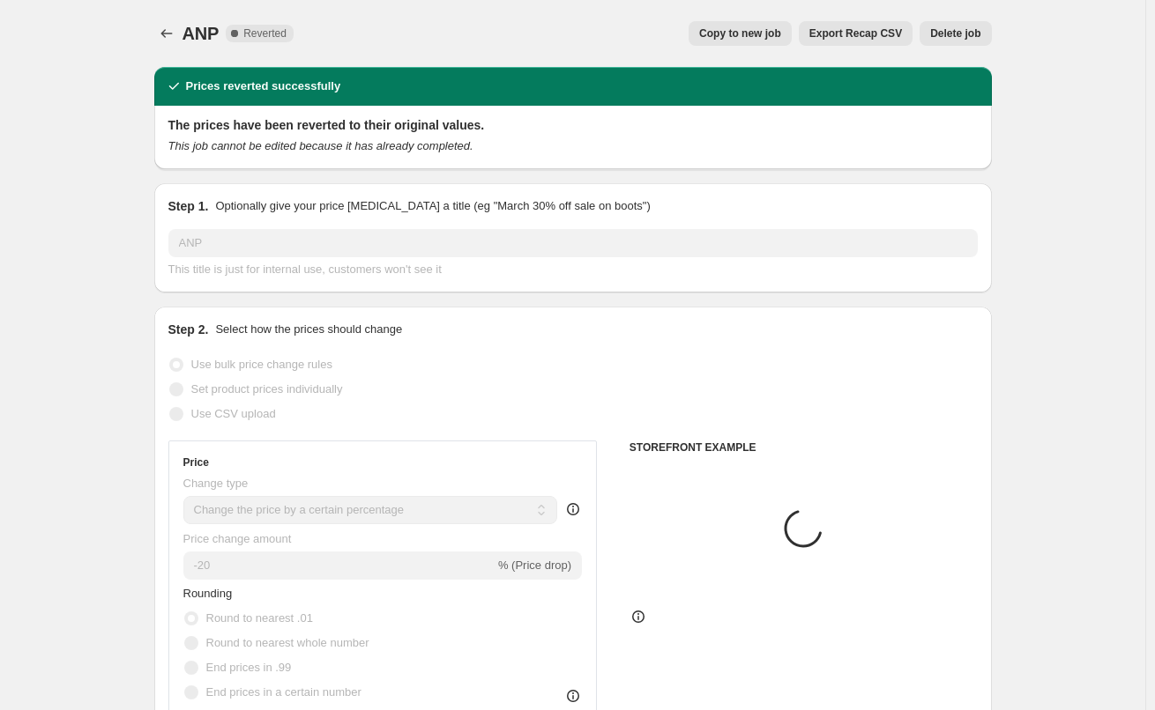
click at [781, 33] on span "Copy to new job" at bounding box center [740, 33] width 82 height 14
select select "percentage"
select select "vendor"
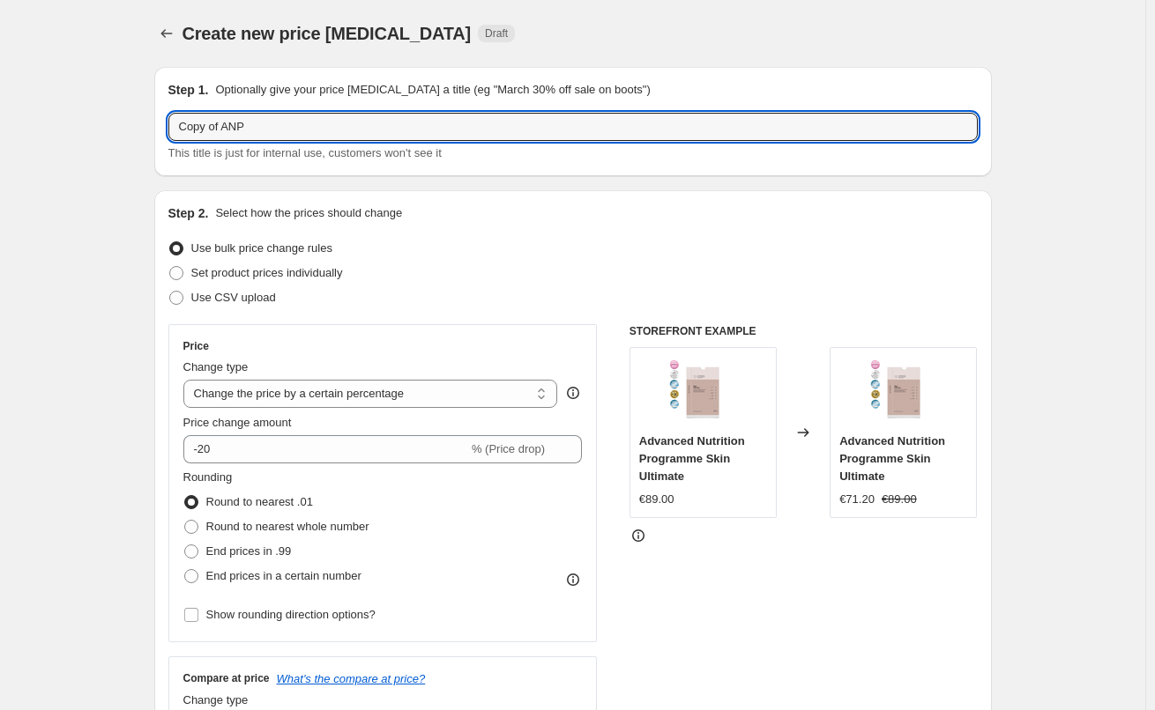
drag, startPoint x: 228, startPoint y: 129, endPoint x: 103, endPoint y: 117, distance: 125.7
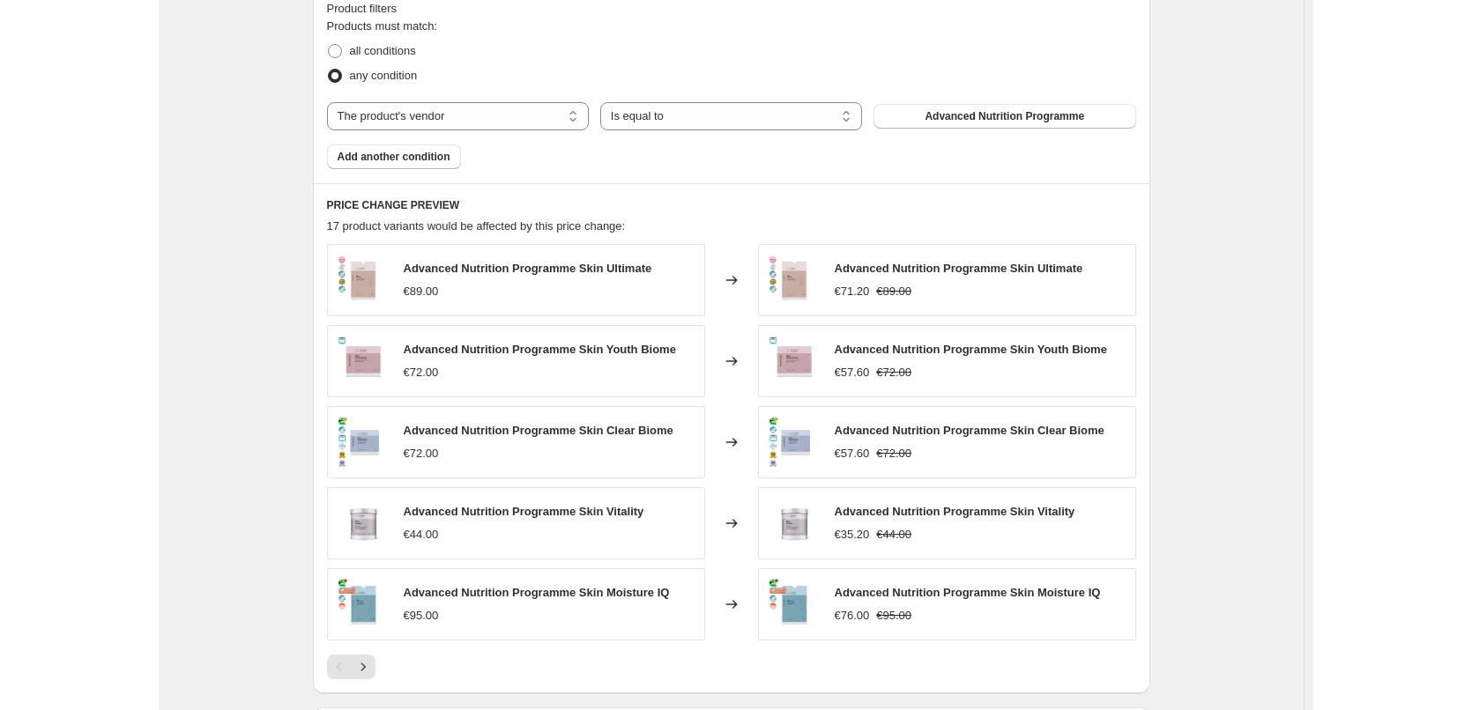
scroll to position [1058, 0]
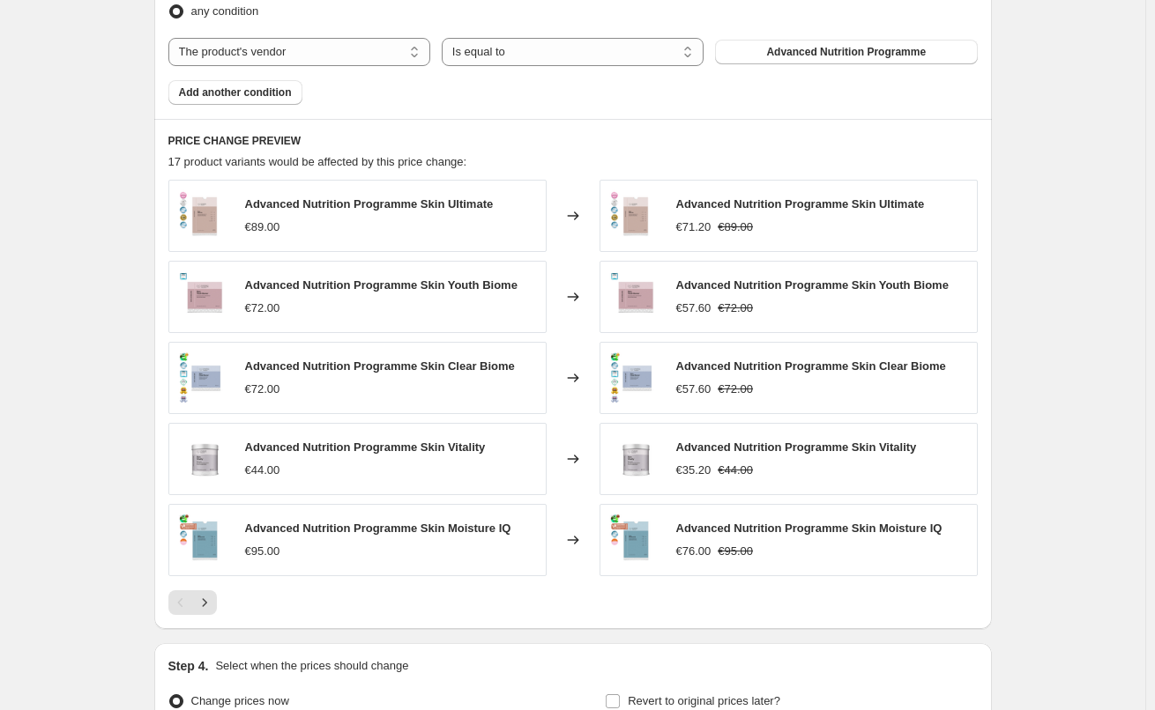
type input "ANP"
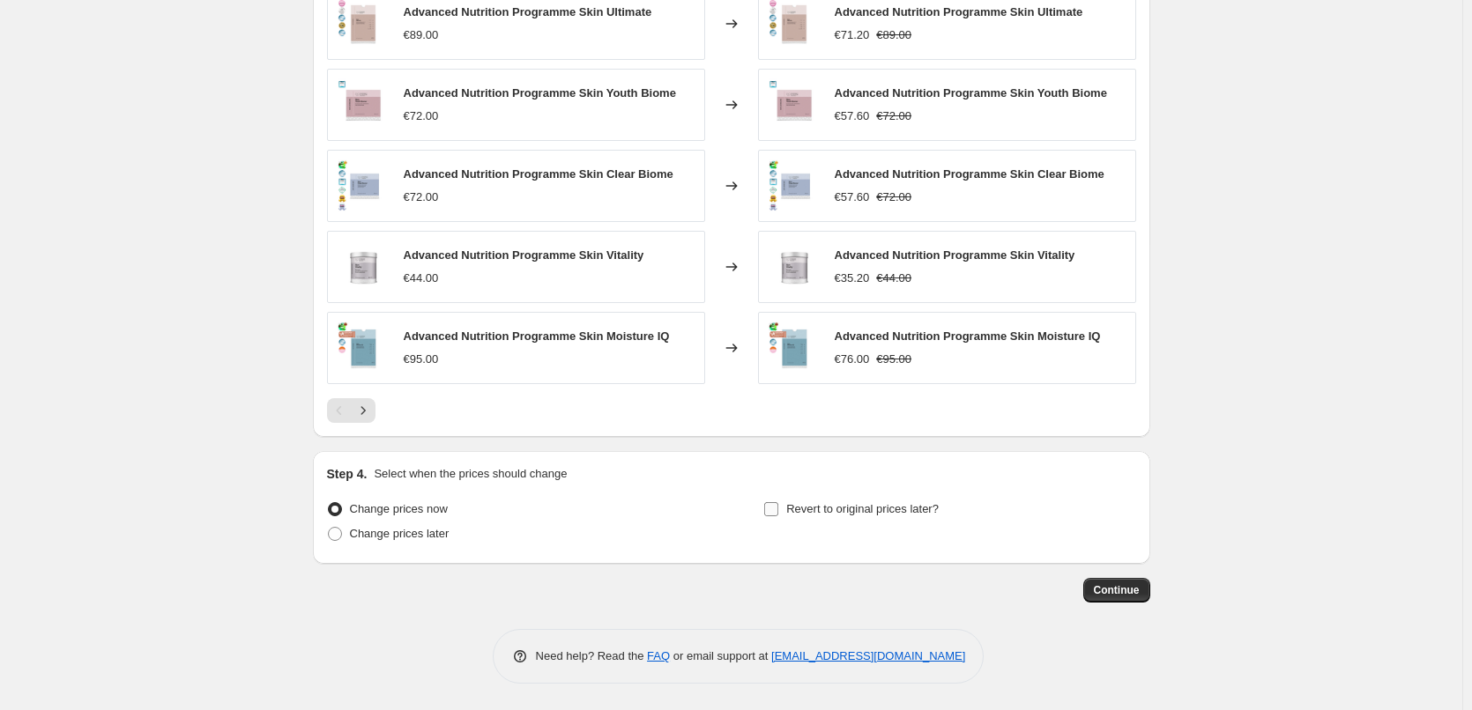
click at [837, 504] on span "Revert to original prices later?" at bounding box center [862, 508] width 152 height 13
click at [778, 504] on input "Revert to original prices later?" at bounding box center [771, 509] width 14 height 14
checkbox input "true"
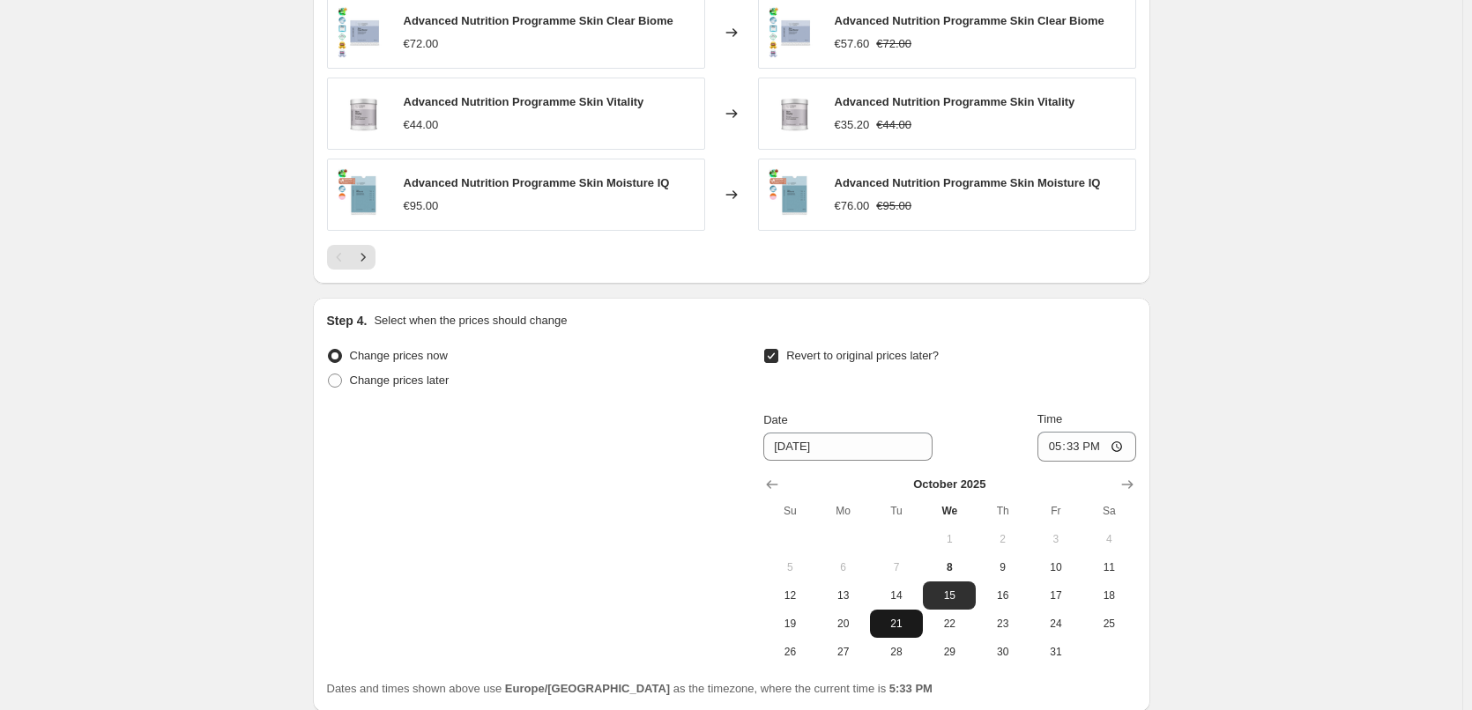
scroll to position [1552, 0]
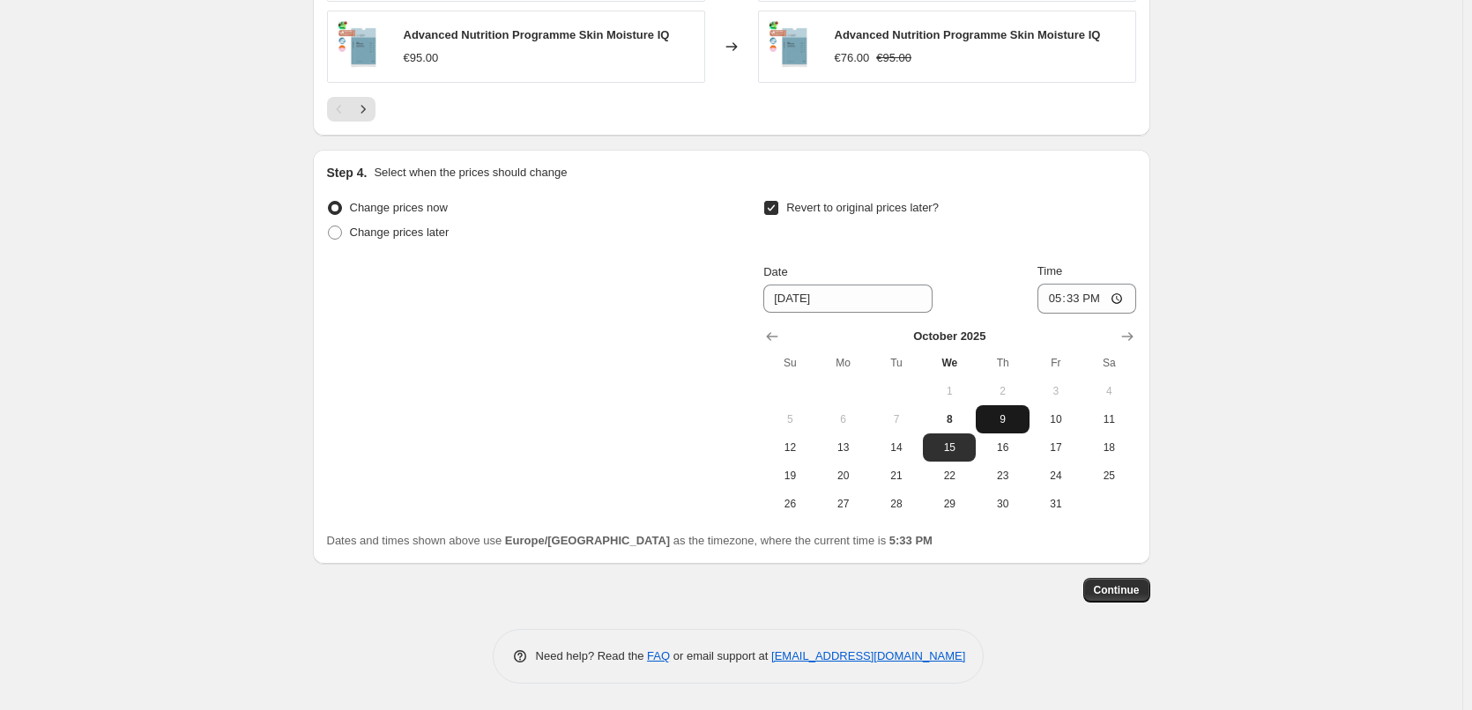
click at [987, 411] on button "9" at bounding box center [1002, 419] width 53 height 28
type input "[DATE]"
click at [1057, 298] on input "17:33" at bounding box center [1086, 299] width 99 height 30
type input "03:00"
click at [1123, 601] on button "Continue" at bounding box center [1116, 590] width 67 height 25
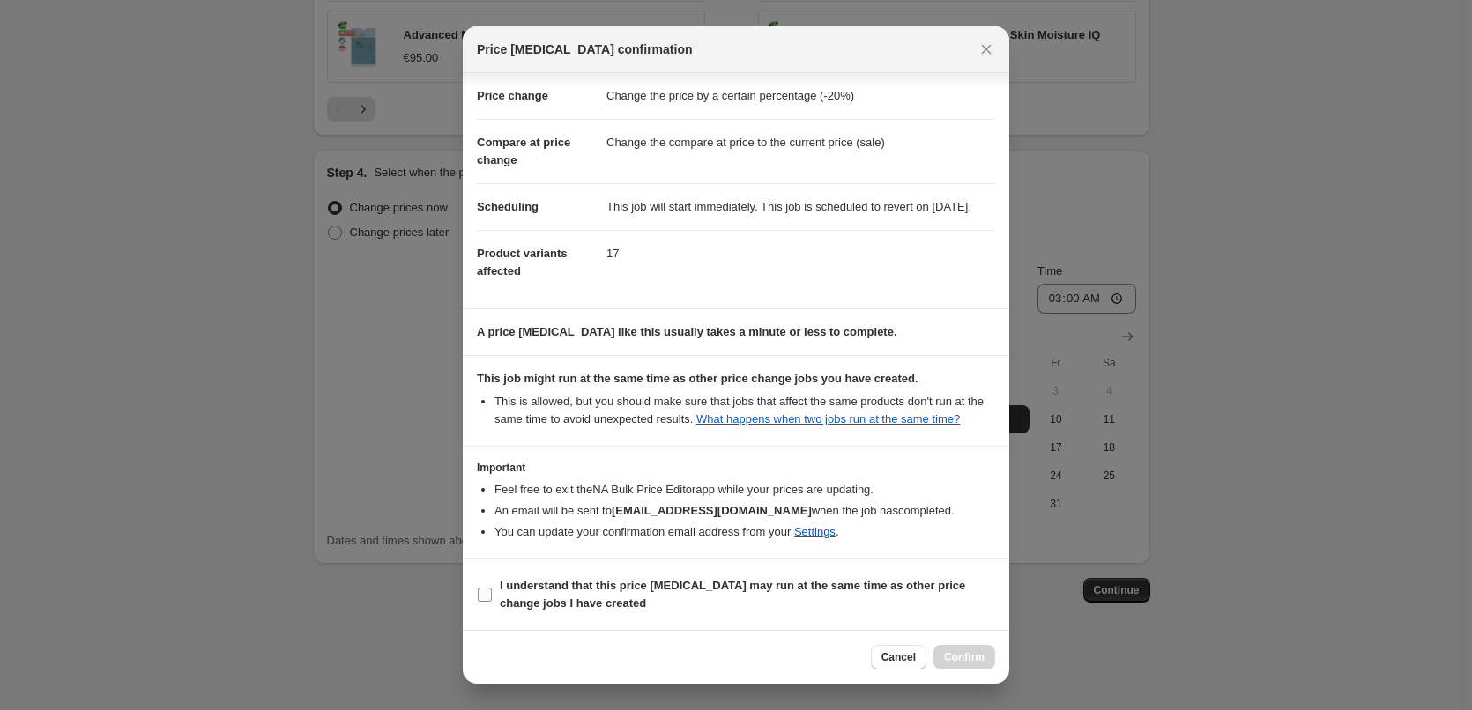
scroll to position [49, 0]
click at [585, 582] on b "I understand that this price [MEDICAL_DATA] may run at the same time as other p…" at bounding box center [732, 594] width 465 height 31
click at [492, 588] on input "I understand that this price [MEDICAL_DATA] may run at the same time as other p…" at bounding box center [485, 595] width 14 height 14
checkbox input "true"
click at [966, 645] on button "Confirm" at bounding box center [964, 657] width 62 height 25
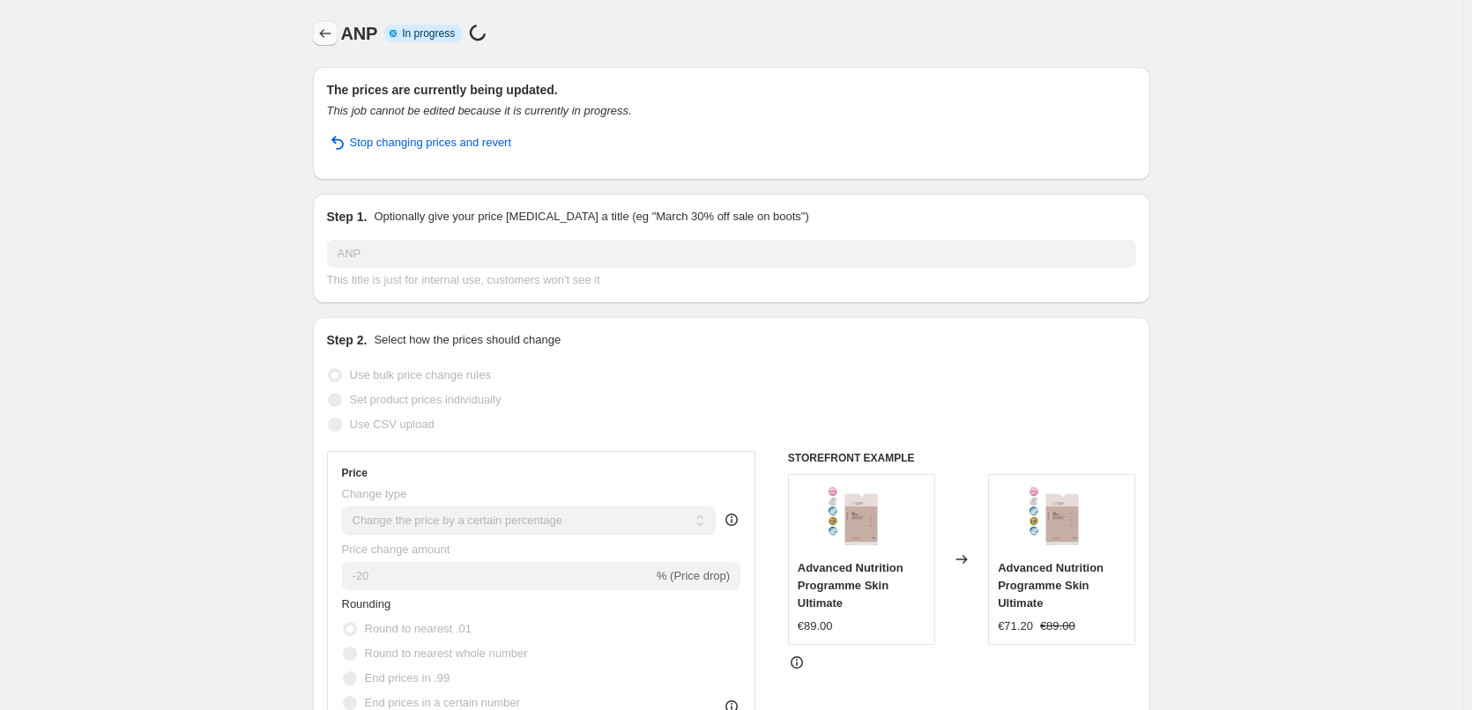
click at [323, 33] on icon "Price change jobs" at bounding box center [325, 34] width 18 height 18
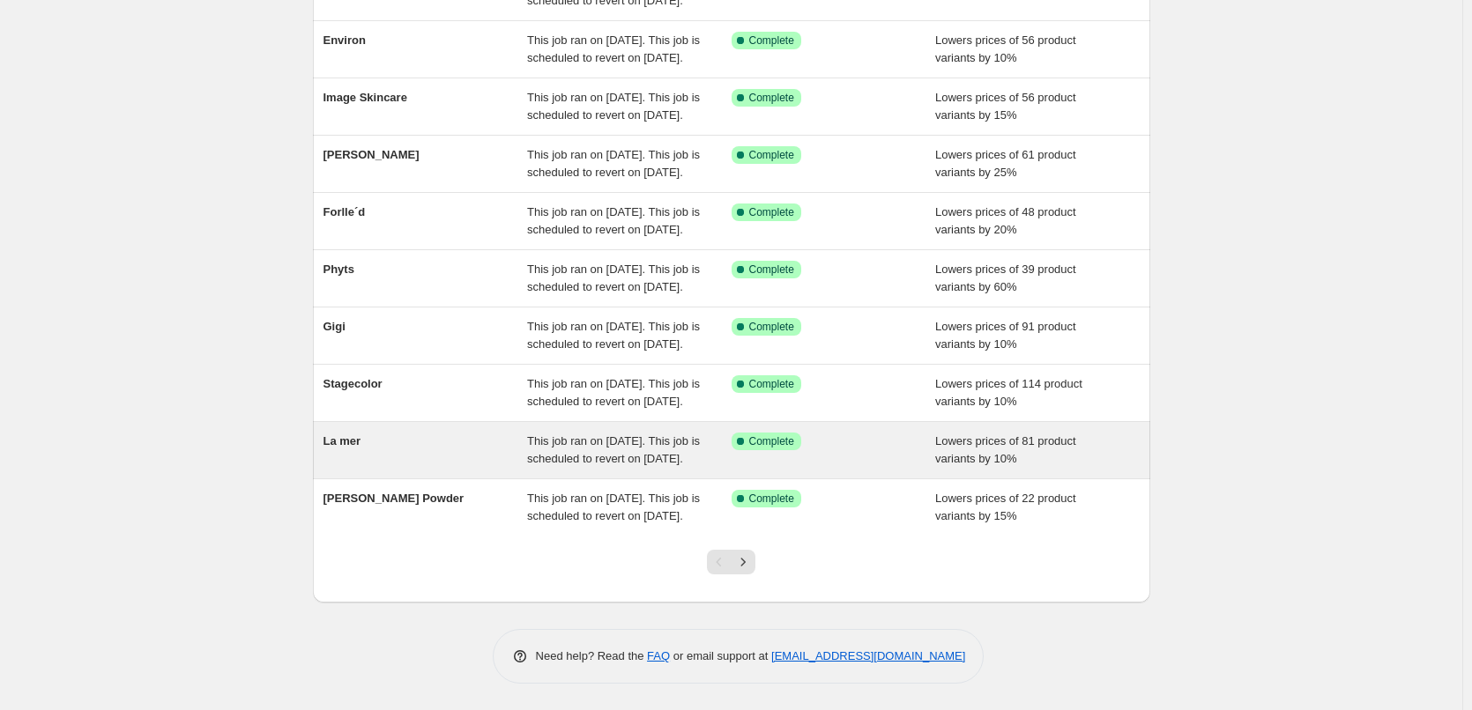
scroll to position [286, 0]
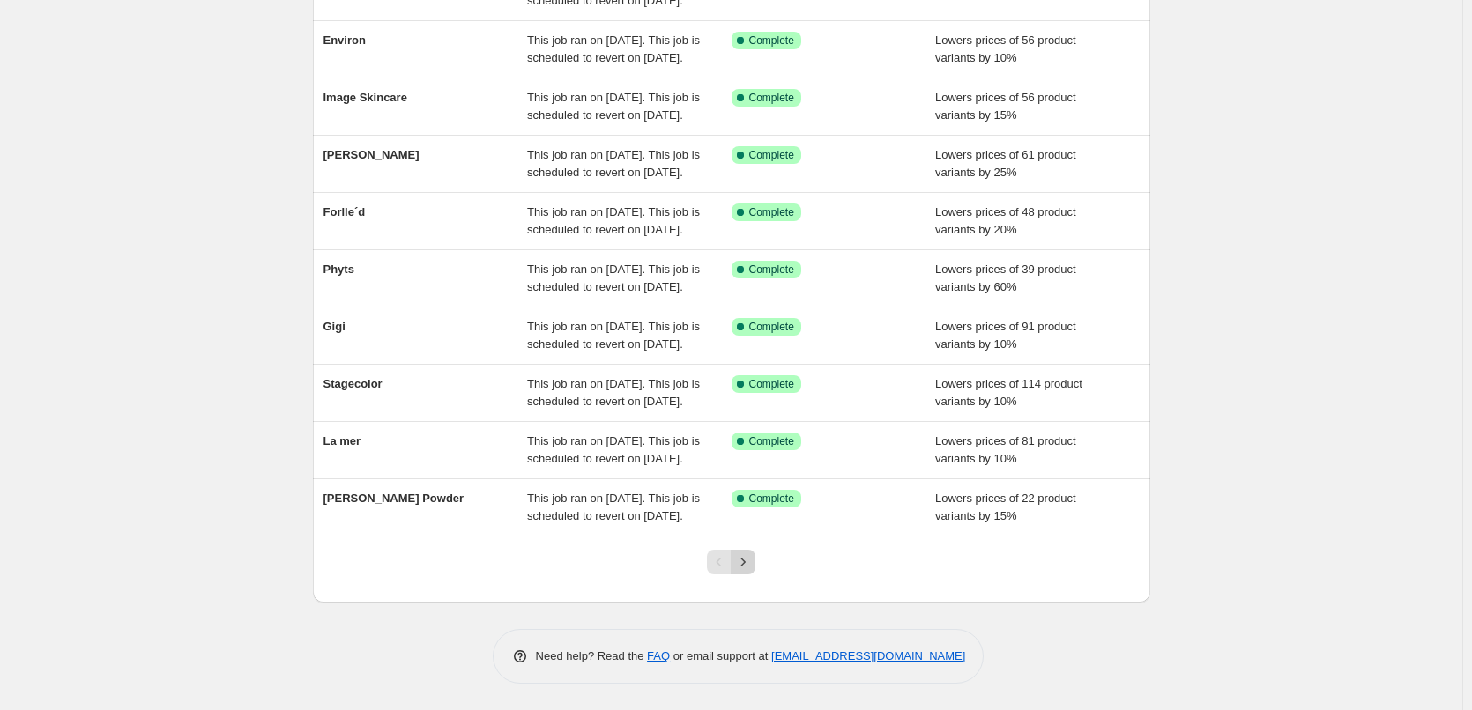
click at [743, 575] on button "Next" at bounding box center [743, 562] width 25 height 25
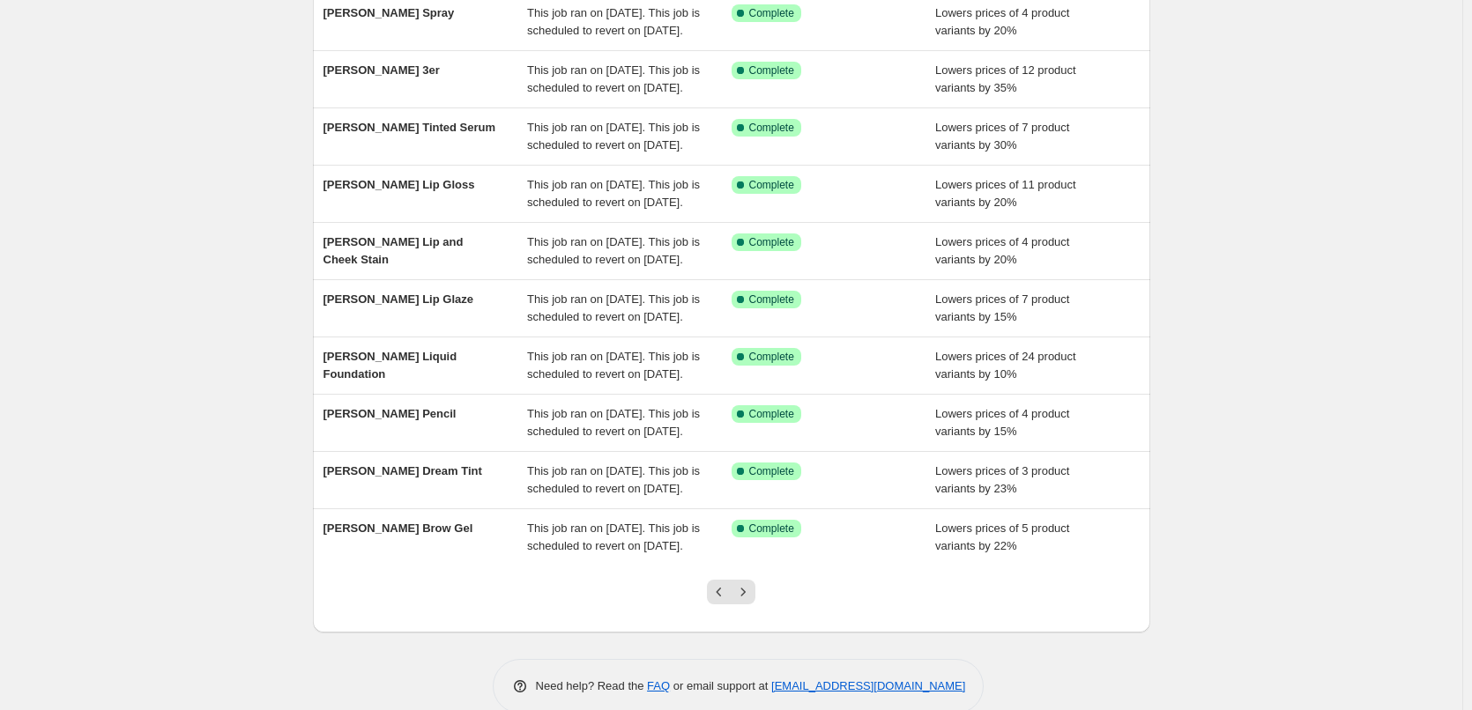
scroll to position [374, 0]
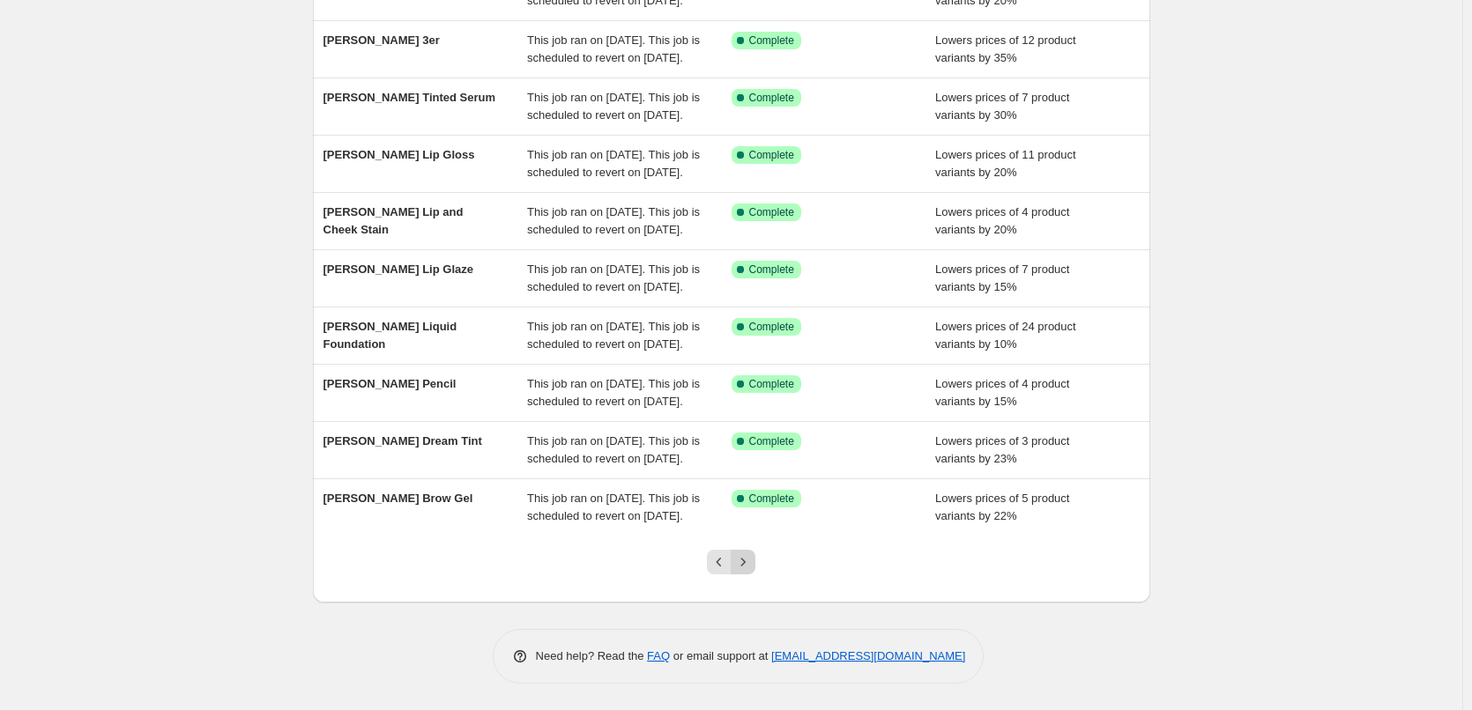
click at [755, 561] on button "Next" at bounding box center [743, 562] width 25 height 25
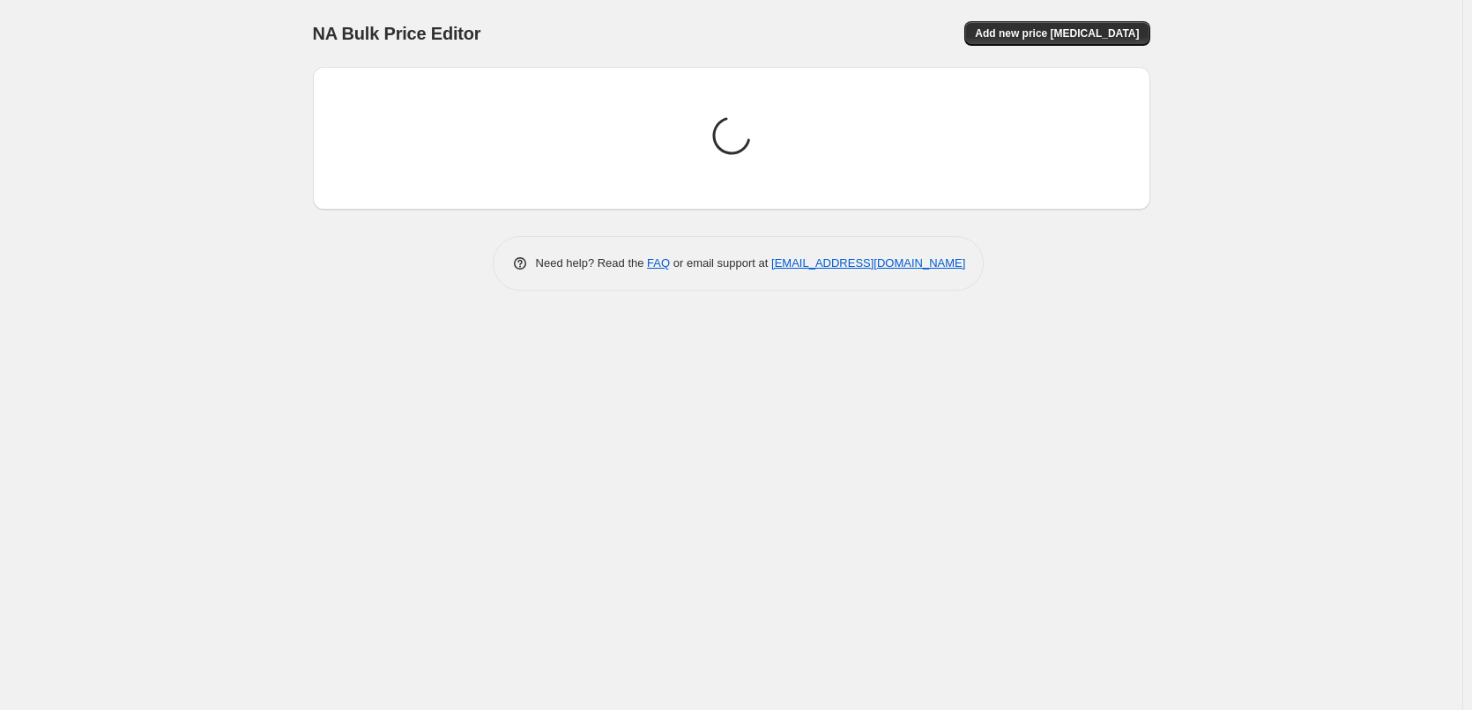
scroll to position [0, 0]
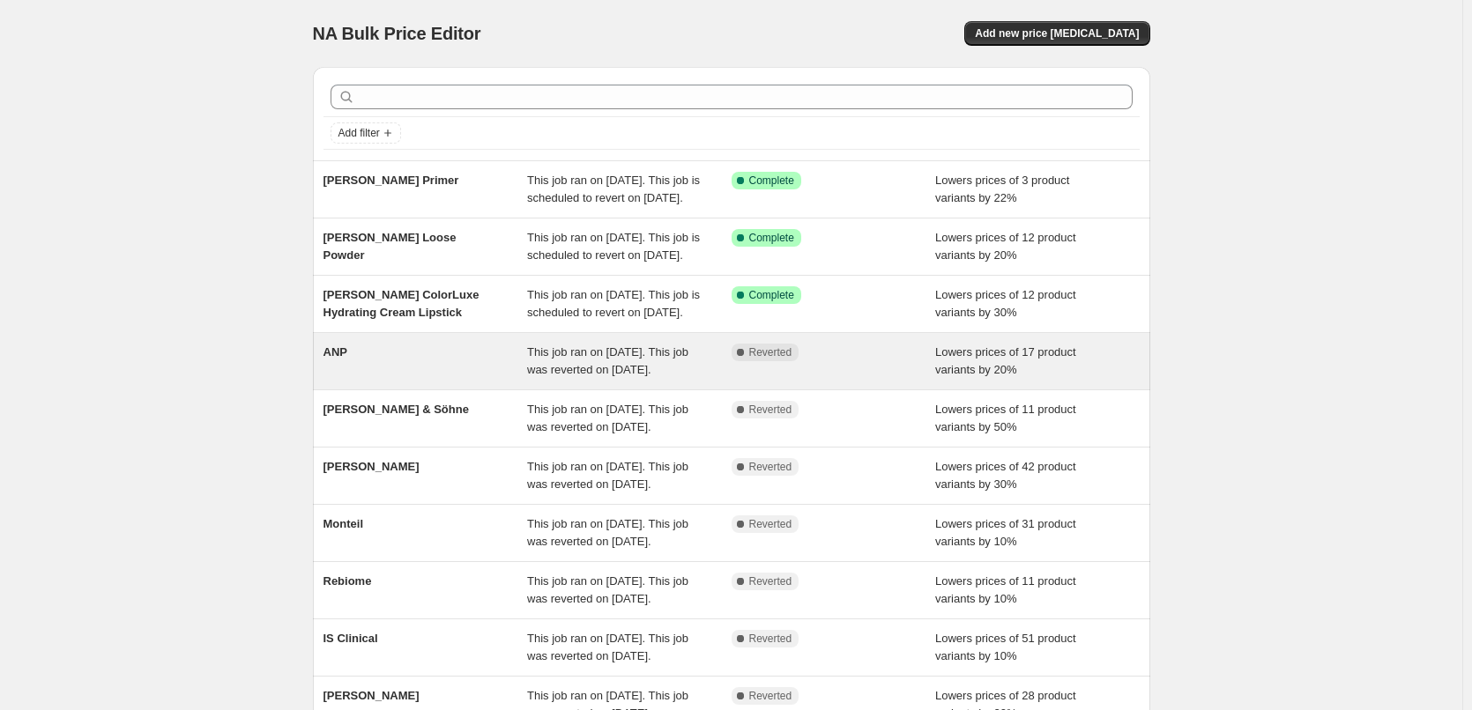
click at [363, 379] on div "ANP" at bounding box center [425, 361] width 204 height 35
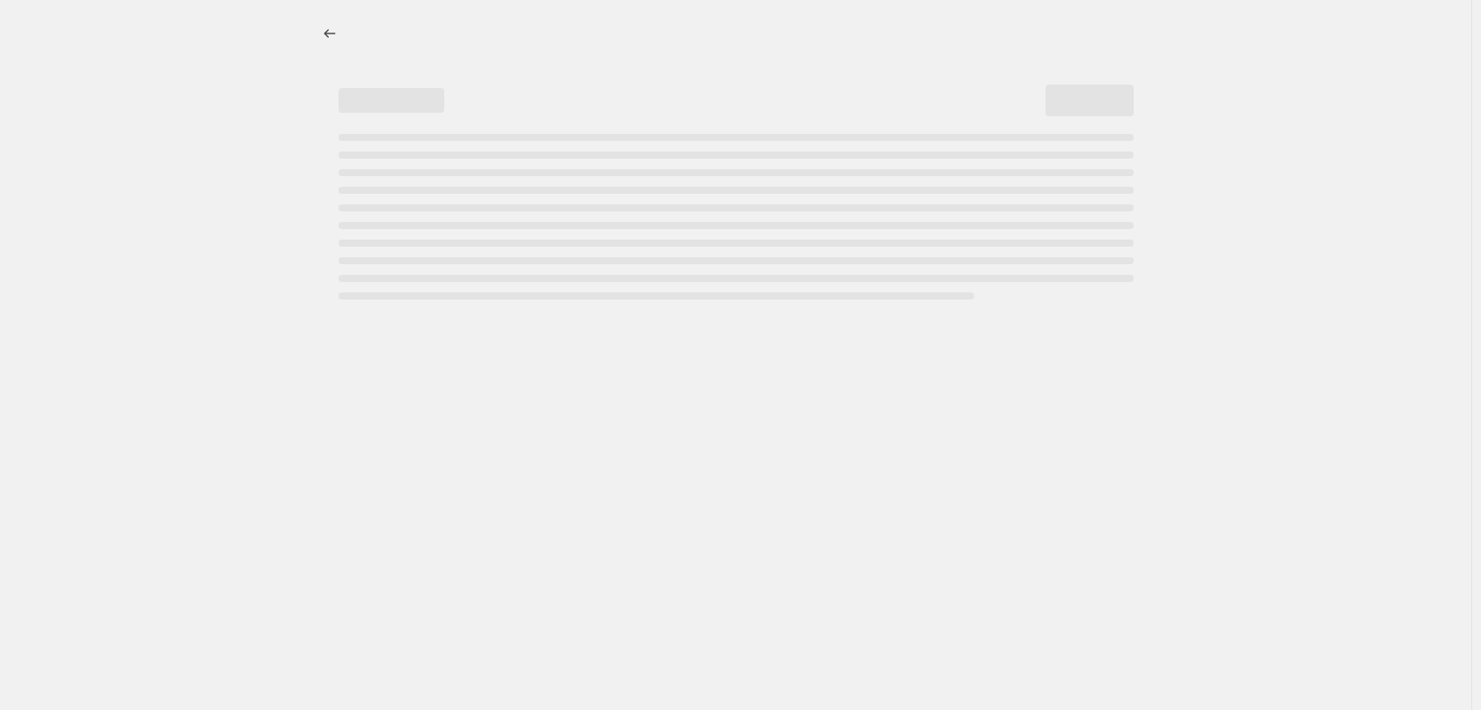
select select "percentage"
select select "vendor"
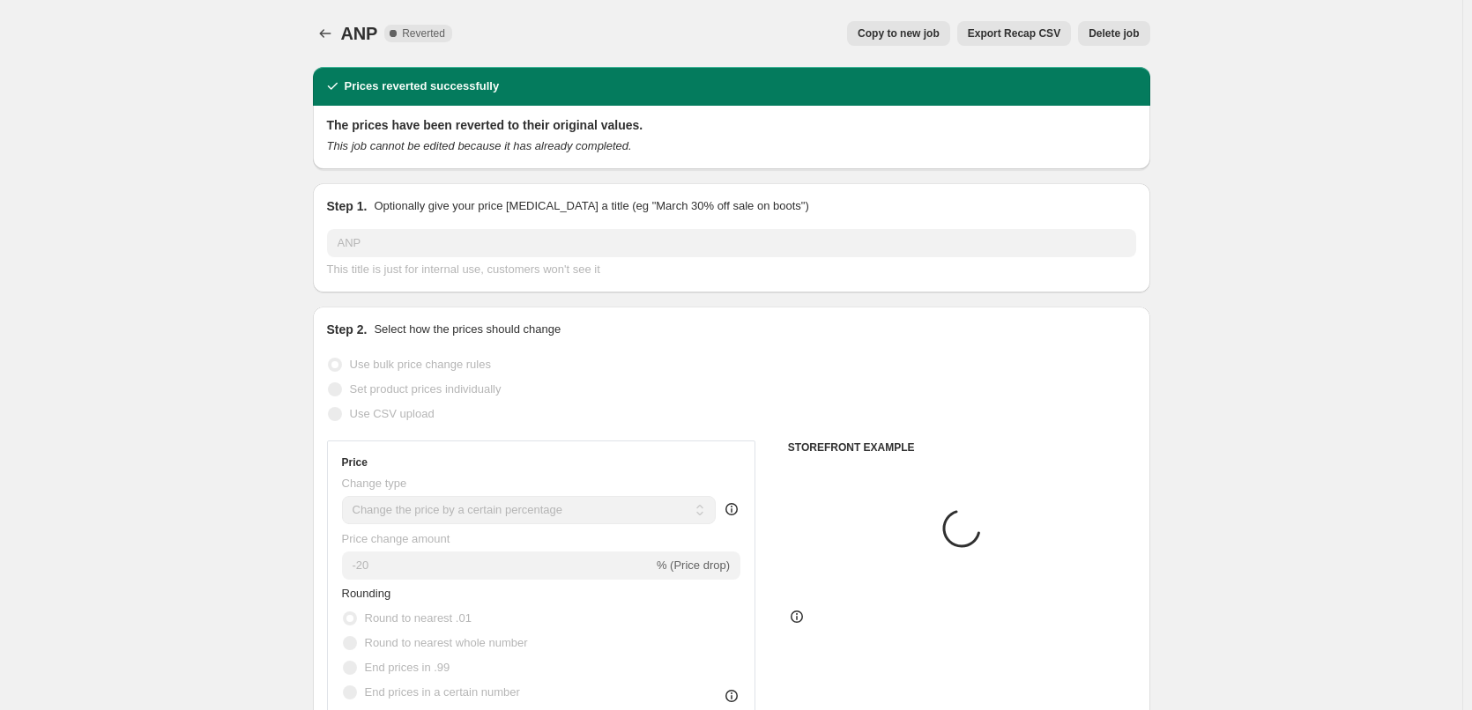
click at [1131, 26] on button "Delete job" at bounding box center [1113, 33] width 71 height 25
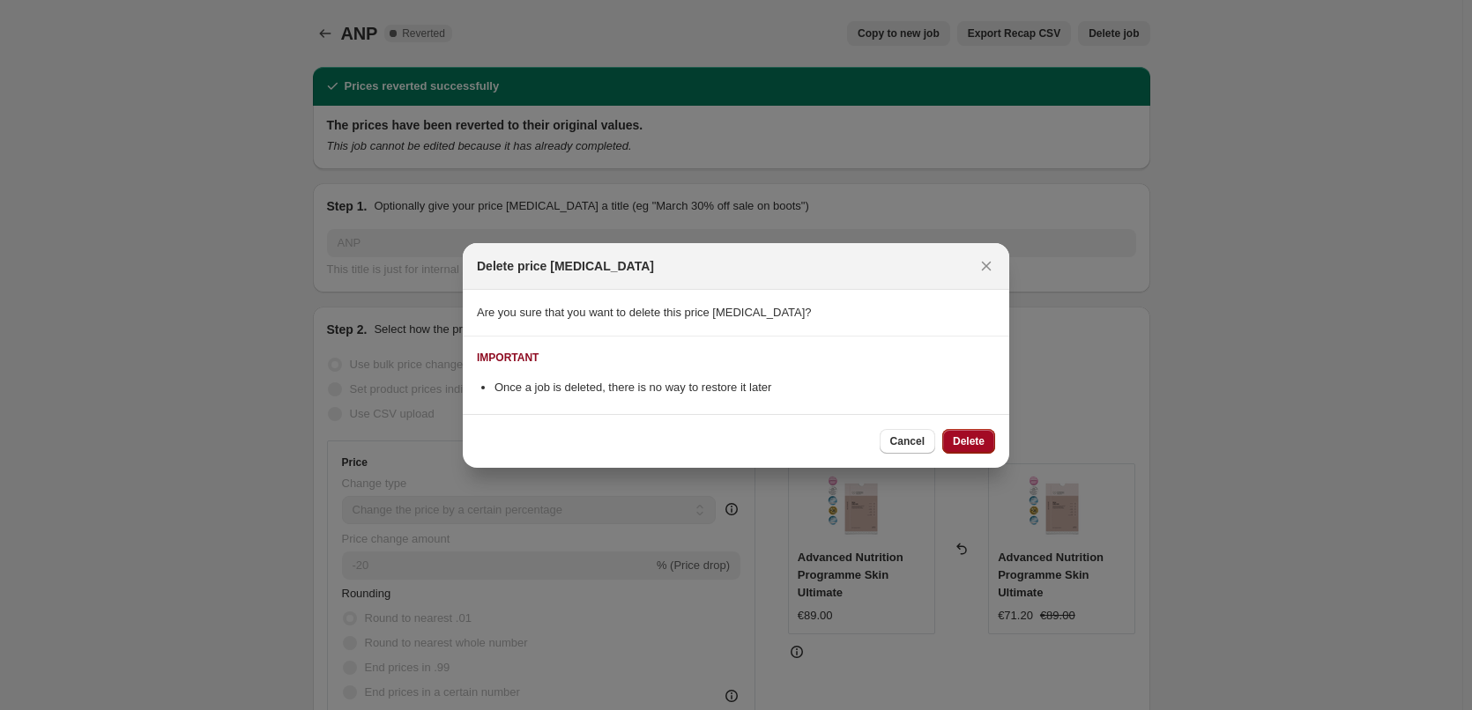
click at [962, 437] on span "Delete" at bounding box center [969, 442] width 32 height 14
